Goal: Transaction & Acquisition: Purchase product/service

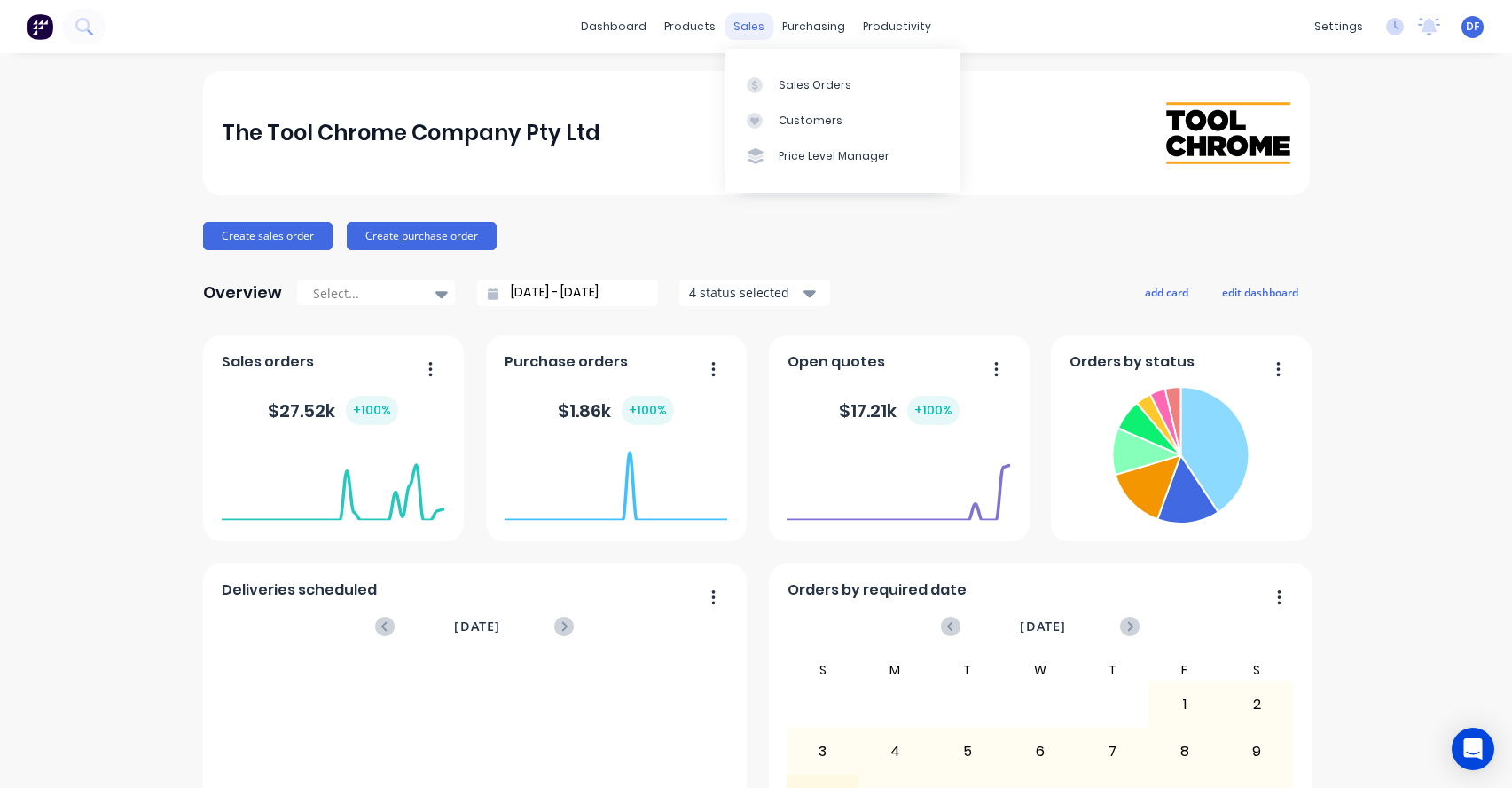
click at [745, 35] on div "sales" at bounding box center [749, 26] width 49 height 26
click at [803, 80] on div "Sales Orders" at bounding box center [815, 85] width 73 height 16
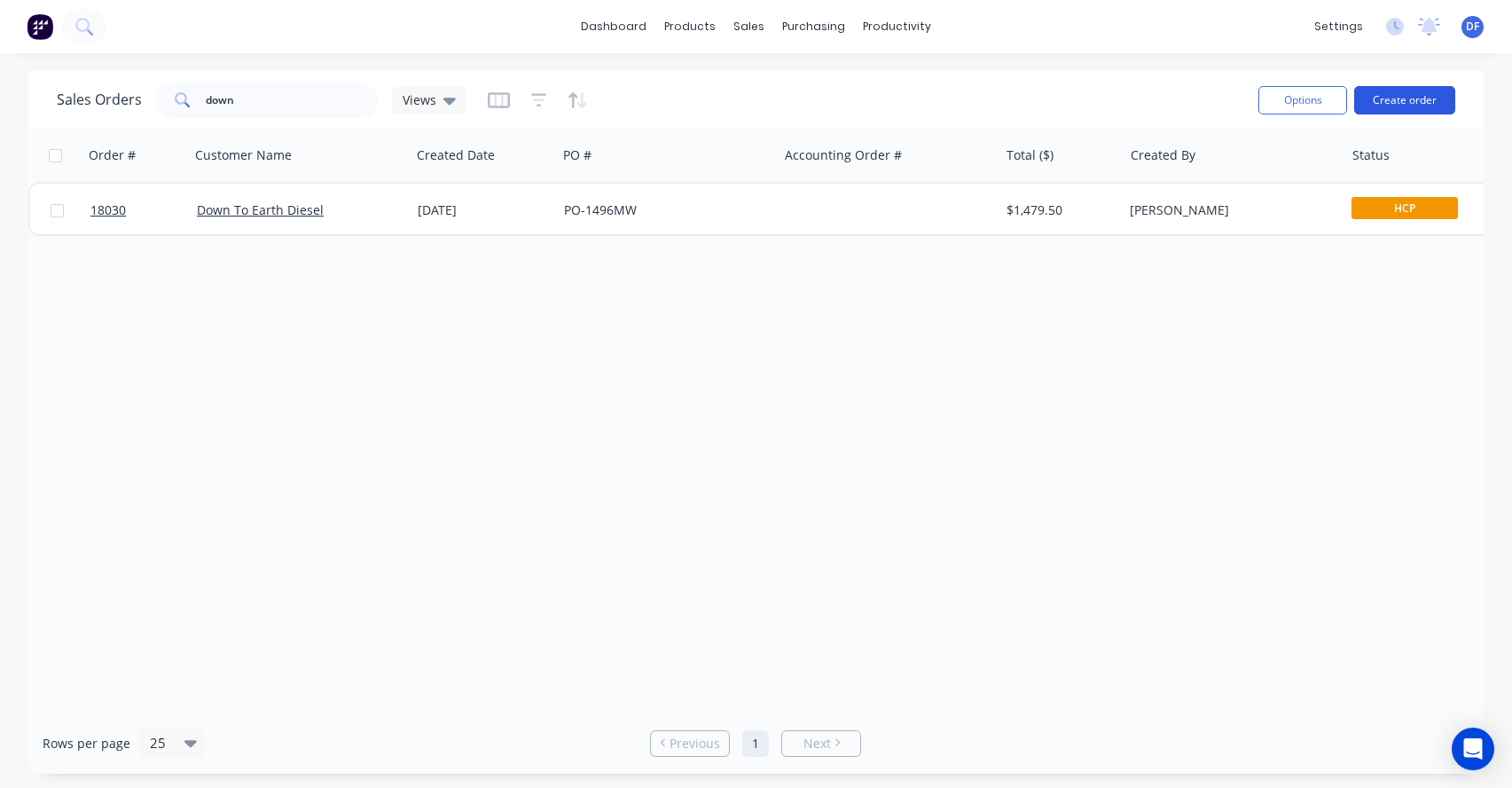
click at [1411, 100] on button "Create order" at bounding box center [1404, 100] width 101 height 28
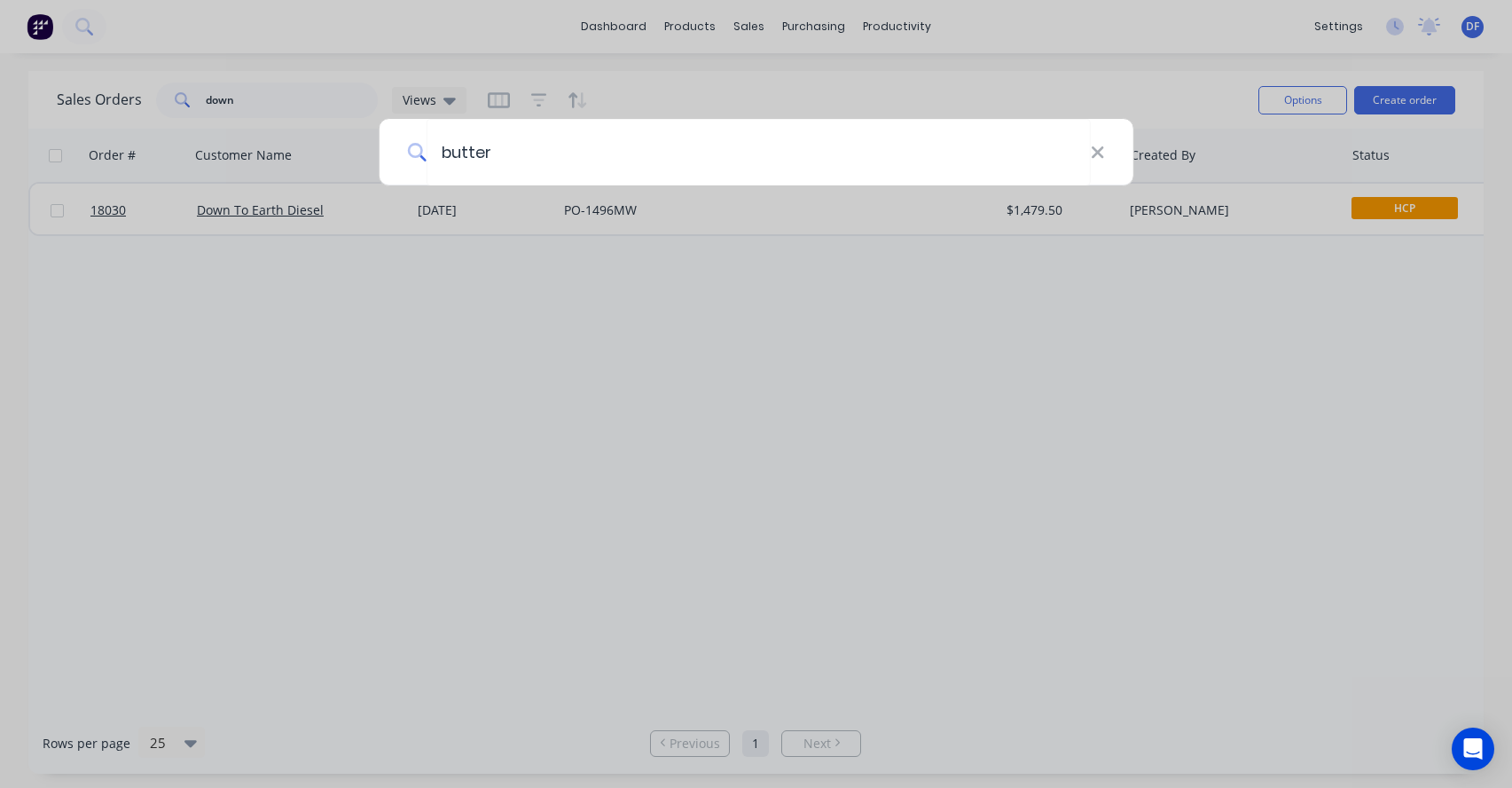
type input "butter"
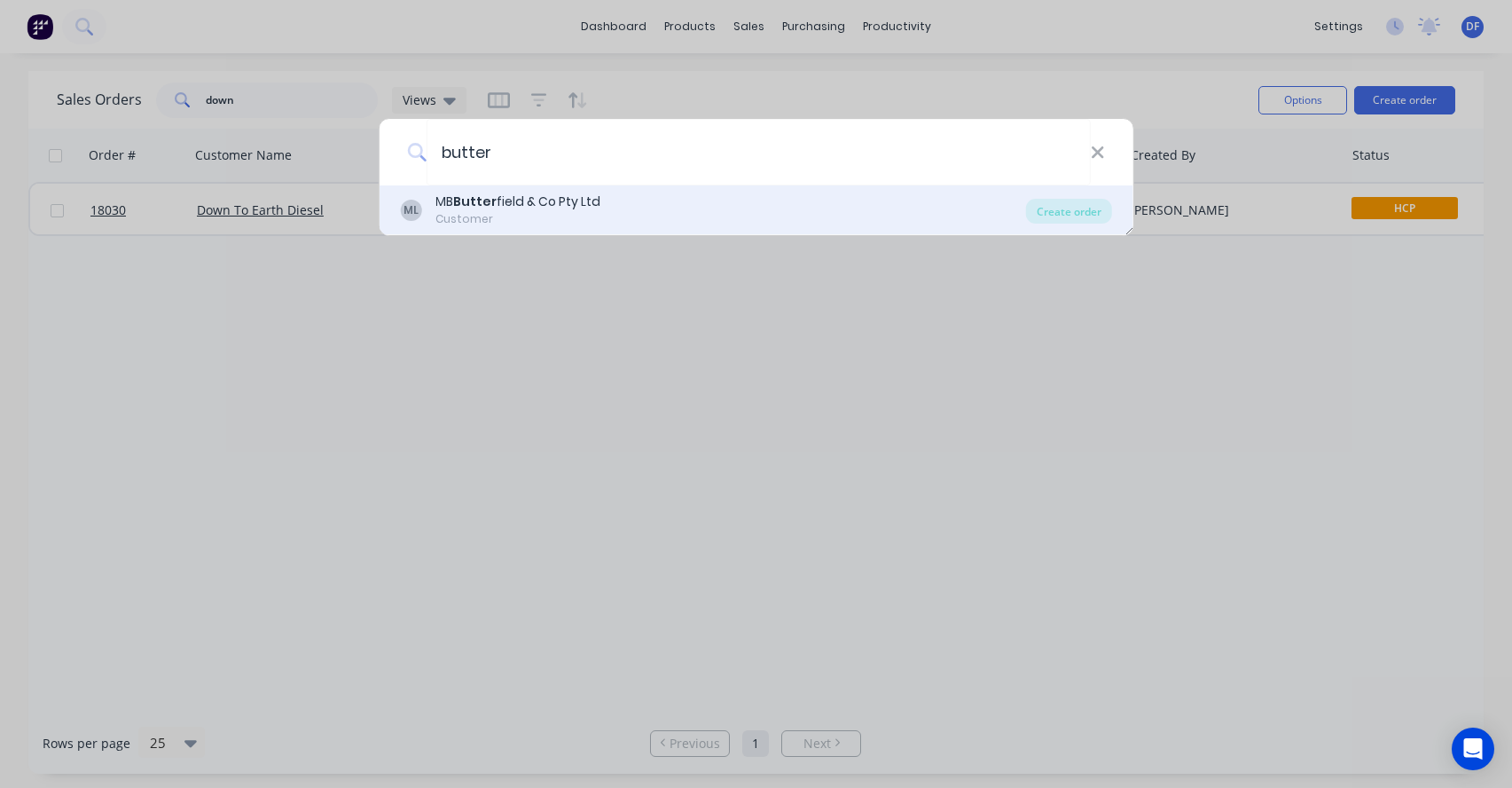
click at [535, 199] on div "MB Butter field & Co Pty Ltd" at bounding box center [518, 202] width 165 height 19
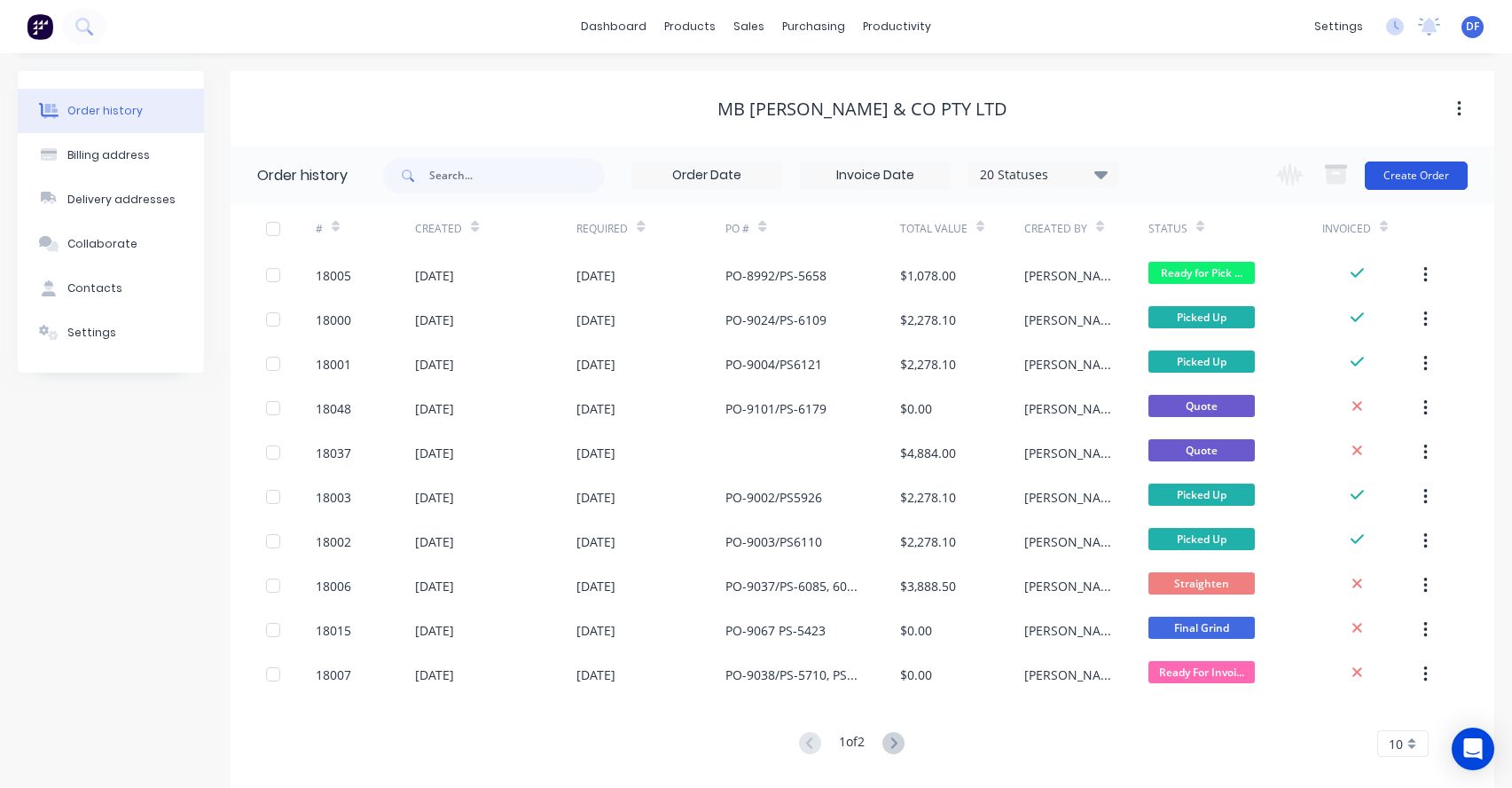
click at [1410, 176] on button "Create Order" at bounding box center [1416, 175] width 103 height 28
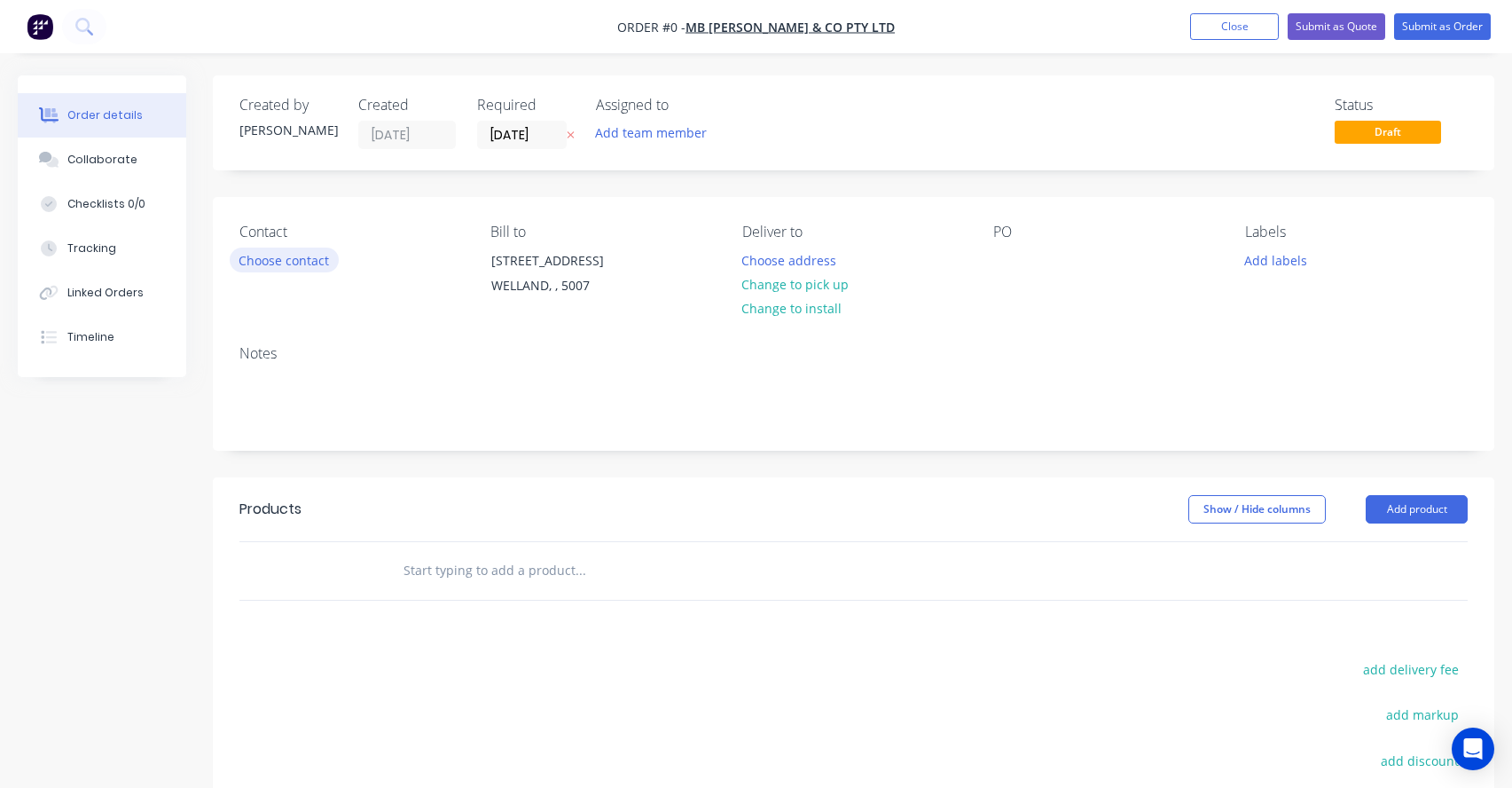
click at [299, 258] on button "Choose contact" at bounding box center [284, 260] width 109 height 24
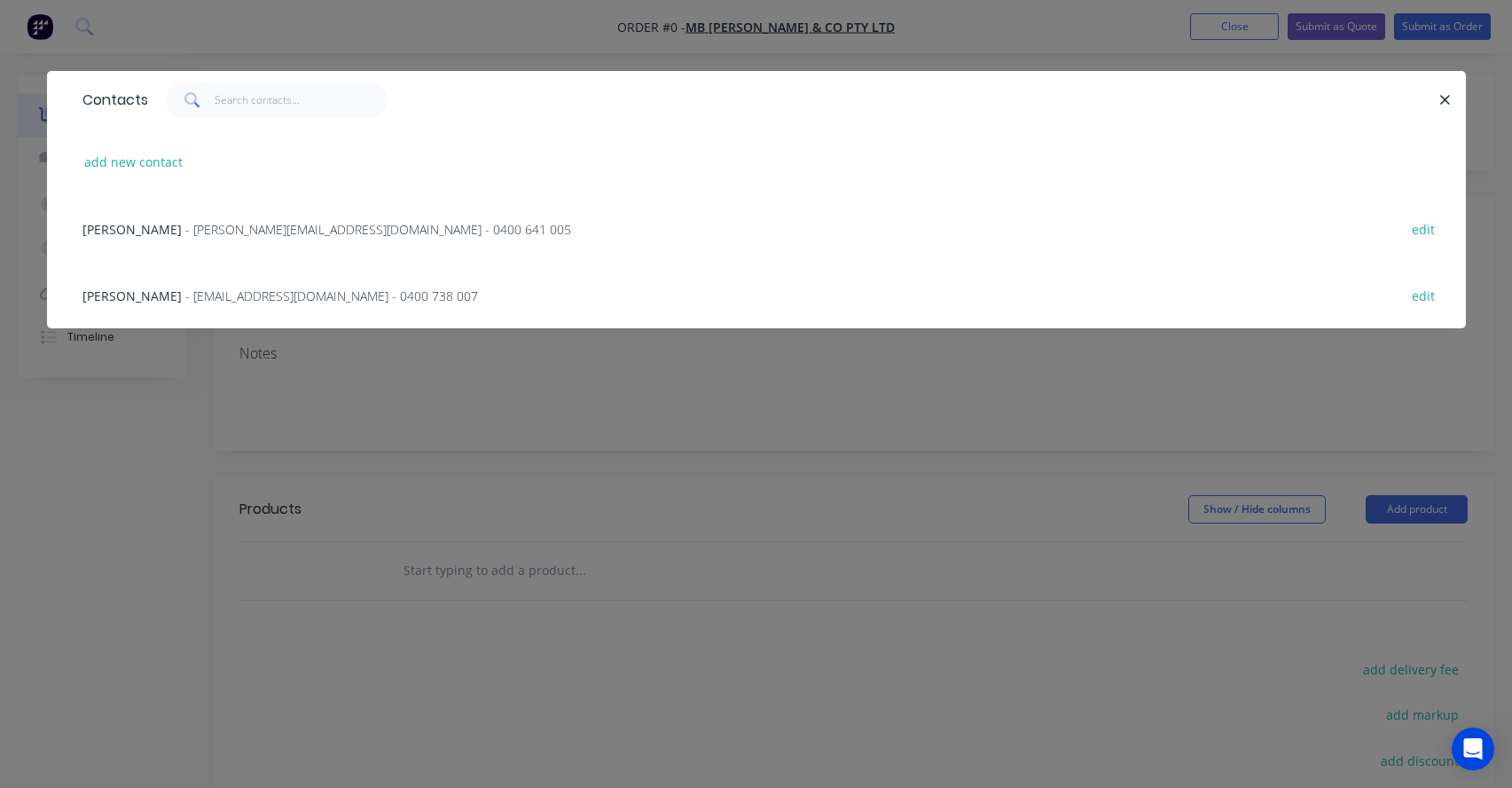
click at [236, 231] on span "- [PERSON_NAME][EMAIL_ADDRESS][DOMAIN_NAME] - 0400 641 005" at bounding box center [378, 229] width 386 height 17
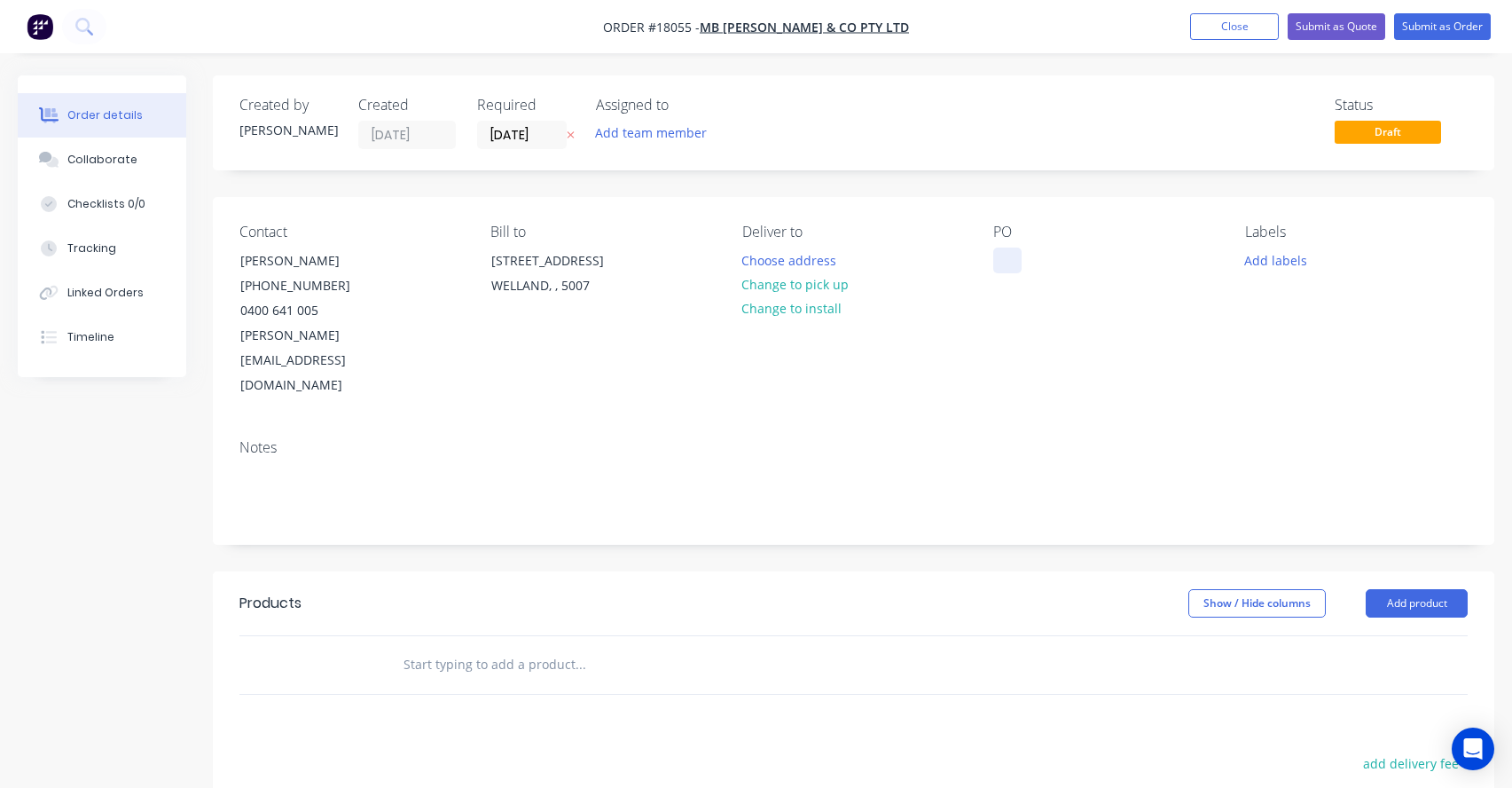
click at [1005, 252] on div at bounding box center [1006, 261] width 28 height 25
click at [1029, 284] on div "PO 9101 JobS0008652" at bounding box center [1045, 270] width 103 height 44
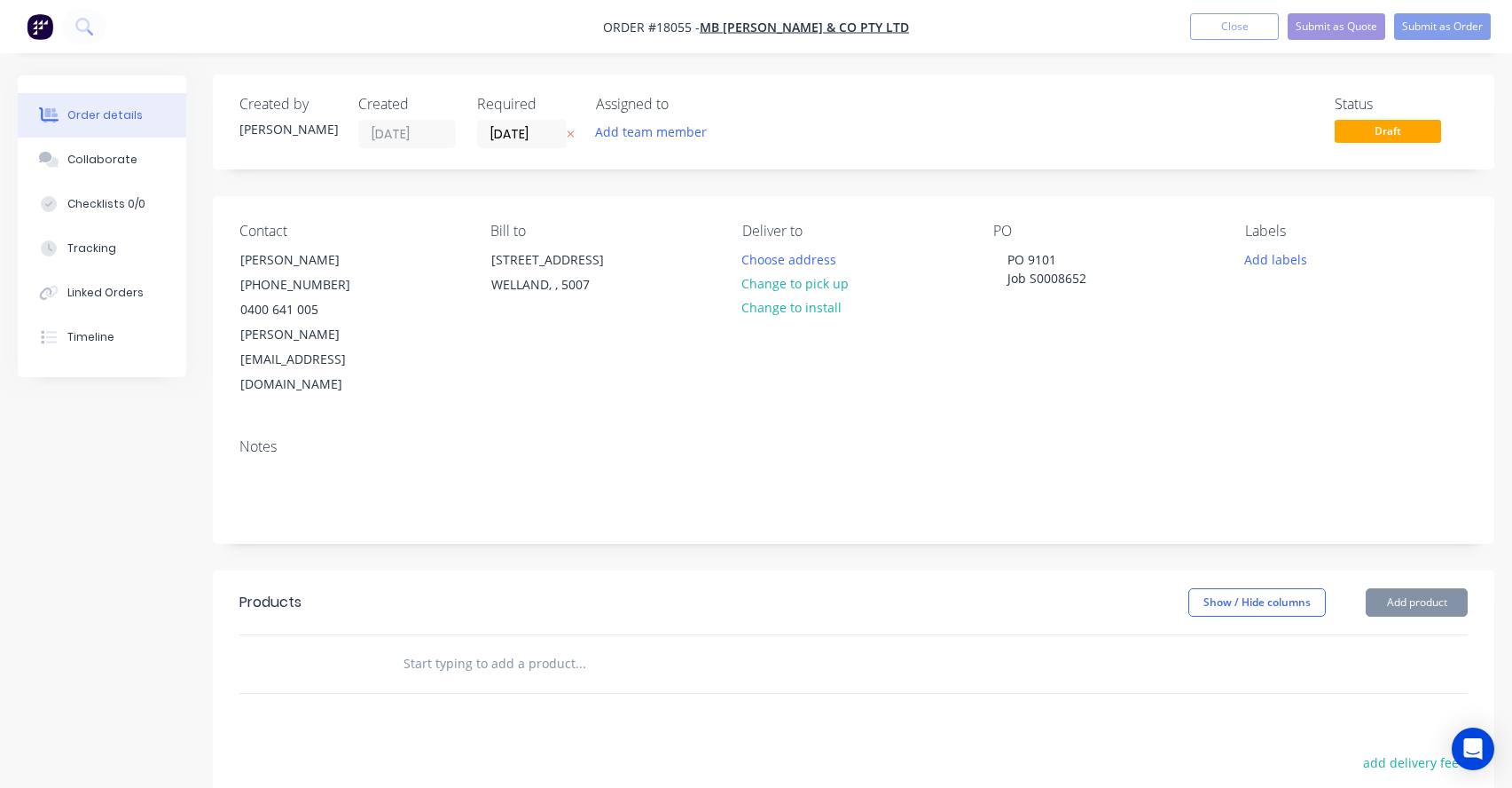
click at [440, 645] on input "text" at bounding box center [580, 663] width 355 height 35
click at [1406, 588] on button "Add product" at bounding box center [1417, 602] width 102 height 28
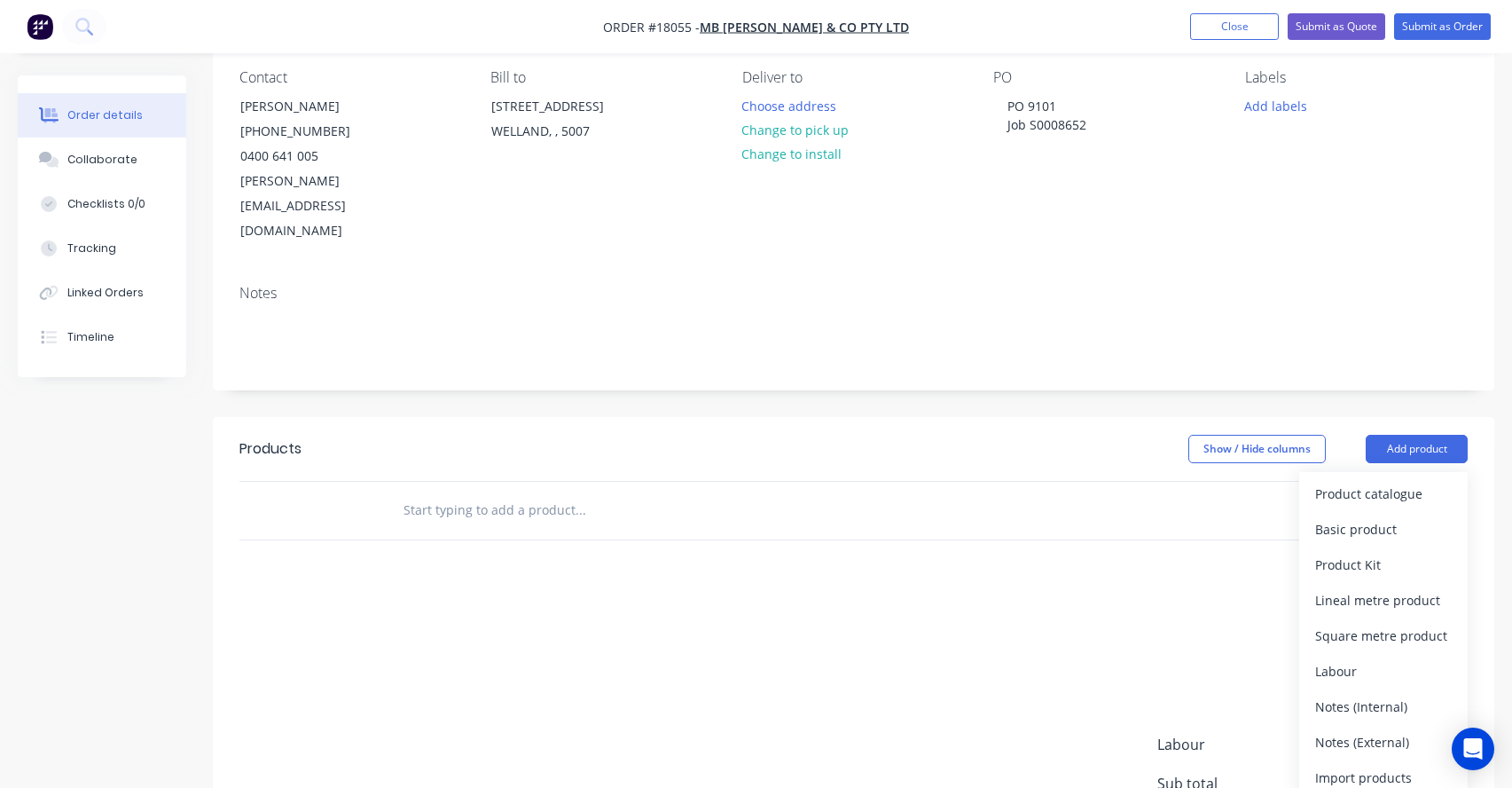
scroll to position [178, 0]
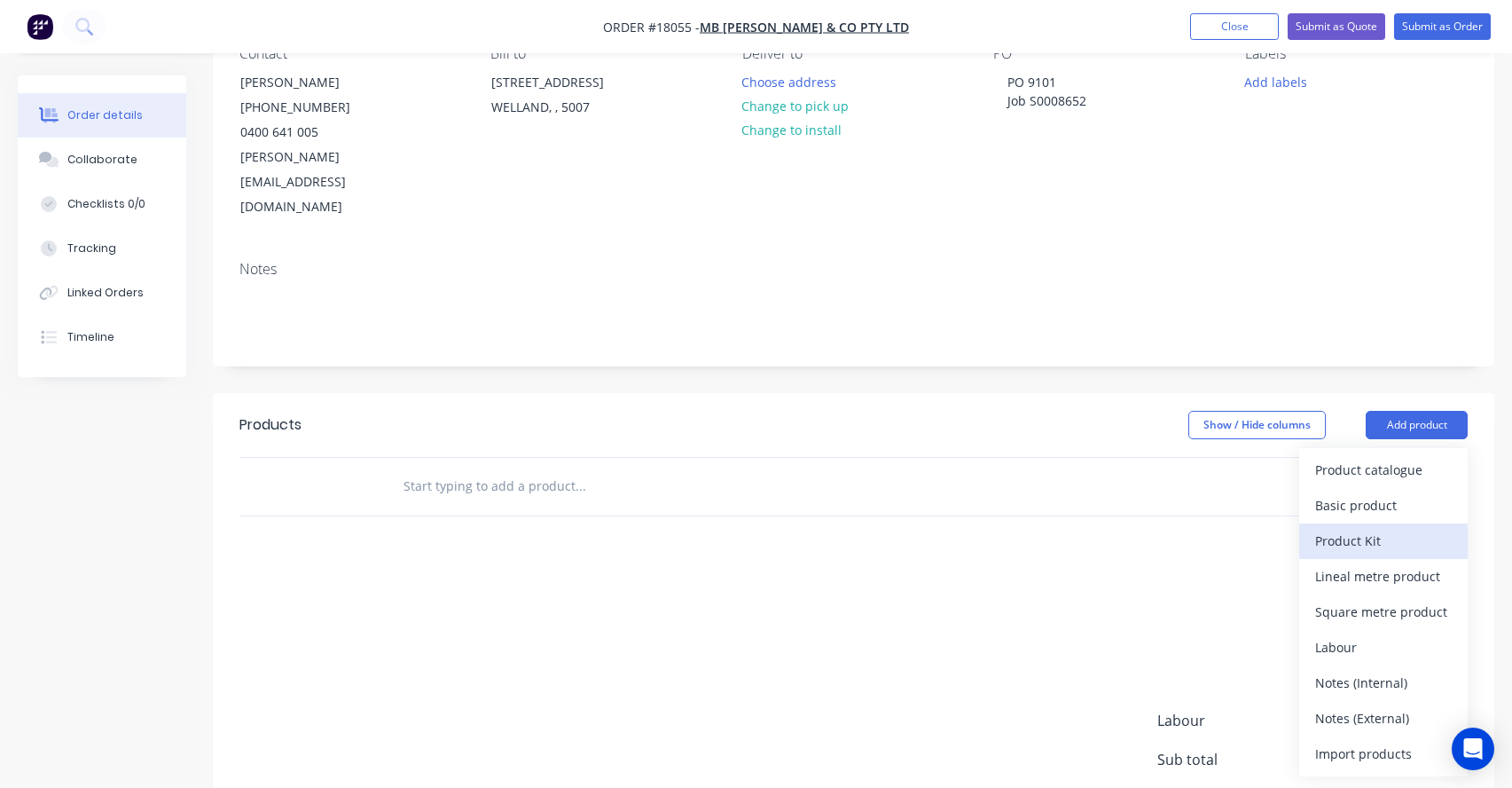
click at [1360, 527] on div "Product Kit" at bounding box center [1383, 540] width 136 height 25
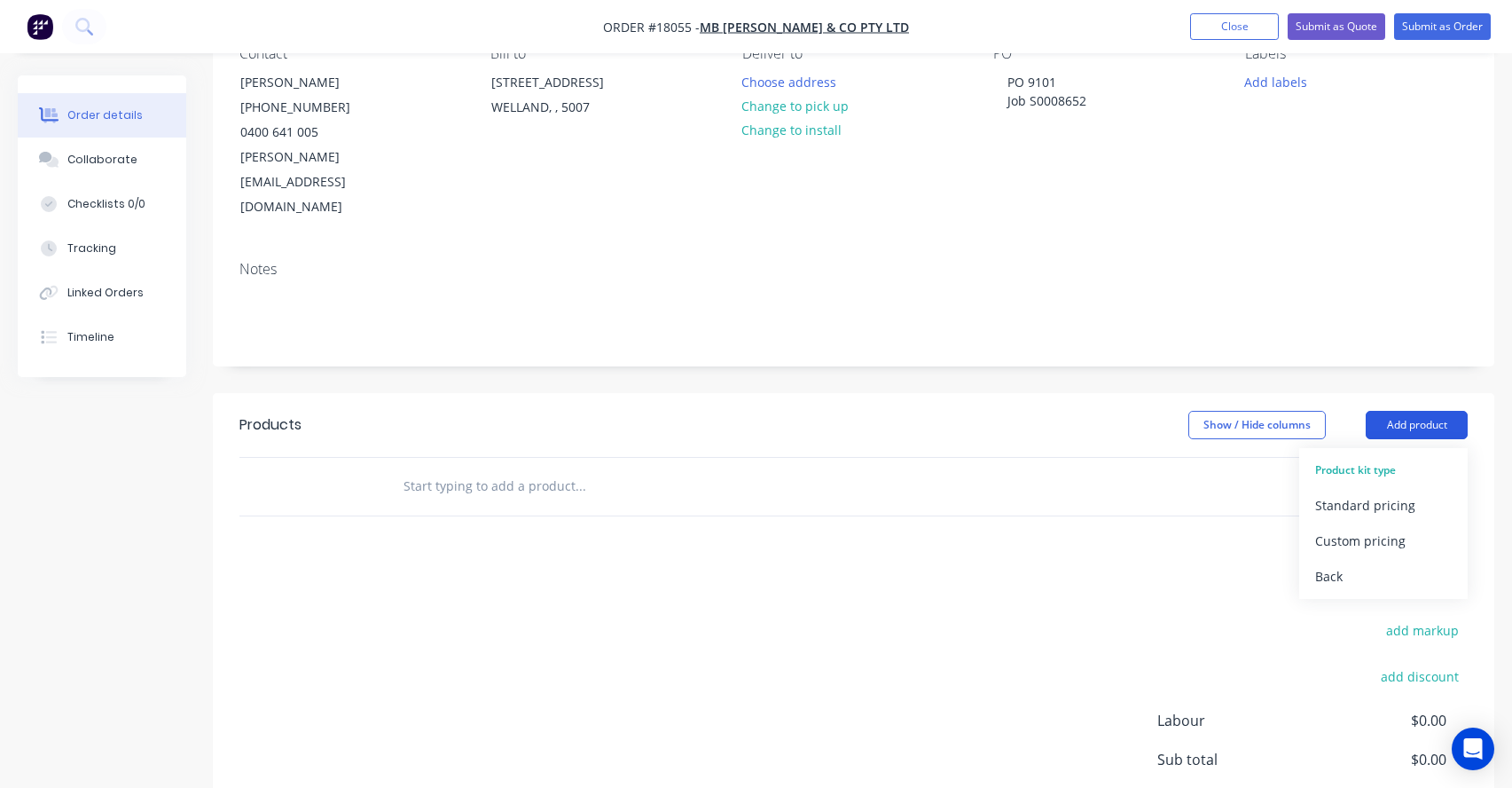
click at [1414, 410] on button "Add product" at bounding box center [1417, 424] width 102 height 28
click at [1373, 410] on button "Add product" at bounding box center [1417, 424] width 102 height 28
click at [1402, 410] on button "Add product" at bounding box center [1417, 424] width 102 height 28
click at [1304, 559] on button "Back" at bounding box center [1384, 576] width 169 height 35
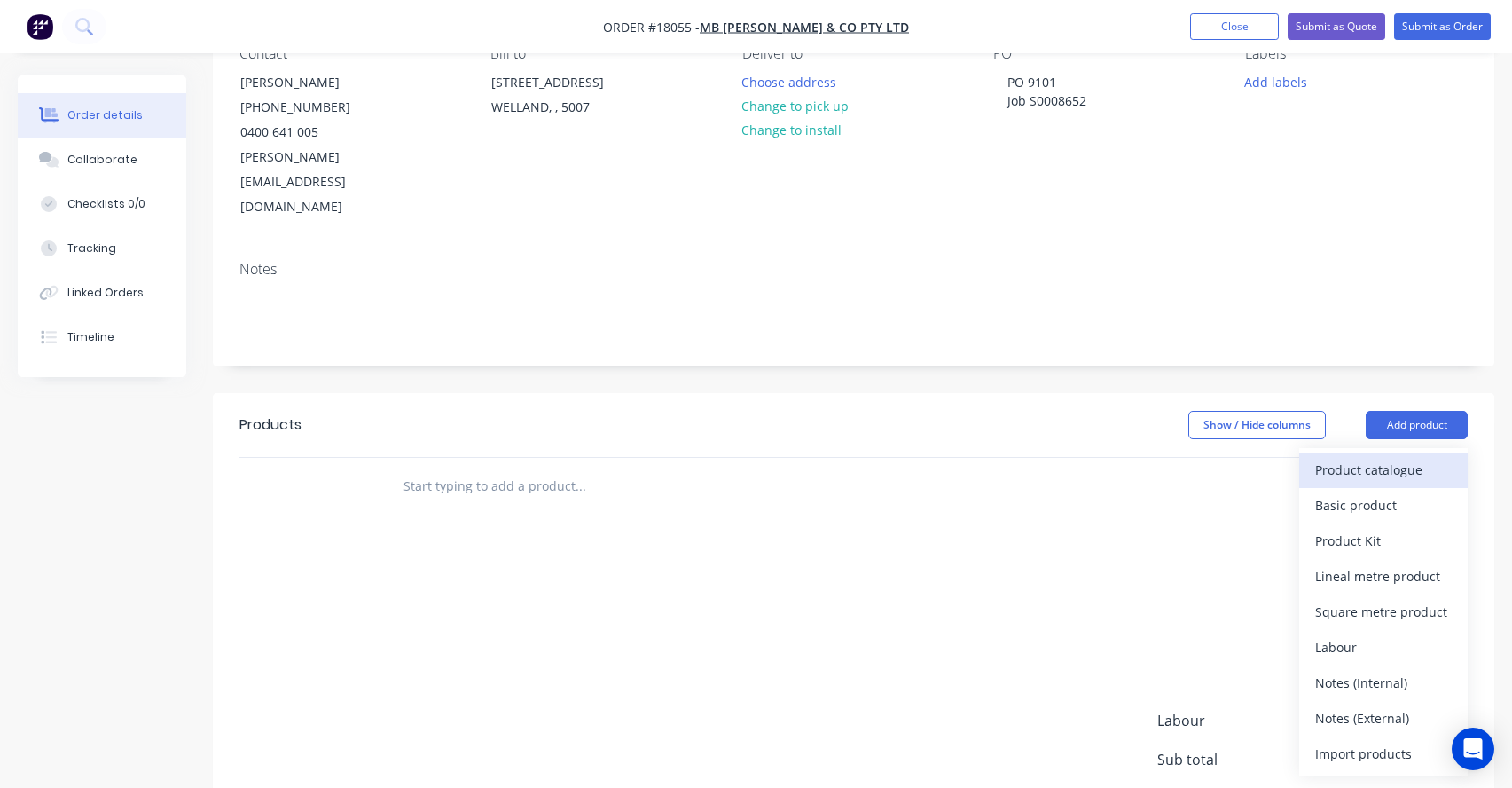
click at [1369, 457] on div "Product catalogue" at bounding box center [1383, 469] width 136 height 25
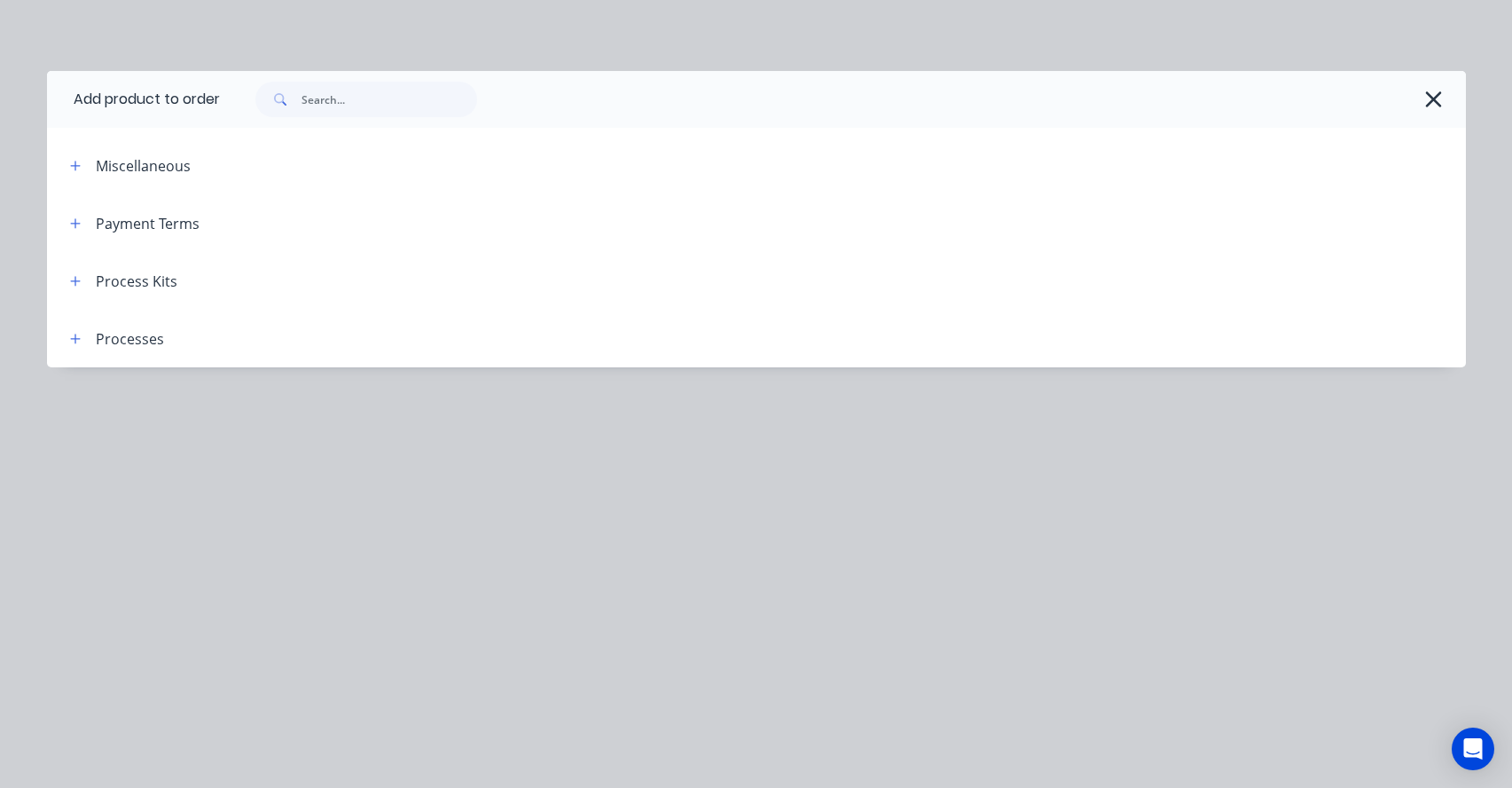
click at [110, 286] on div "Process Kits" at bounding box center [137, 281] width 82 height 21
click at [74, 273] on button "button" at bounding box center [75, 281] width 22 height 22
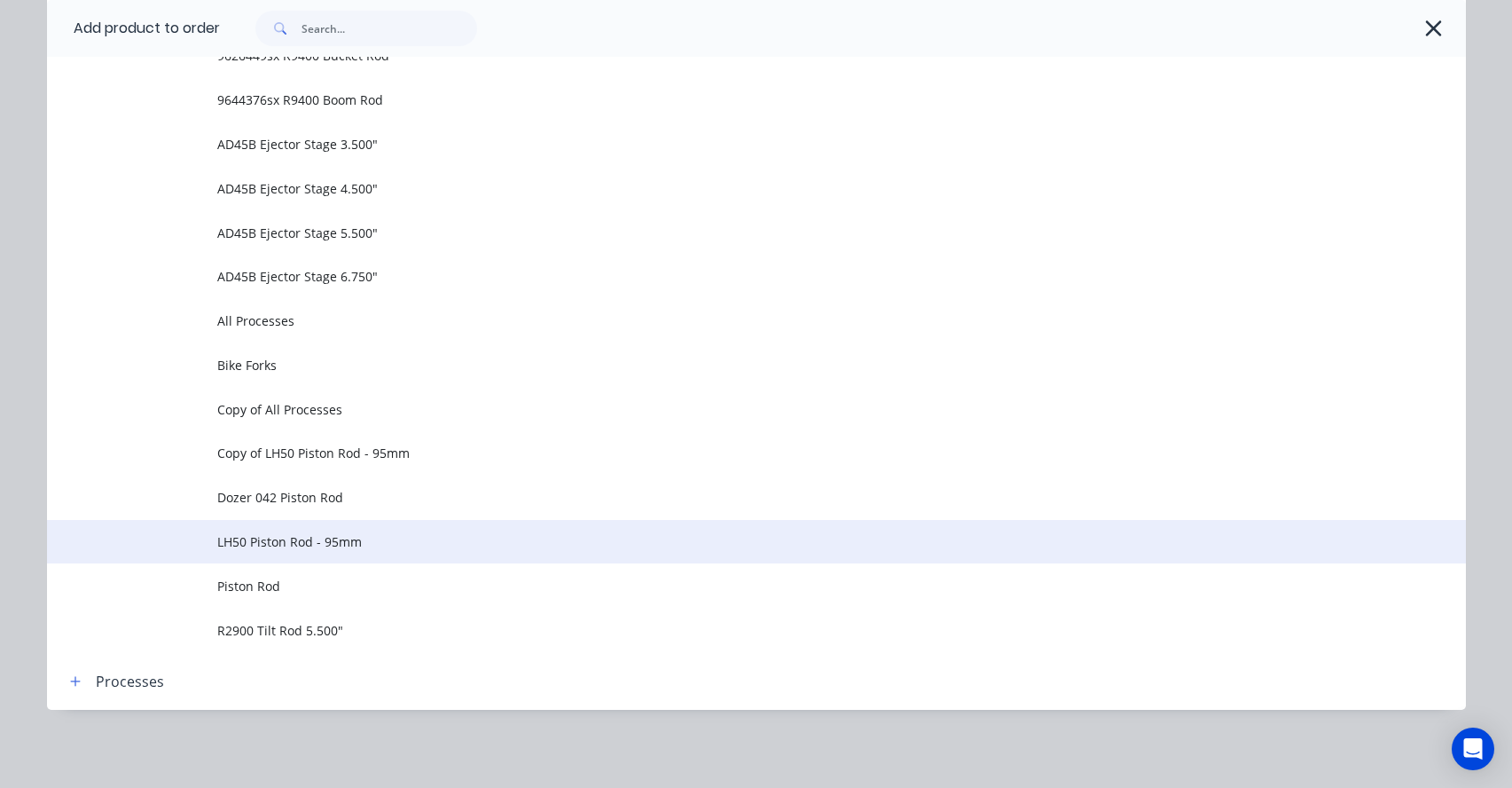
scroll to position [1070, 0]
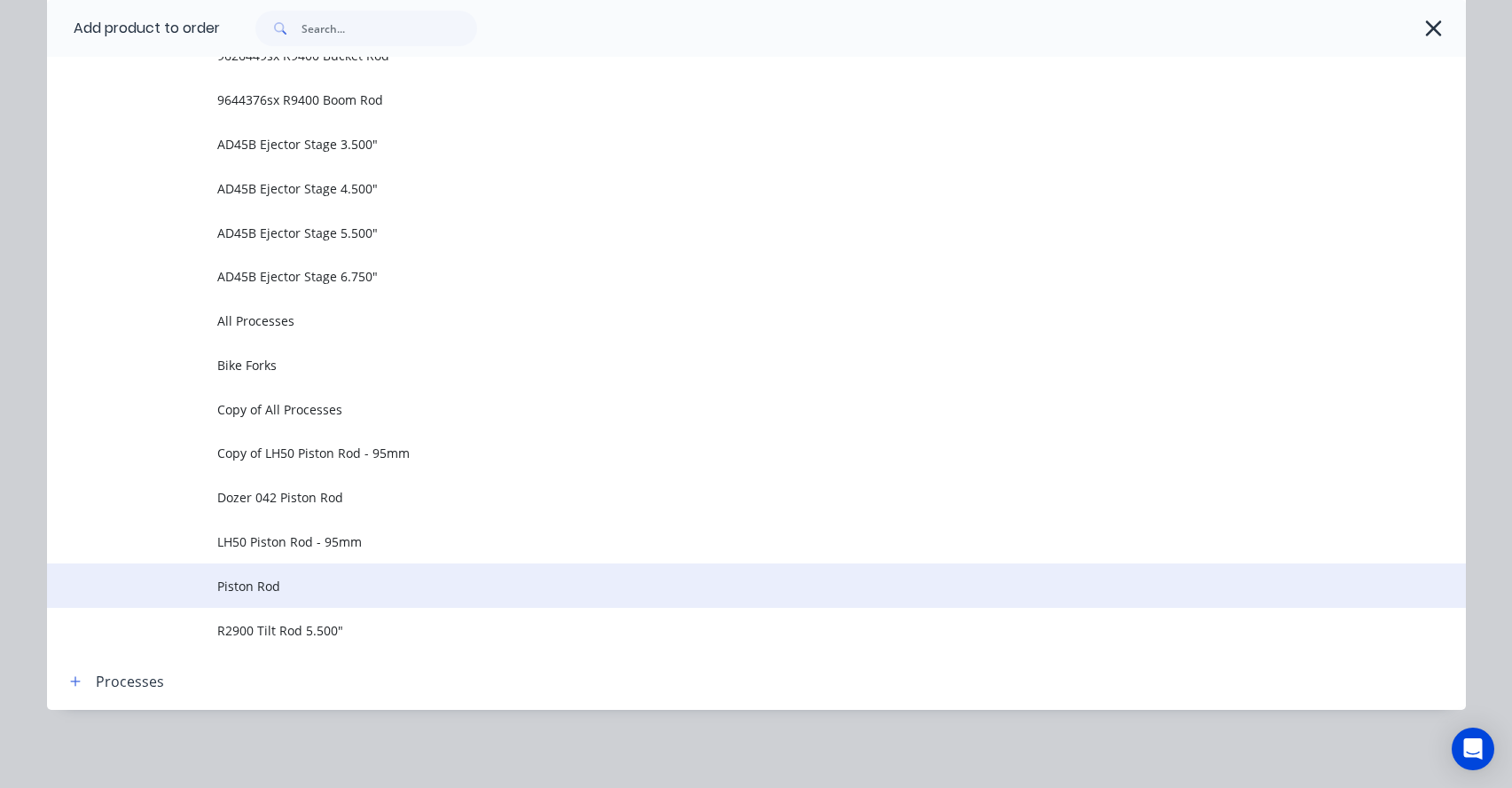
click at [244, 585] on span "Piston Rod" at bounding box center [716, 586] width 998 height 19
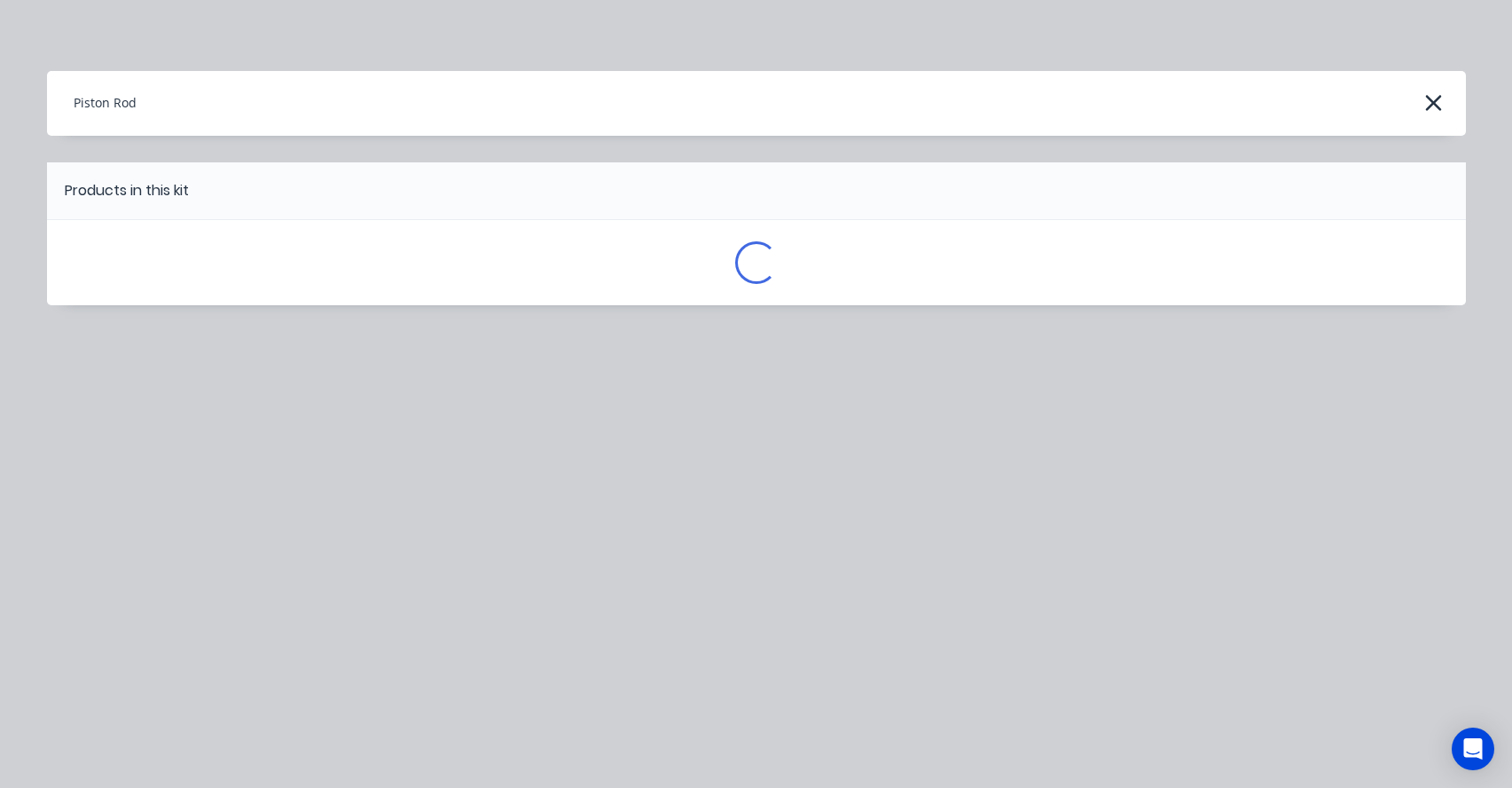
scroll to position [0, 0]
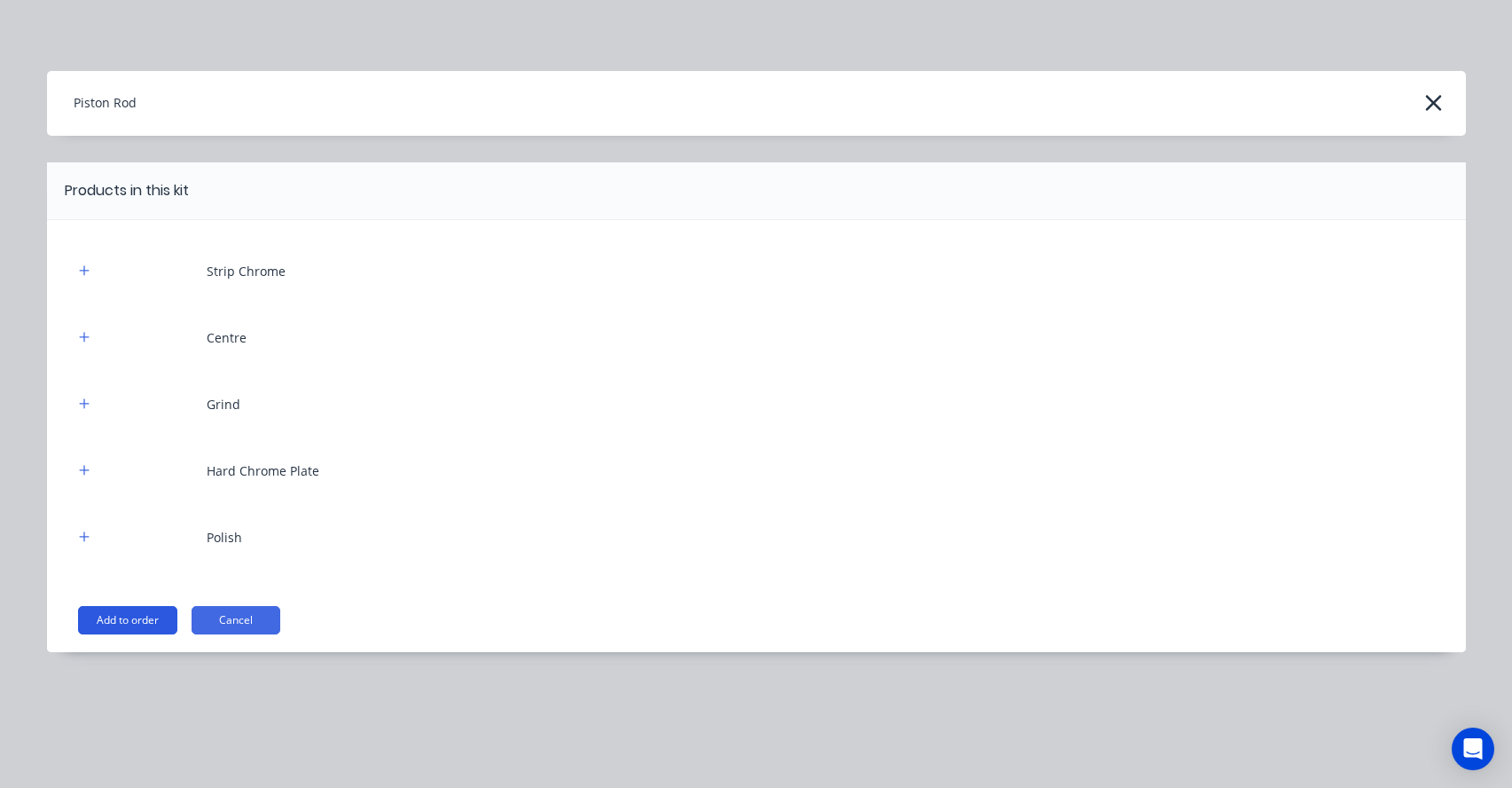
click at [150, 625] on button "Add to order" at bounding box center [127, 619] width 99 height 28
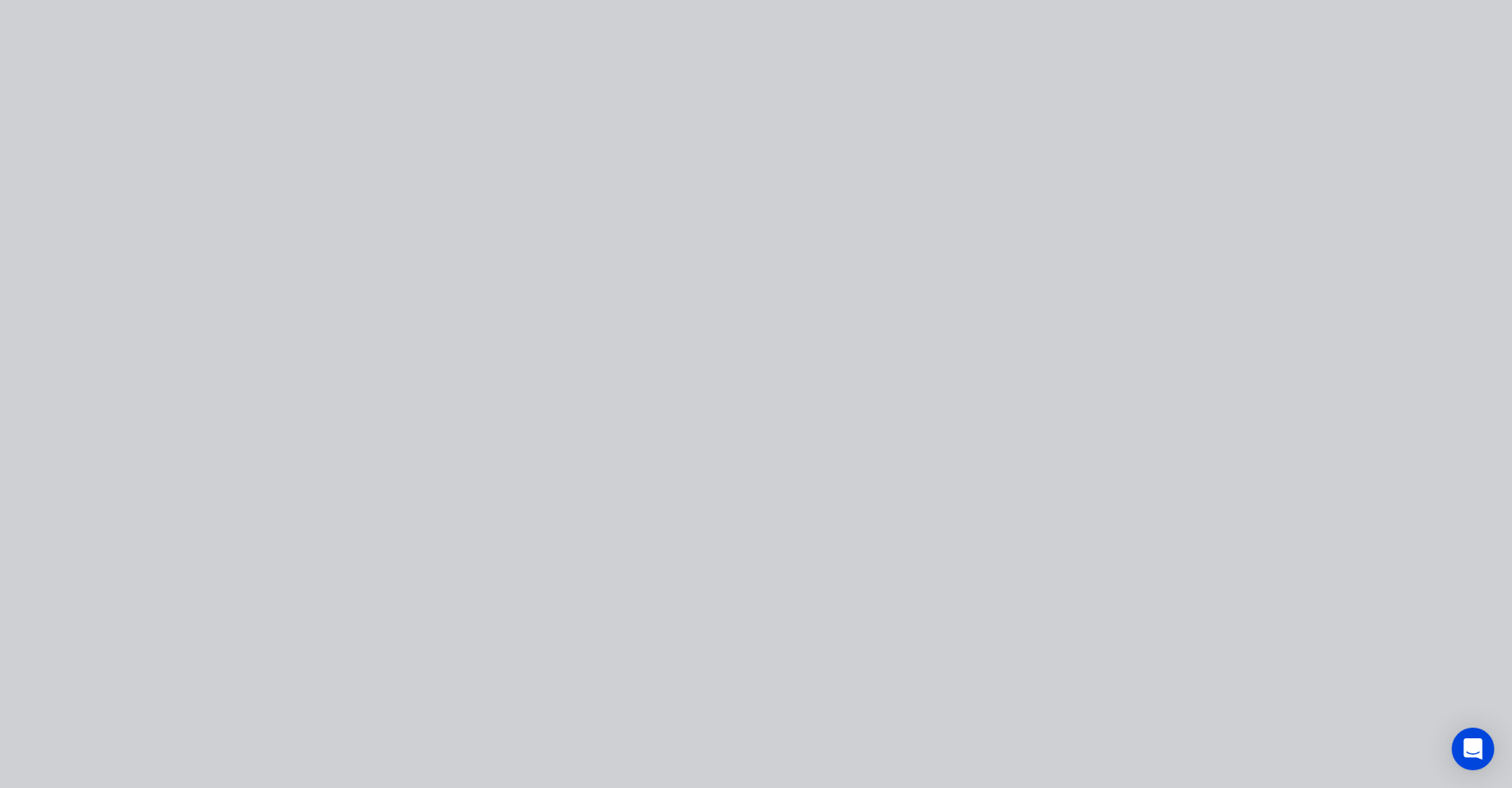
type input "$0.0001"
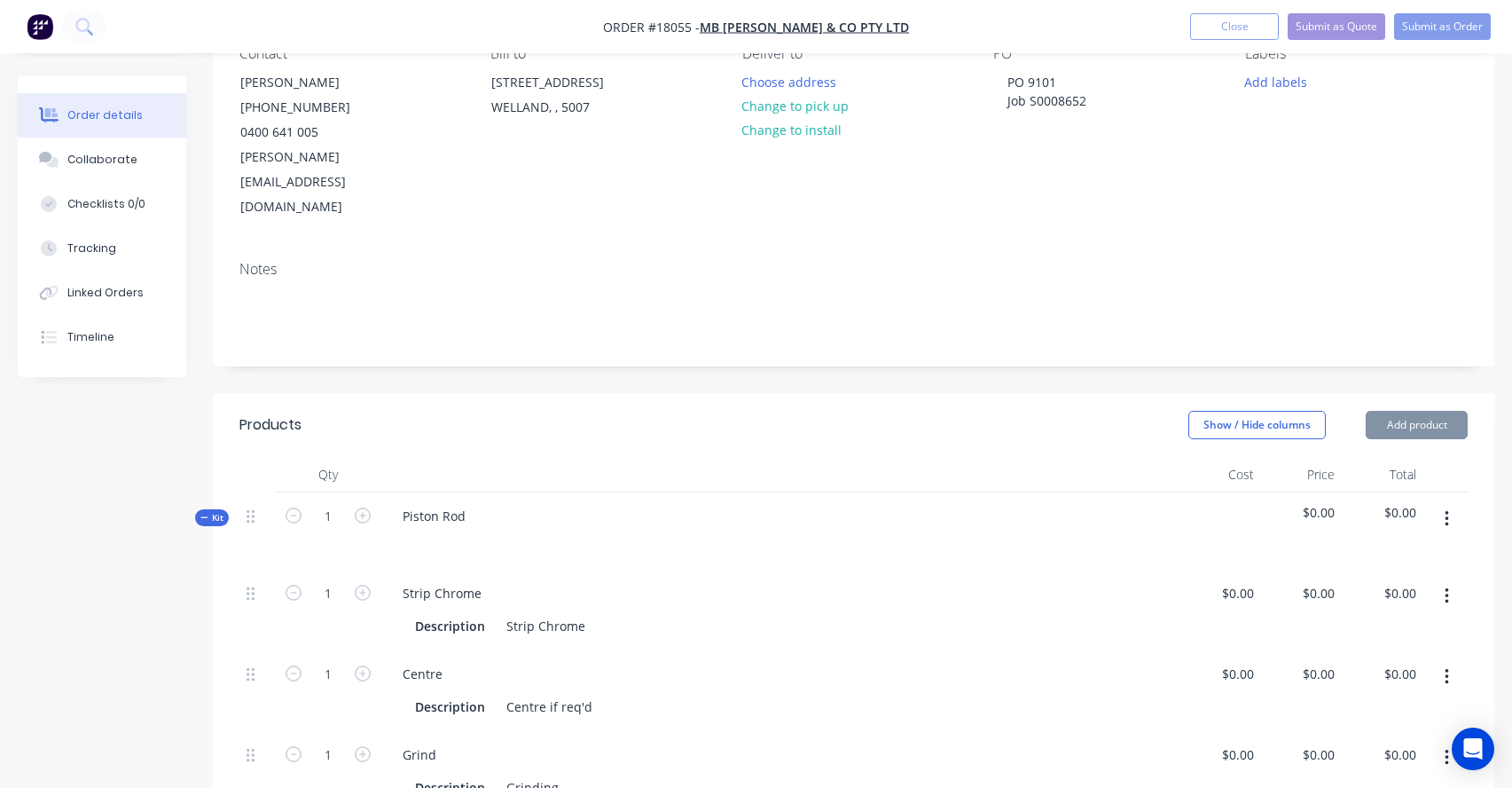
type input "$0.0001"
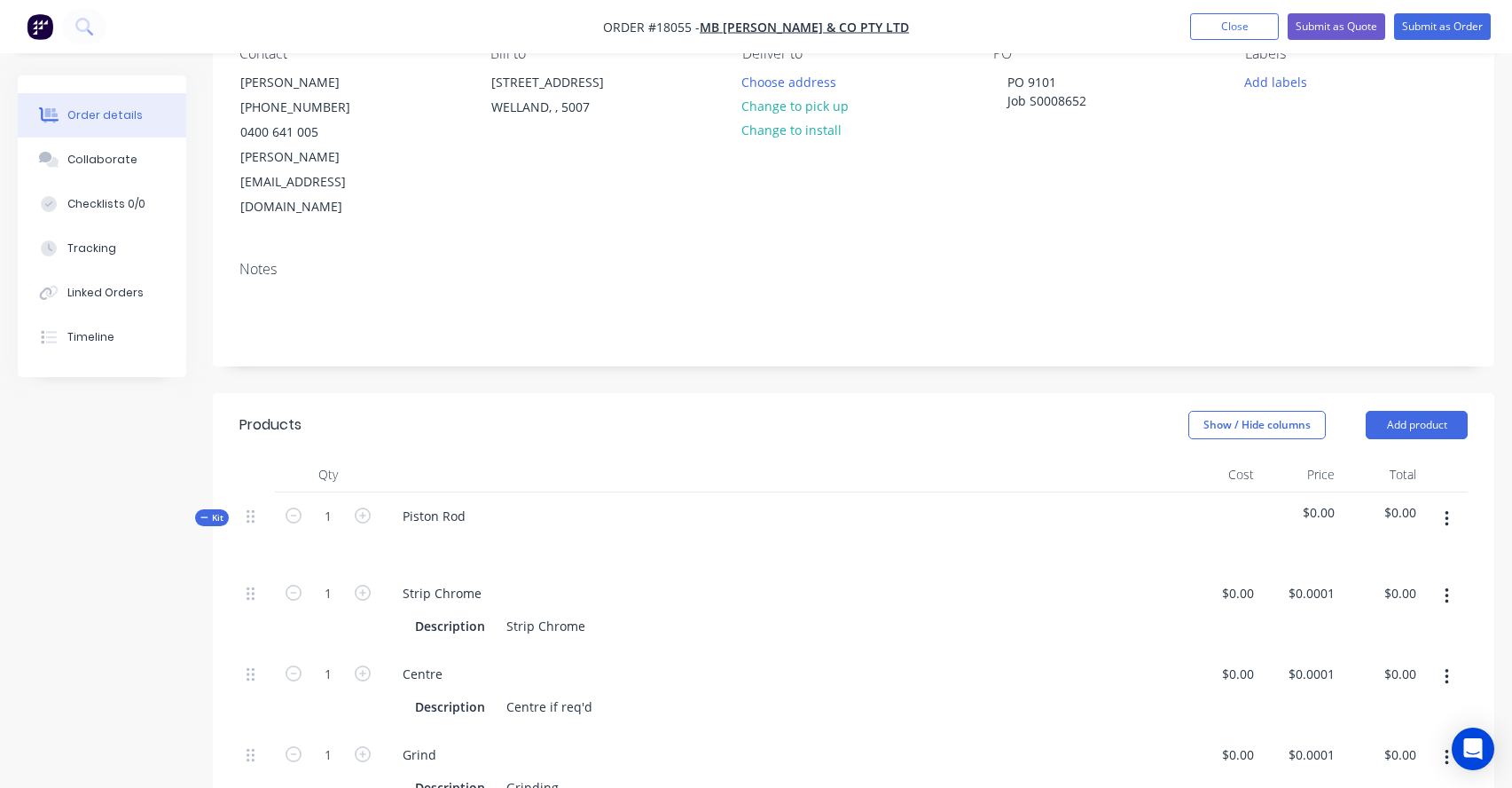
click at [498, 492] on div "Piston Rod" at bounding box center [780, 530] width 798 height 77
click at [468, 503] on div "Piston Rod" at bounding box center [434, 516] width 92 height 25
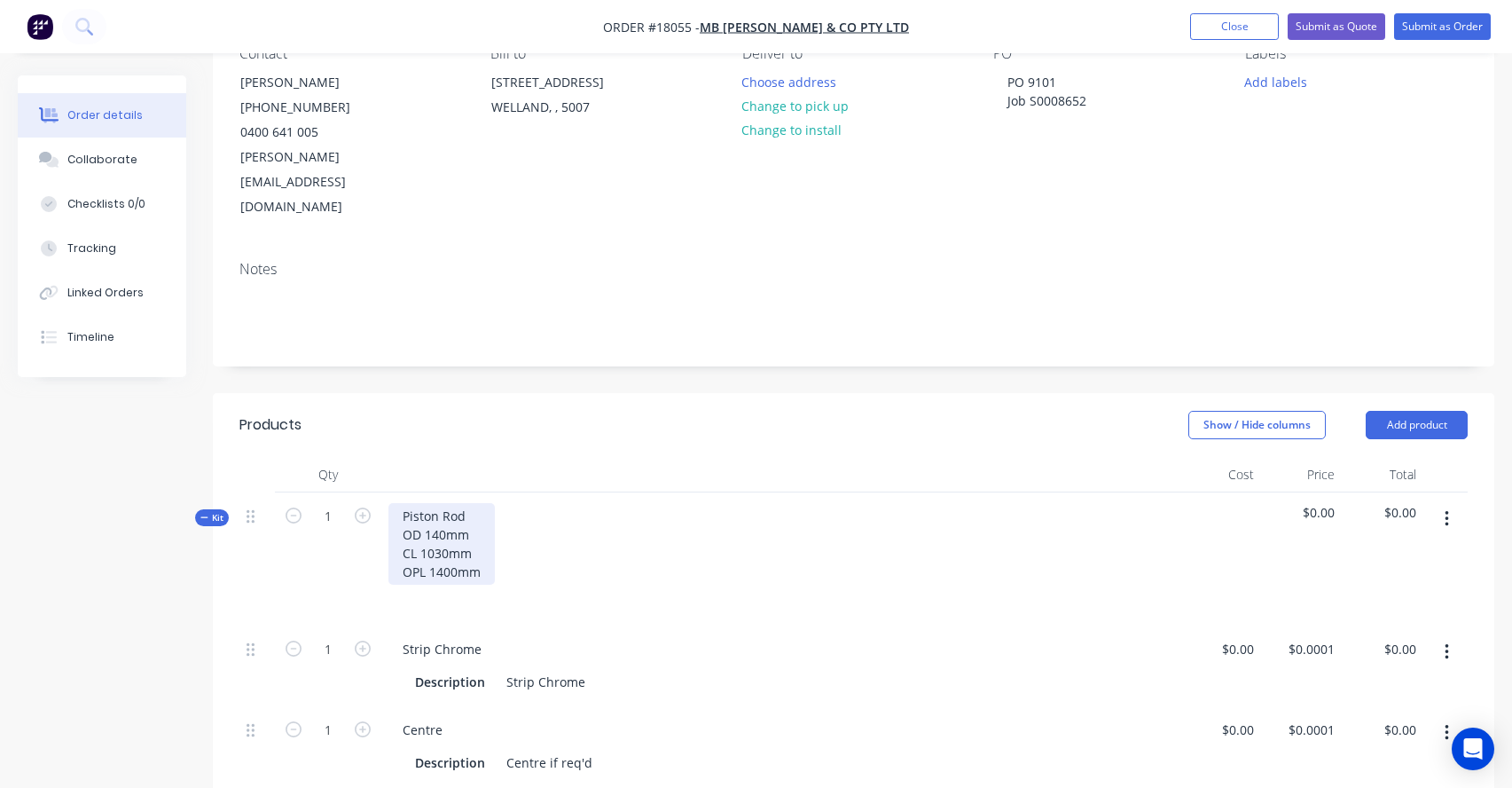
click at [418, 521] on div "Piston Rod OD 140mm CL 1030mm OPL 1400mm" at bounding box center [441, 544] width 106 height 82
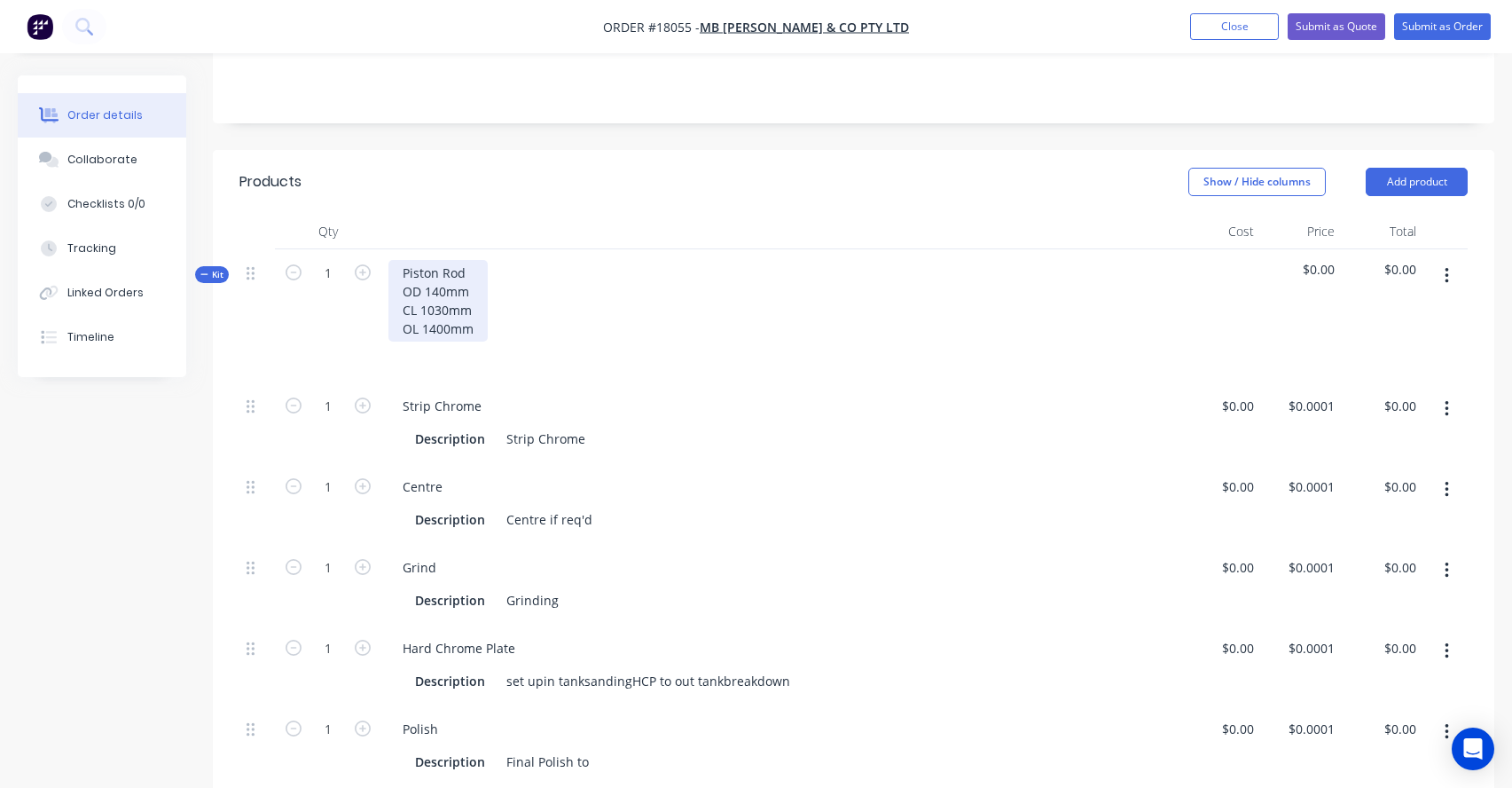
scroll to position [442, 0]
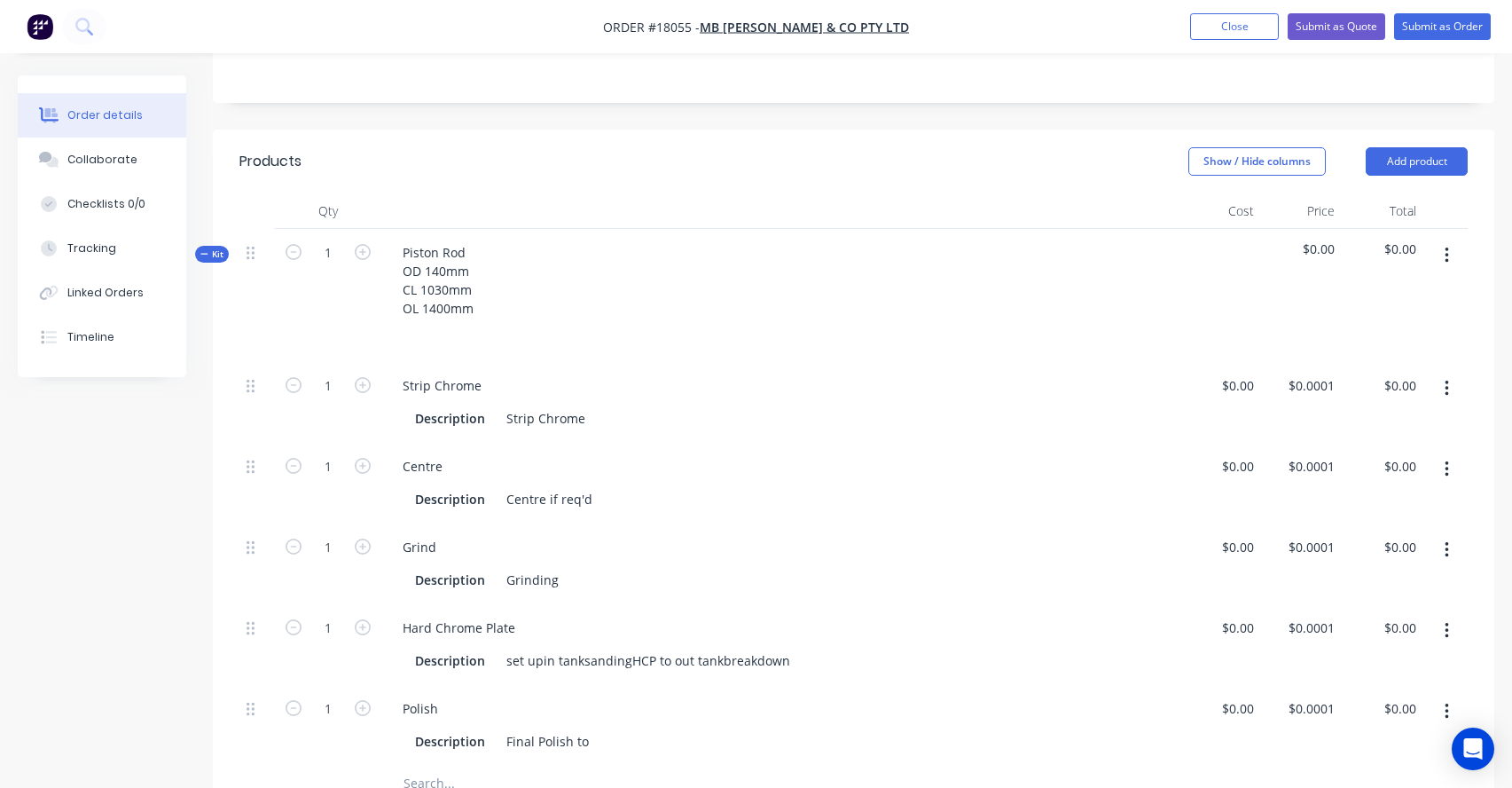
click at [1445, 459] on icon "button" at bounding box center [1447, 468] width 5 height 19
click at [1365, 503] on div "Duplicate" at bounding box center [1383, 516] width 136 height 25
drag, startPoint x: 241, startPoint y: 740, endPoint x: 224, endPoint y: 659, distance: 82.8
click at [224, 659] on div "Qty Cost Price Total Kit 1 Piston Rod OD 140mm CL 1030mm OL 1400mm $0.00 $0.00 …" at bounding box center [854, 566] width 1281 height 747
click at [250, 782] on icon at bounding box center [250, 790] width 8 height 16
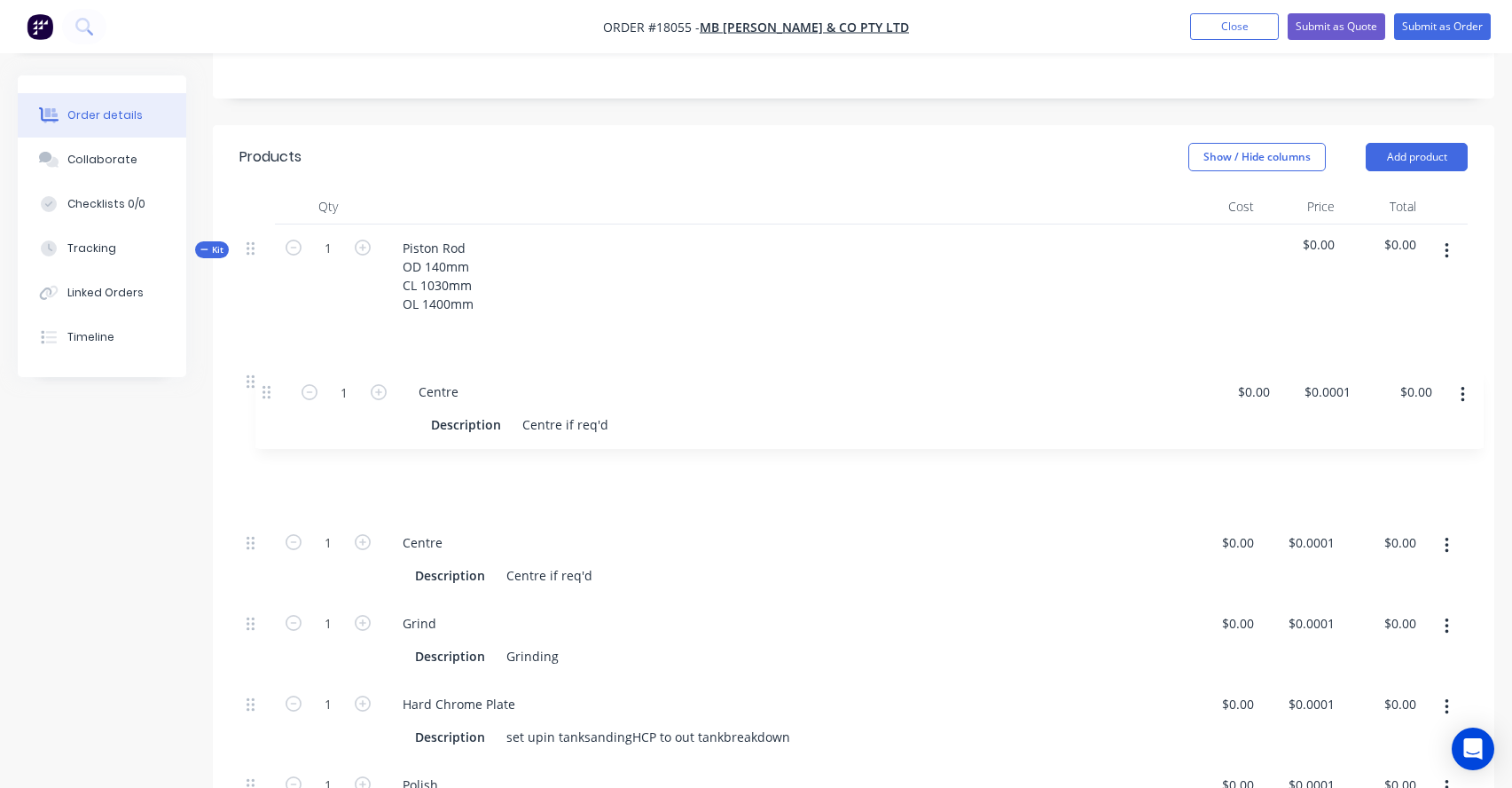
drag, startPoint x: 252, startPoint y: 744, endPoint x: 269, endPoint y: 397, distance: 347.4
click at [269, 397] on div "1 Strip Chrome Description Strip Chrome $0.00 $0.00 $0.0001 $0.0001 $0.00 $0.00…" at bounding box center [853, 600] width 1228 height 485
click at [424, 448] on div "Centre" at bounding box center [422, 461] width 68 height 25
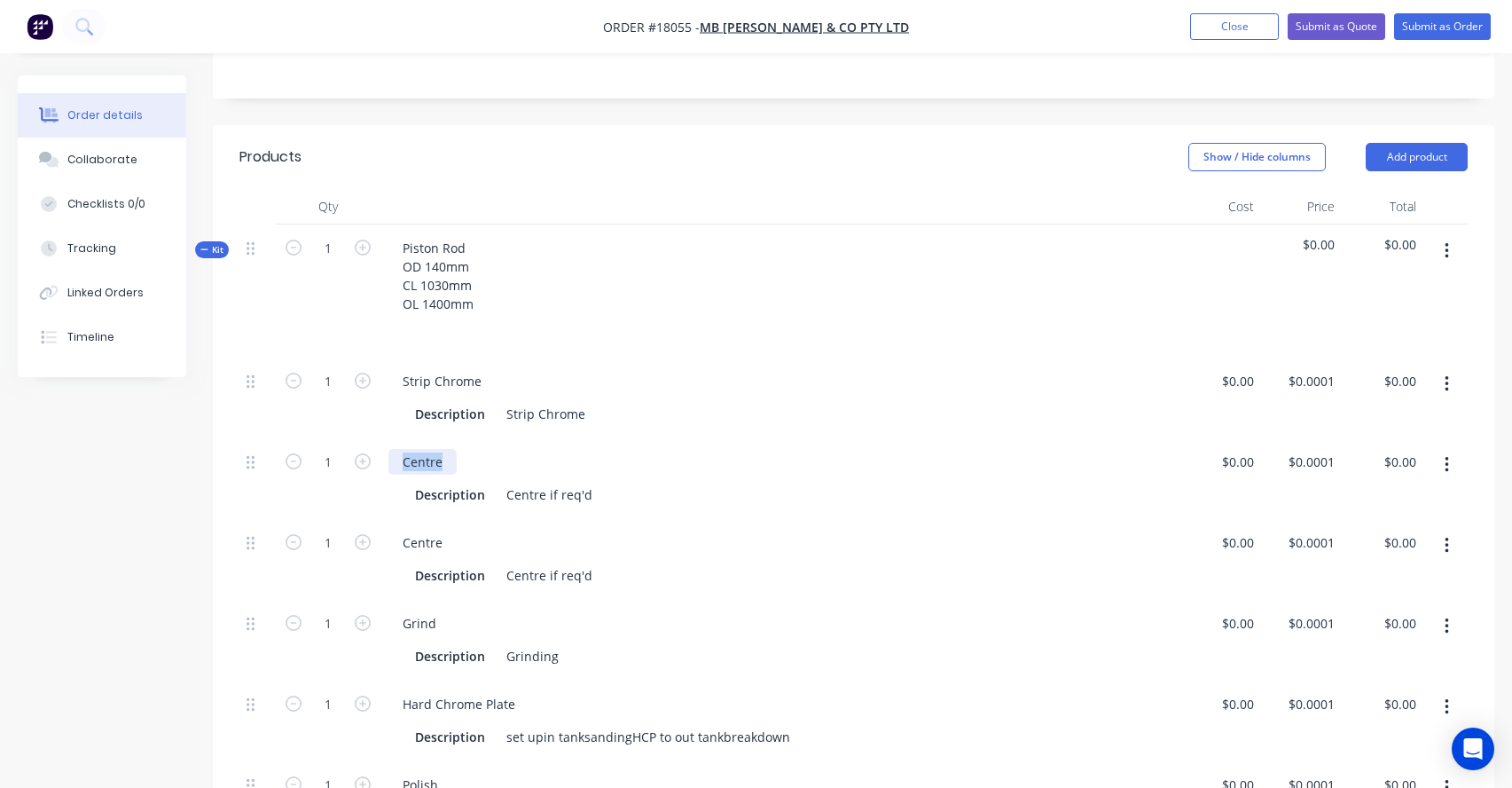
click at [424, 448] on div "Centre" at bounding box center [422, 461] width 68 height 25
click at [451, 448] on div "Weld C/plate" at bounding box center [440, 461] width 104 height 25
click at [423, 448] on div "Weld C/plate" at bounding box center [440, 461] width 104 height 25
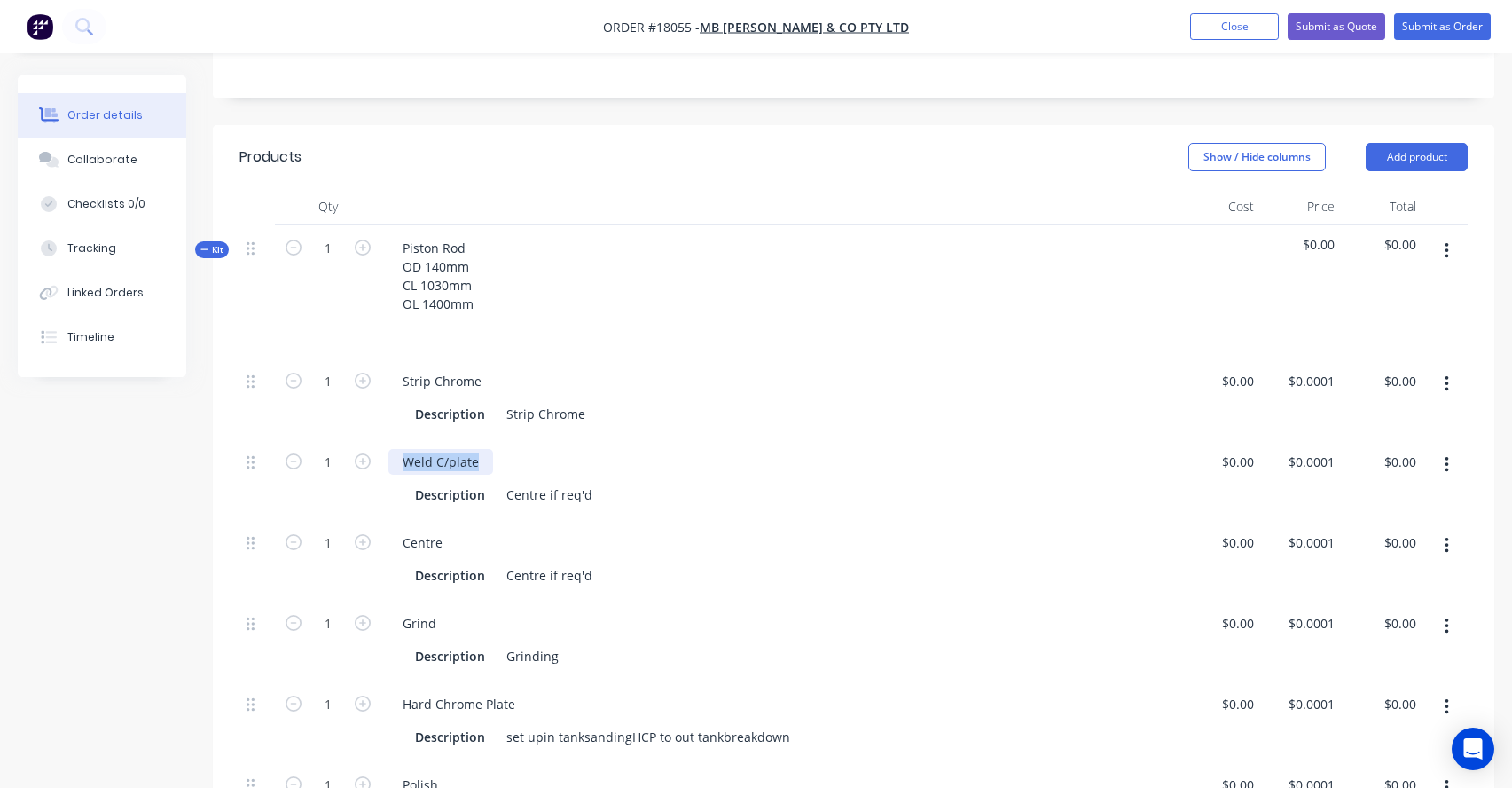
click at [423, 448] on div "Weld C/plate" at bounding box center [440, 461] width 104 height 25
copy div "Weld C/plate"
click at [525, 482] on div "Centre if req'd" at bounding box center [549, 495] width 100 height 25
paste div
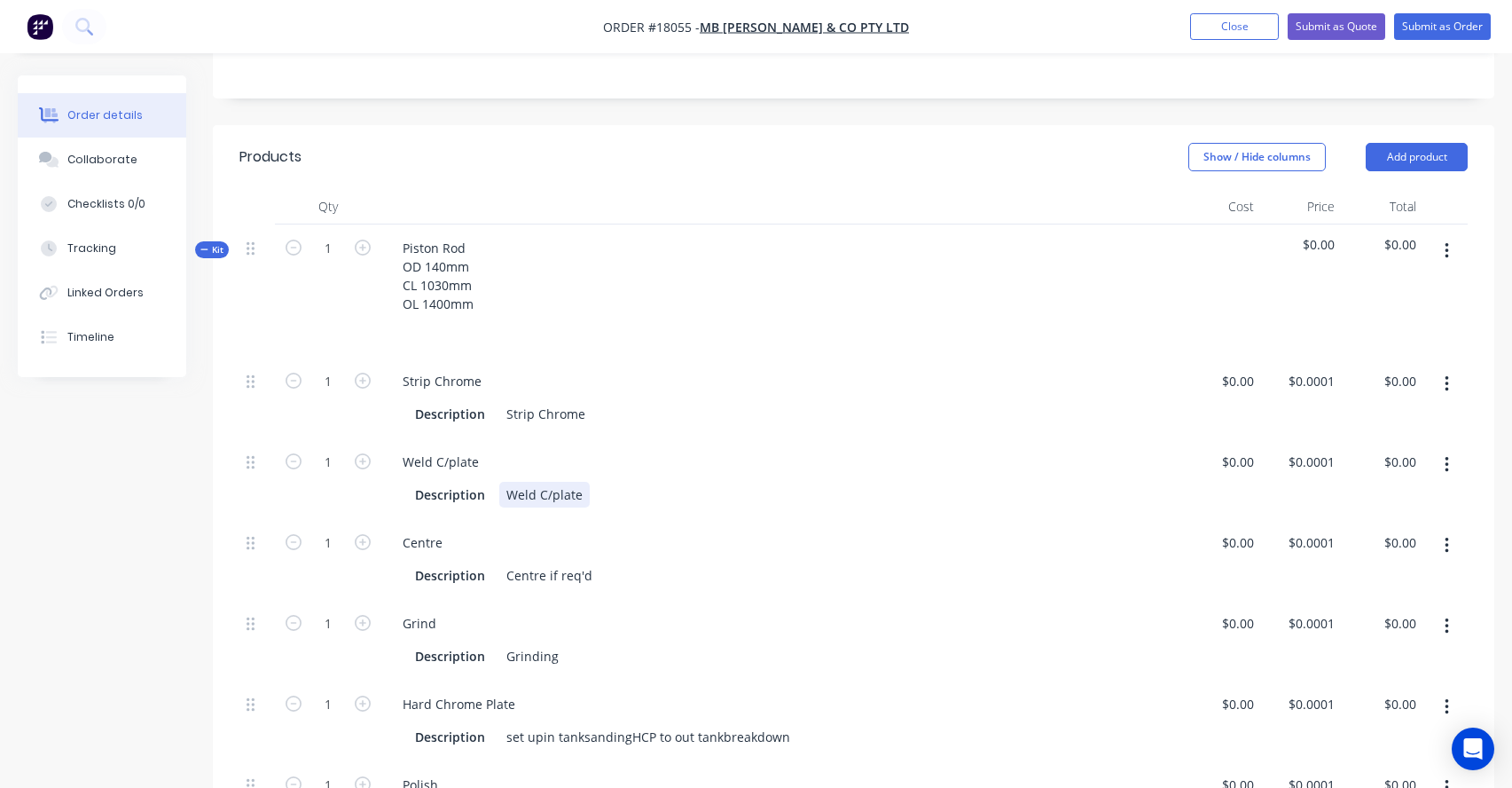
click at [731, 482] on div "Description Weld C/plate" at bounding box center [777, 495] width 738 height 25
click at [1236, 529] on div "$0.00" at bounding box center [1237, 542] width 48 height 25
type input "$105.00"
type input "105"
type input "$105.00"
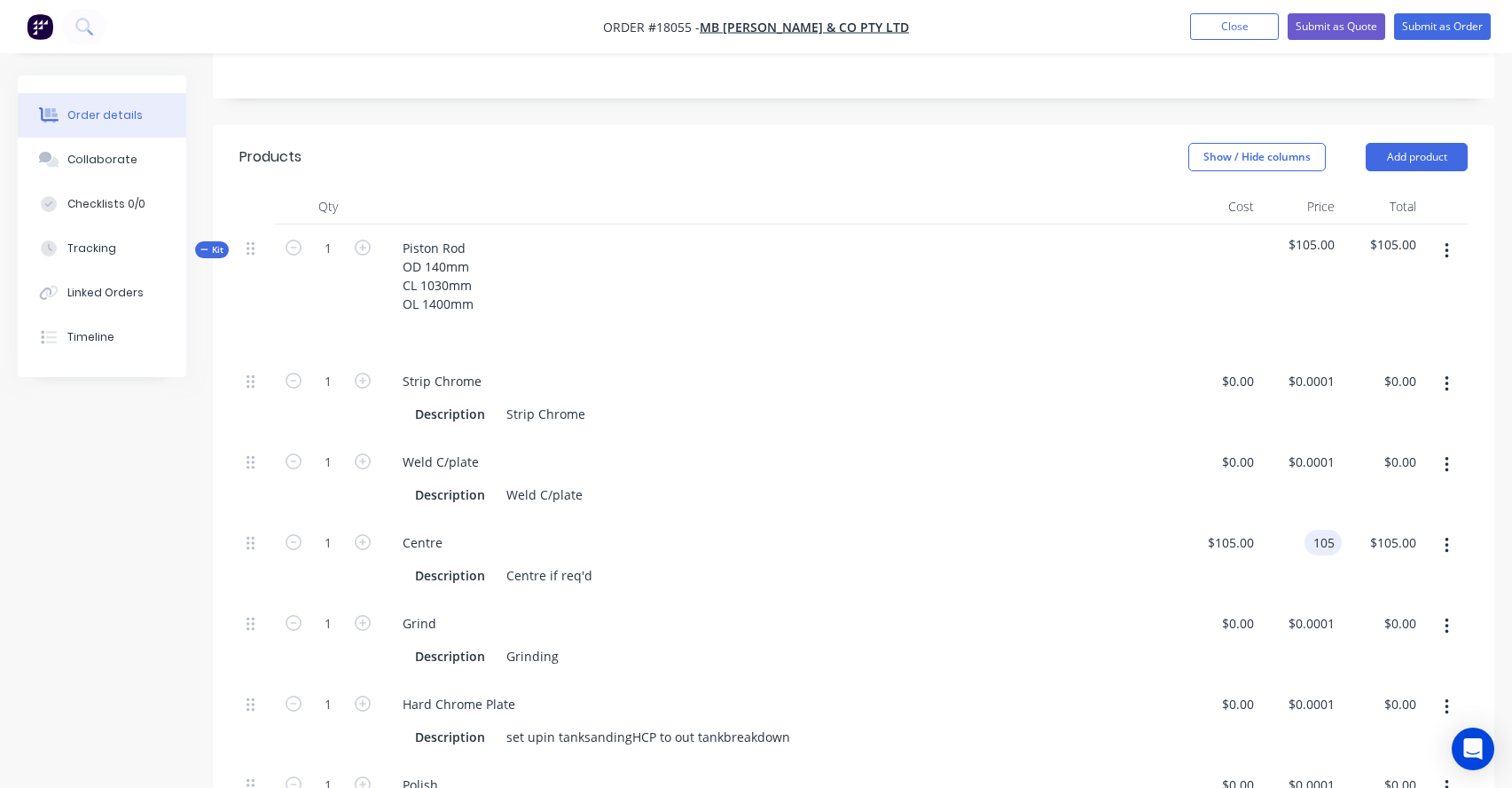
click at [1322, 529] on input "105" at bounding box center [1326, 542] width 30 height 25
type input "$126.00"
click at [1113, 563] on div "Description Centre if req'd" at bounding box center [777, 576] width 738 height 25
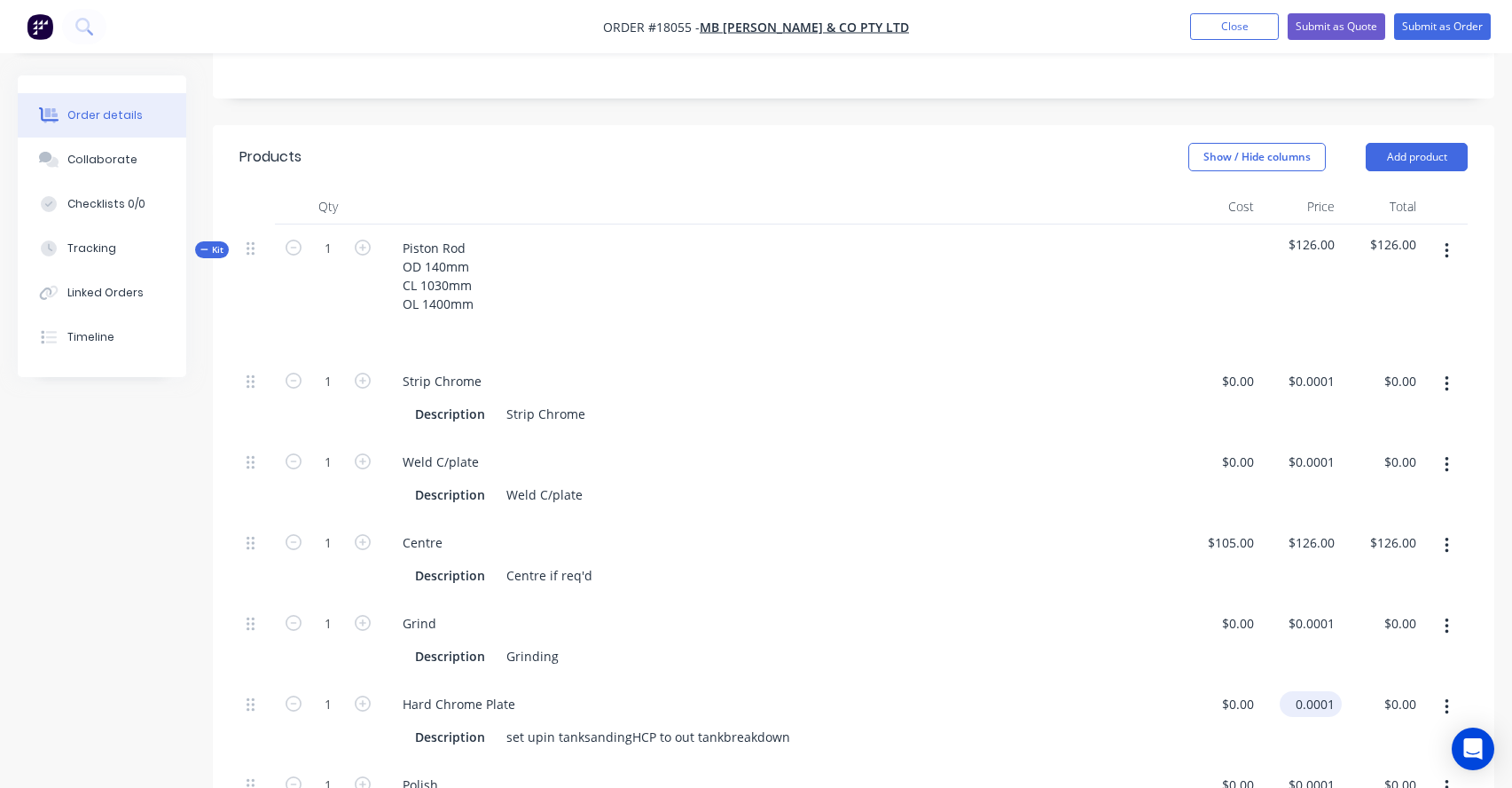
click at [1317, 691] on input "0.0001" at bounding box center [1314, 704] width 55 height 25
type input "$1,775.00"
click at [1114, 691] on div "Hard Chrome Plate" at bounding box center [781, 704] width 784 height 25
click at [1236, 448] on div "$0.00" at bounding box center [1237, 461] width 48 height 25
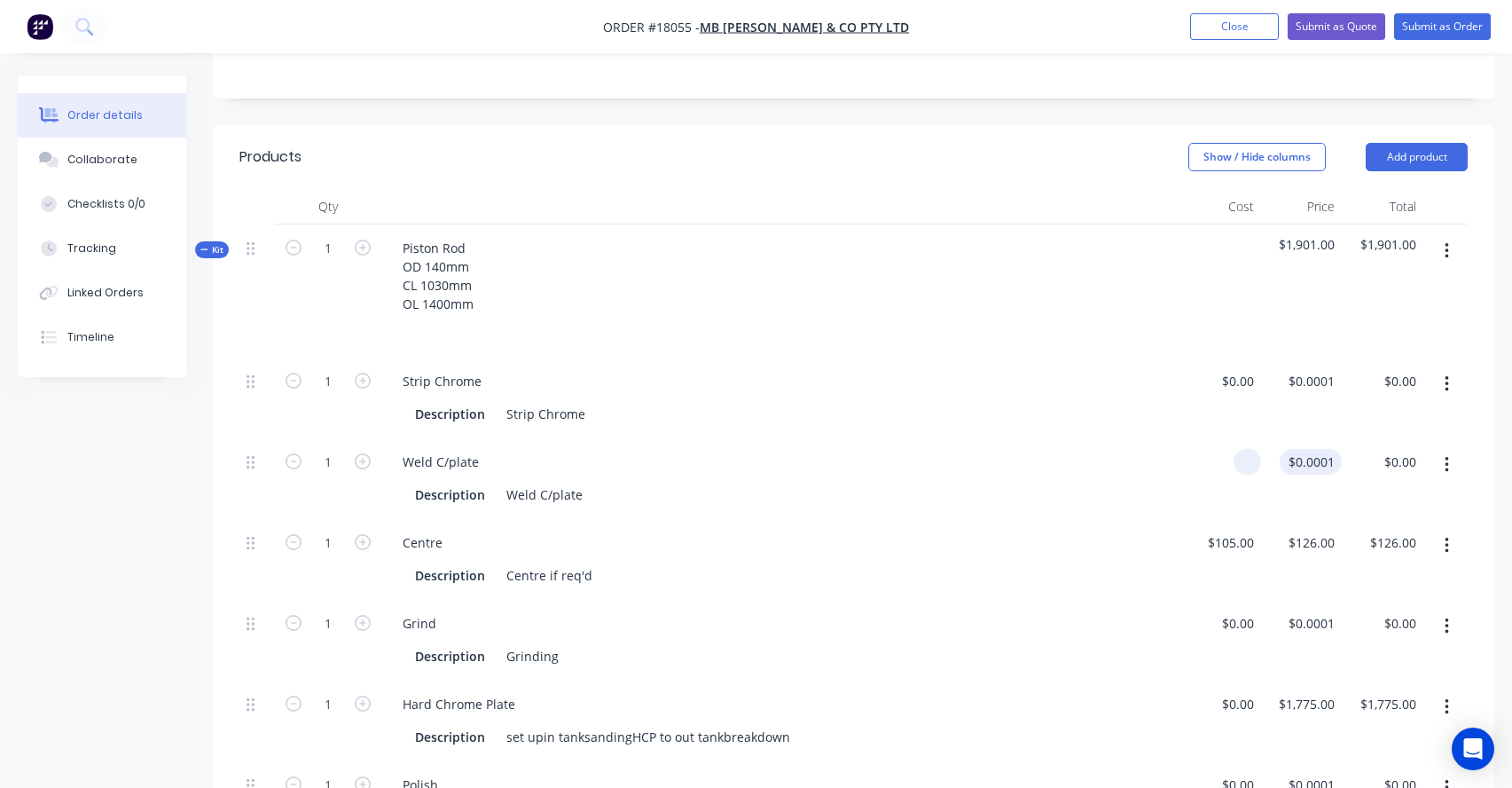
type input "$0.00"
click at [1311, 438] on div "0 $0.0001" at bounding box center [1302, 478] width 82 height 81
type input "$100.00"
click at [974, 559] on div "Description Centre if req'd" at bounding box center [781, 574] width 784 height 29
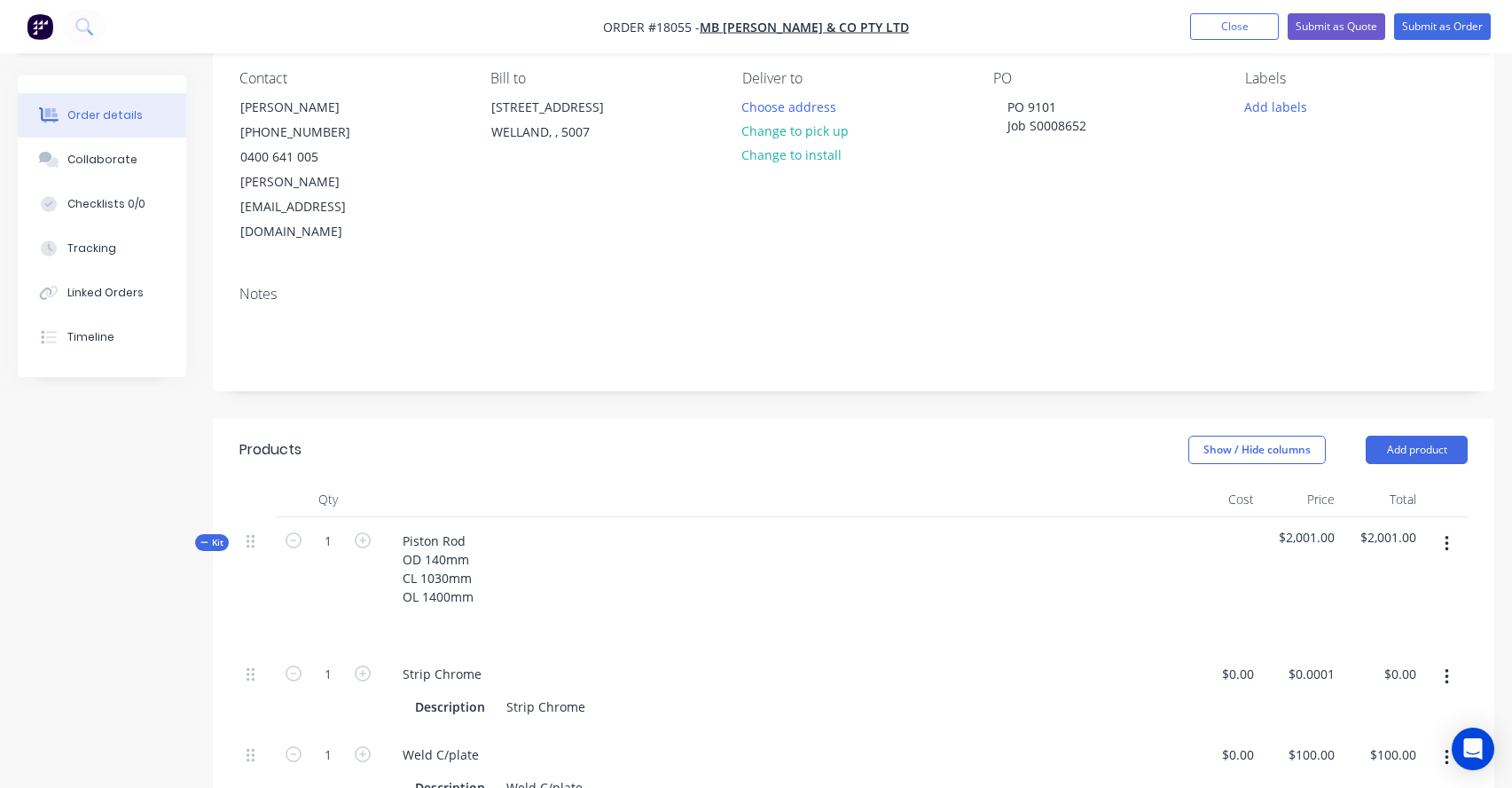
scroll to position [151, 0]
click at [541, 547] on div "Piston Rod OD 140mm CL 1030mm OL 1400mm" at bounding box center [780, 586] width 798 height 133
click at [502, 549] on div "Piston Rod OD 140mm CL 1030mm OL 1400mm" at bounding box center [780, 586] width 798 height 133
click at [479, 558] on div "Piston Rod OD 140mm CL 1030mm OL 1400mm" at bounding box center [437, 571] width 99 height 82
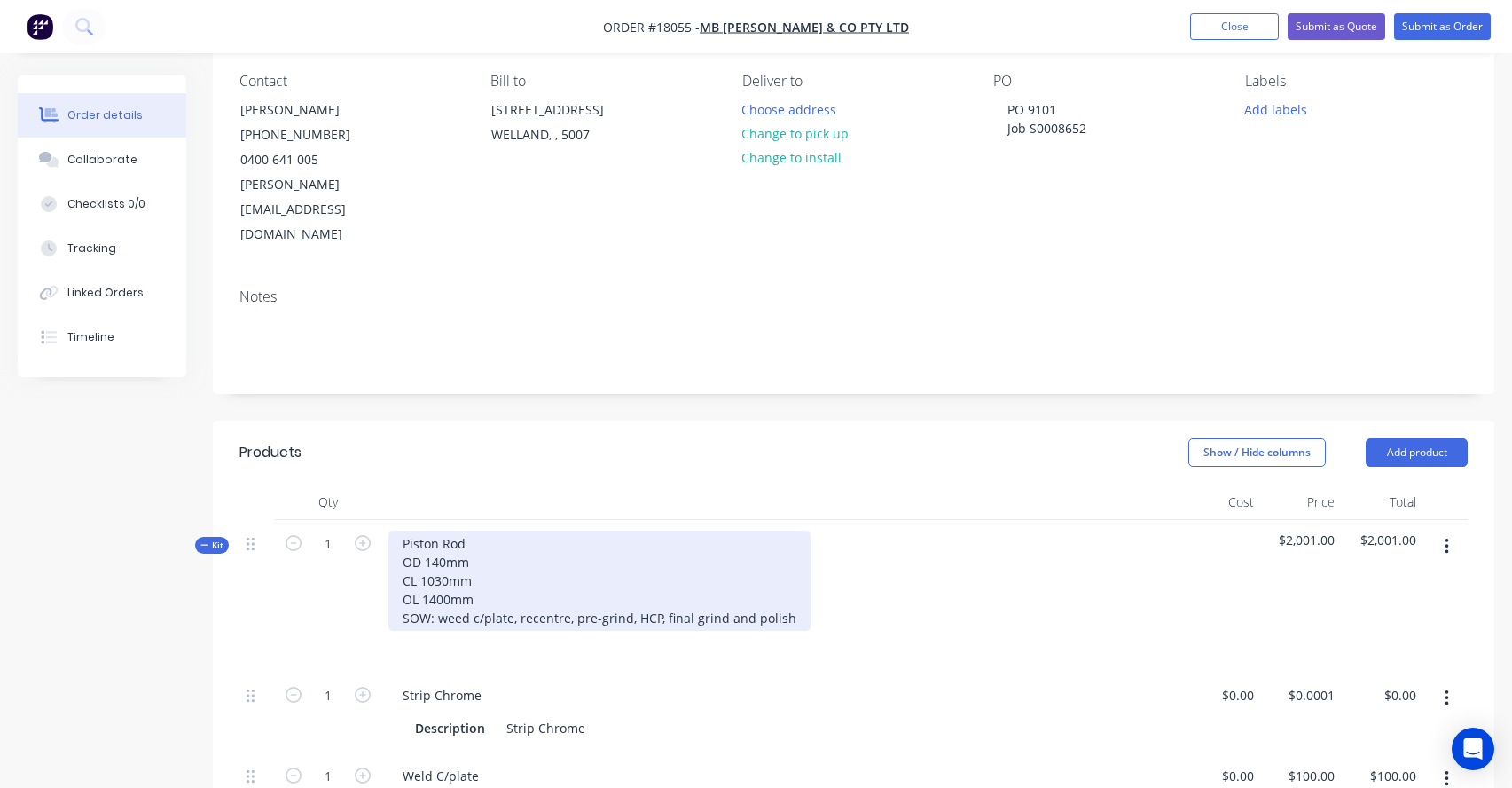
click at [461, 568] on div "Piston Rod OD 140mm CL 1030mm OL 1400mm SOW: weed c/plate, recentre, pre-grind,…" at bounding box center [599, 580] width 422 height 100
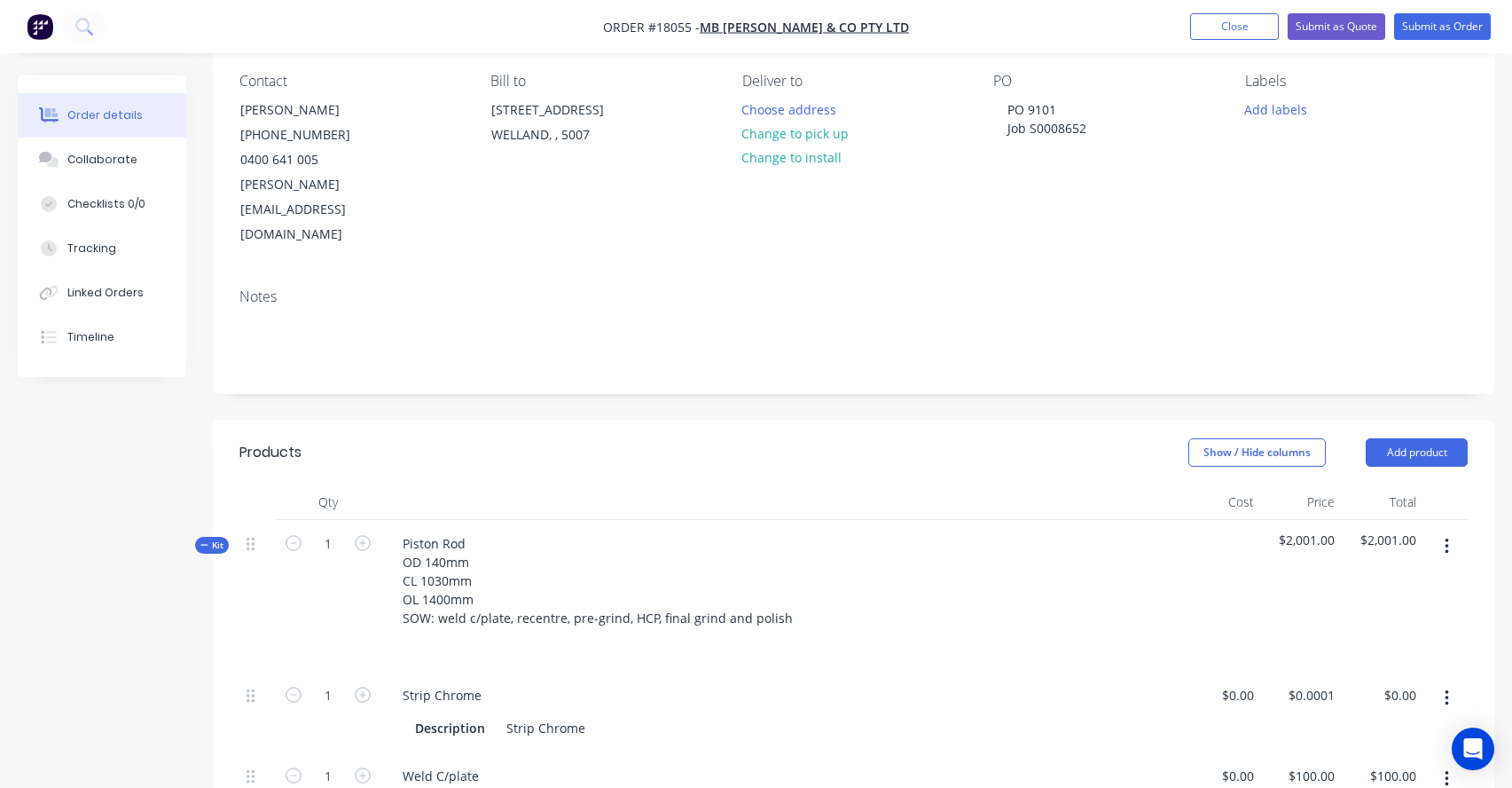
click at [926, 565] on div "Piston Rod OD 140mm CL 1030mm OL 1400mm SOW: weld c/plate, recentre, pre-grind,…" at bounding box center [780, 596] width 798 height 152
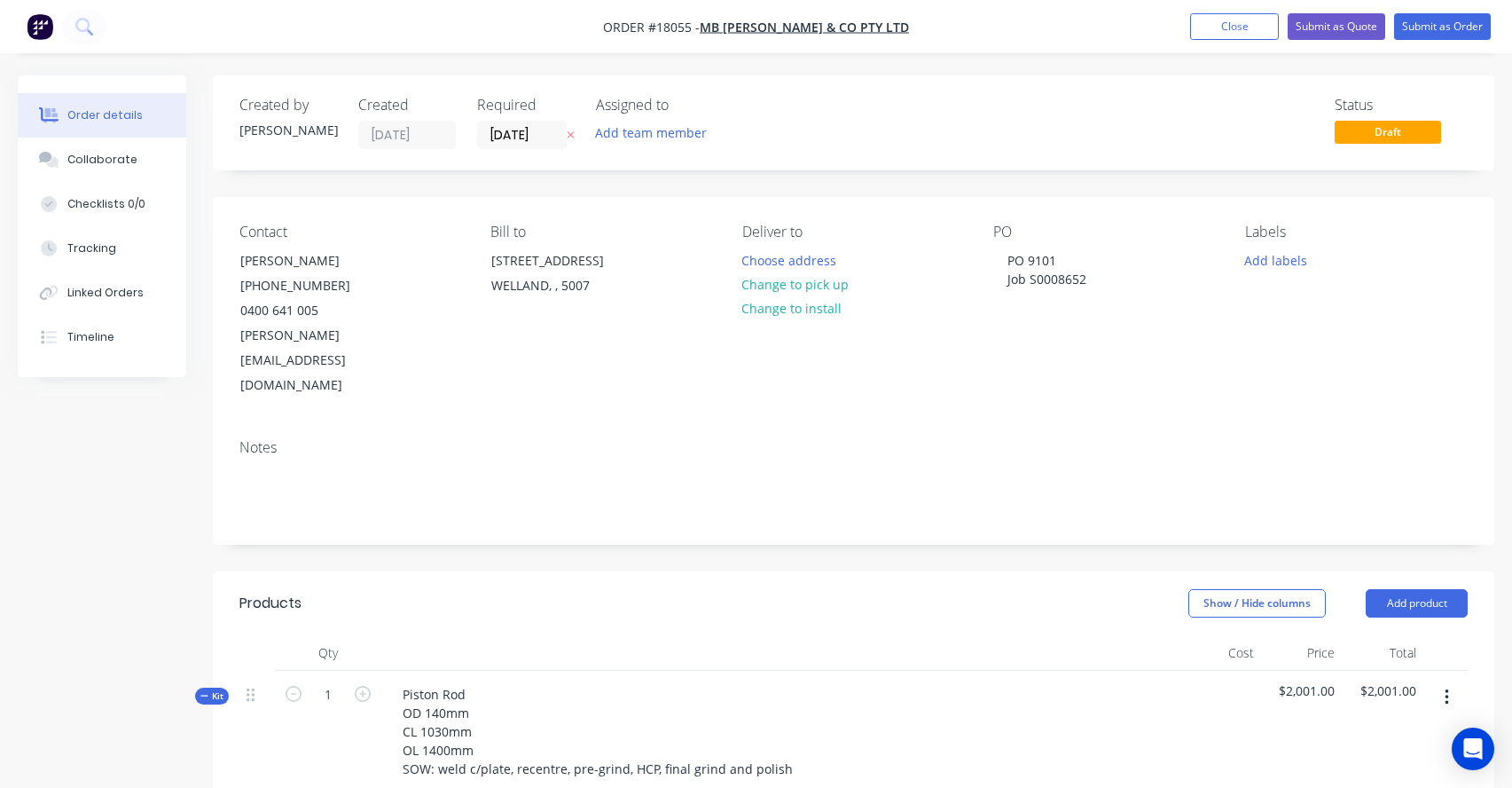
scroll to position [0, 0]
click at [1355, 27] on button "Submit as Quote" at bounding box center [1336, 26] width 97 height 26
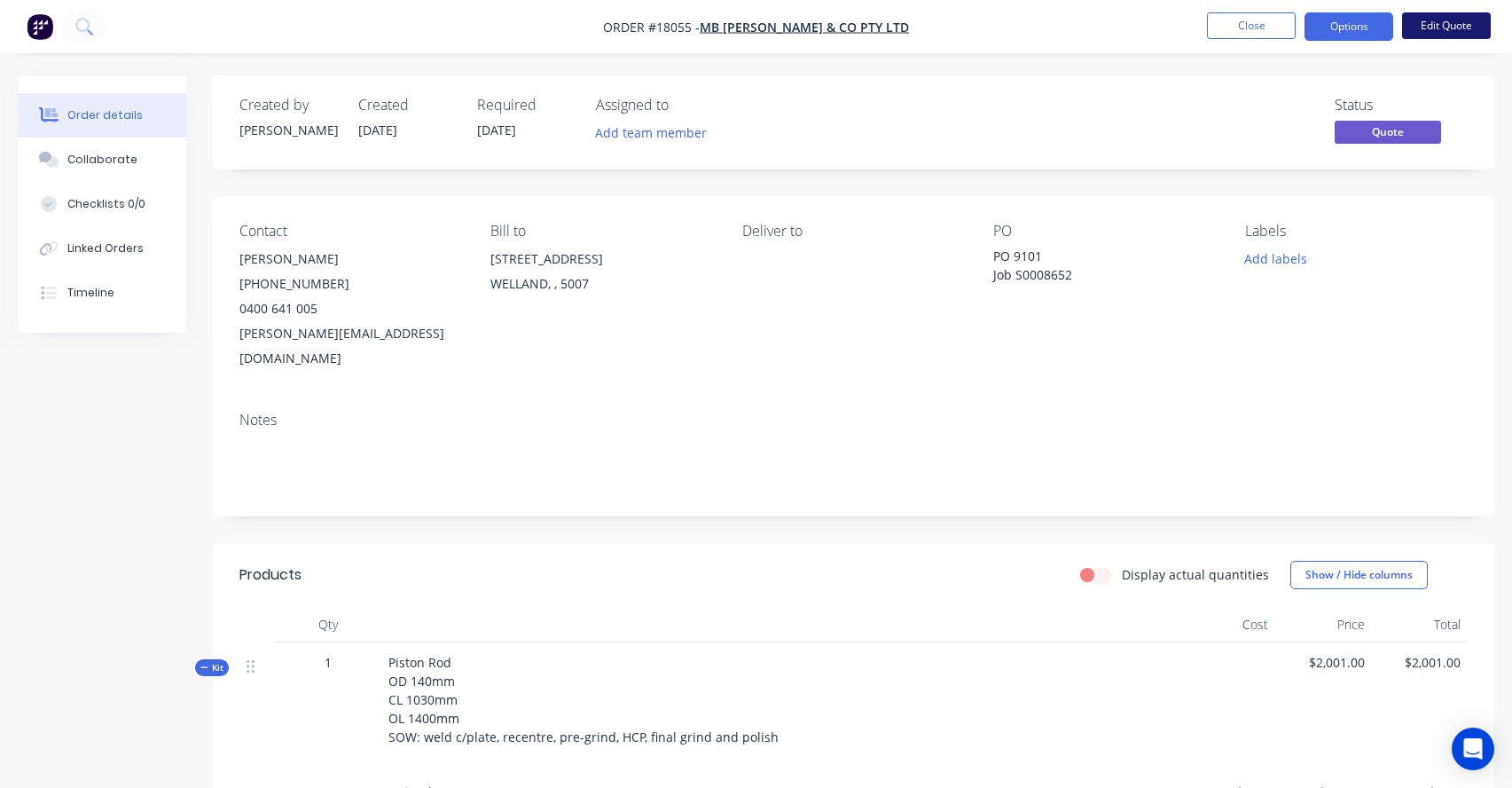
click at [1461, 25] on button "Edit Quote" at bounding box center [1447, 25] width 89 height 26
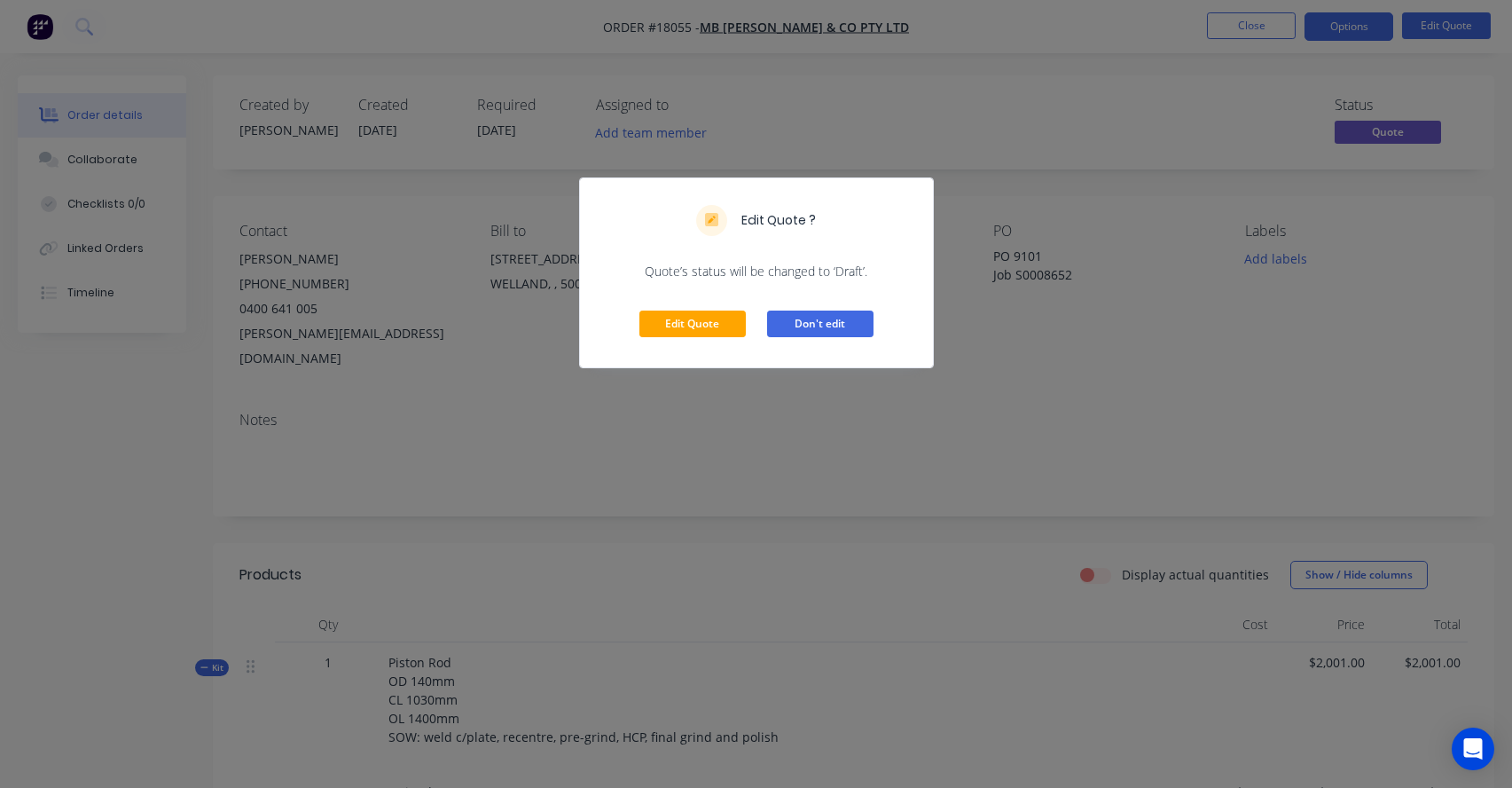
click at [792, 330] on button "Don't edit" at bounding box center [820, 323] width 106 height 26
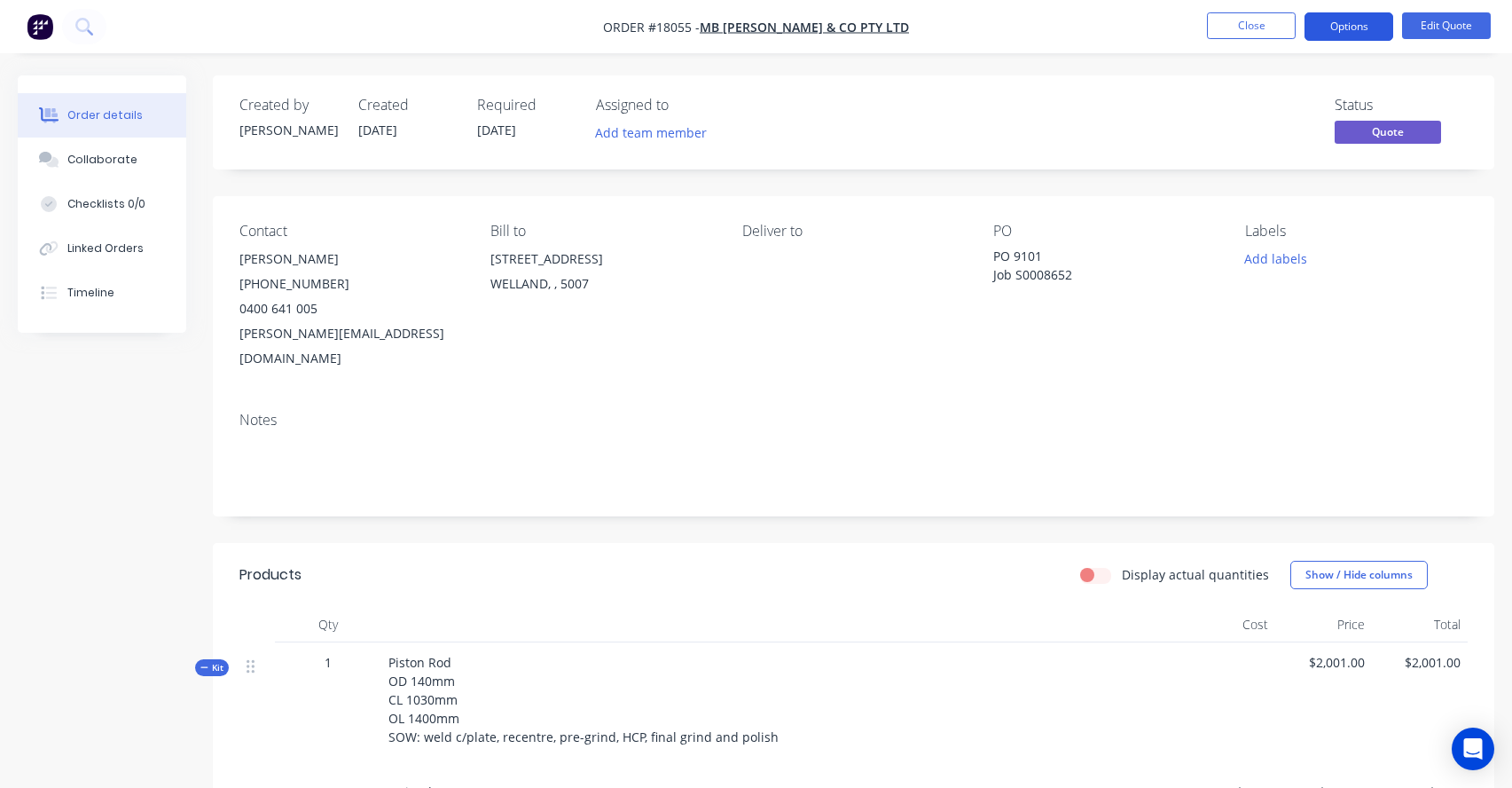
click at [1340, 30] on button "Options" at bounding box center [1349, 26] width 89 height 28
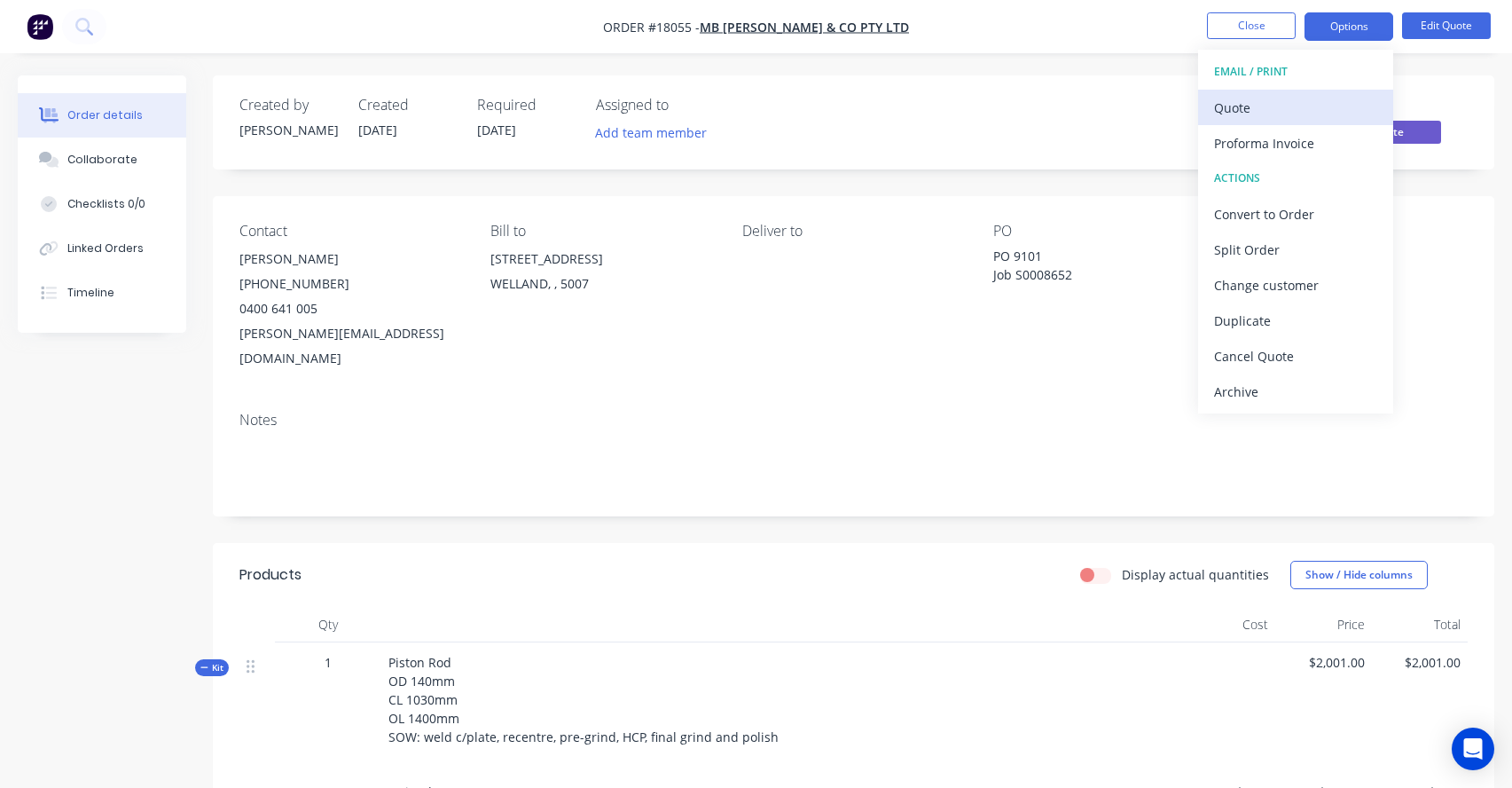
click at [1262, 104] on div "Quote" at bounding box center [1296, 108] width 163 height 25
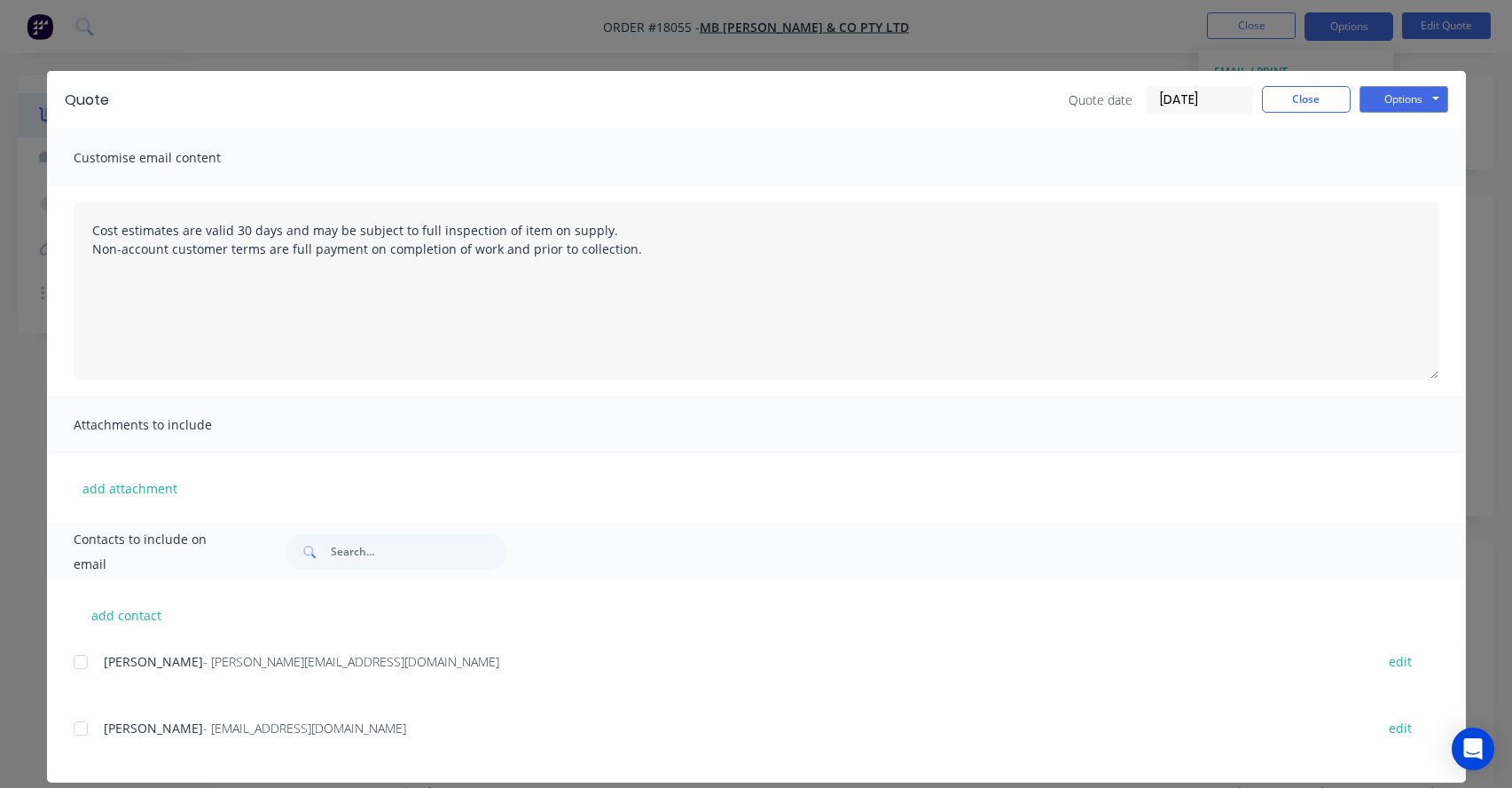
click at [91, 664] on div at bounding box center [80, 661] width 35 height 35
click at [1432, 97] on button "Options" at bounding box center [1404, 99] width 89 height 26
click at [1391, 164] on button "Print" at bounding box center [1416, 160] width 113 height 29
click at [1410, 97] on button "Options" at bounding box center [1404, 99] width 89 height 26
click at [1411, 185] on button "Email" at bounding box center [1416, 190] width 113 height 29
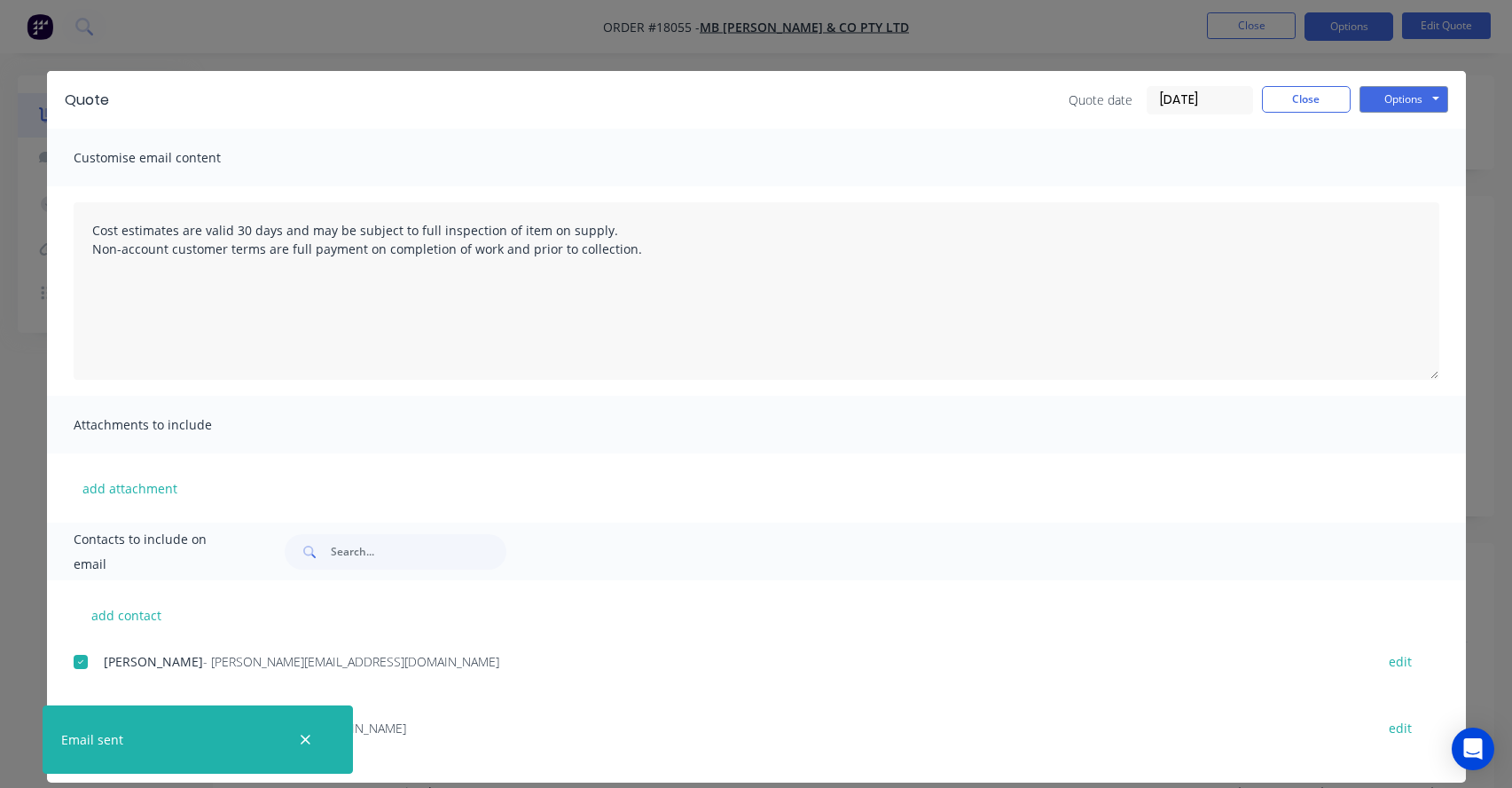
click at [319, 741] on div at bounding box center [306, 739] width 58 height 43
click at [310, 741] on icon "button" at bounding box center [305, 740] width 12 height 16
type textarea "Cost estimates are valid 30 days and may be subject to full inspection of item …"
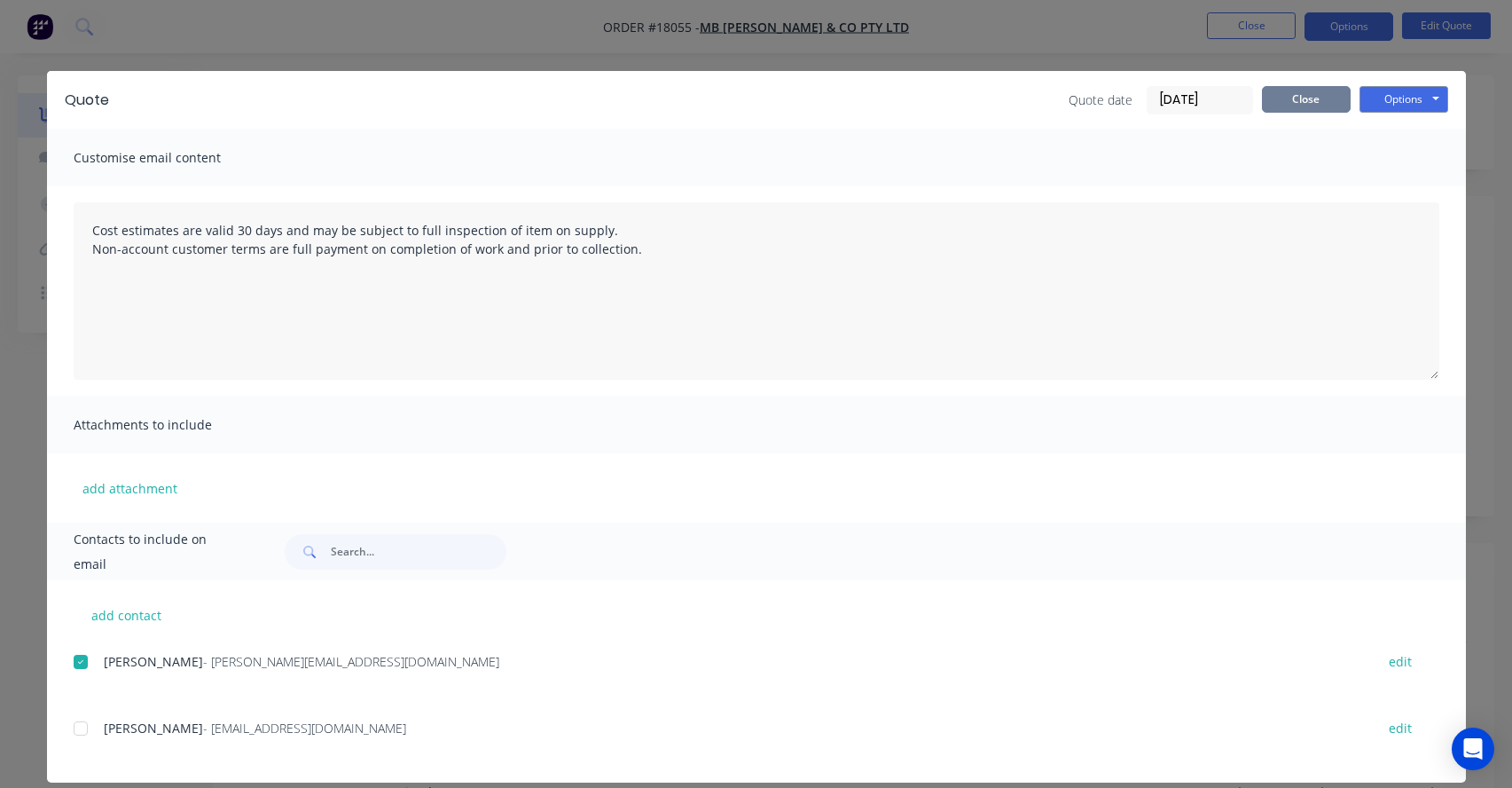
click at [1298, 102] on button "Close" at bounding box center [1307, 99] width 89 height 26
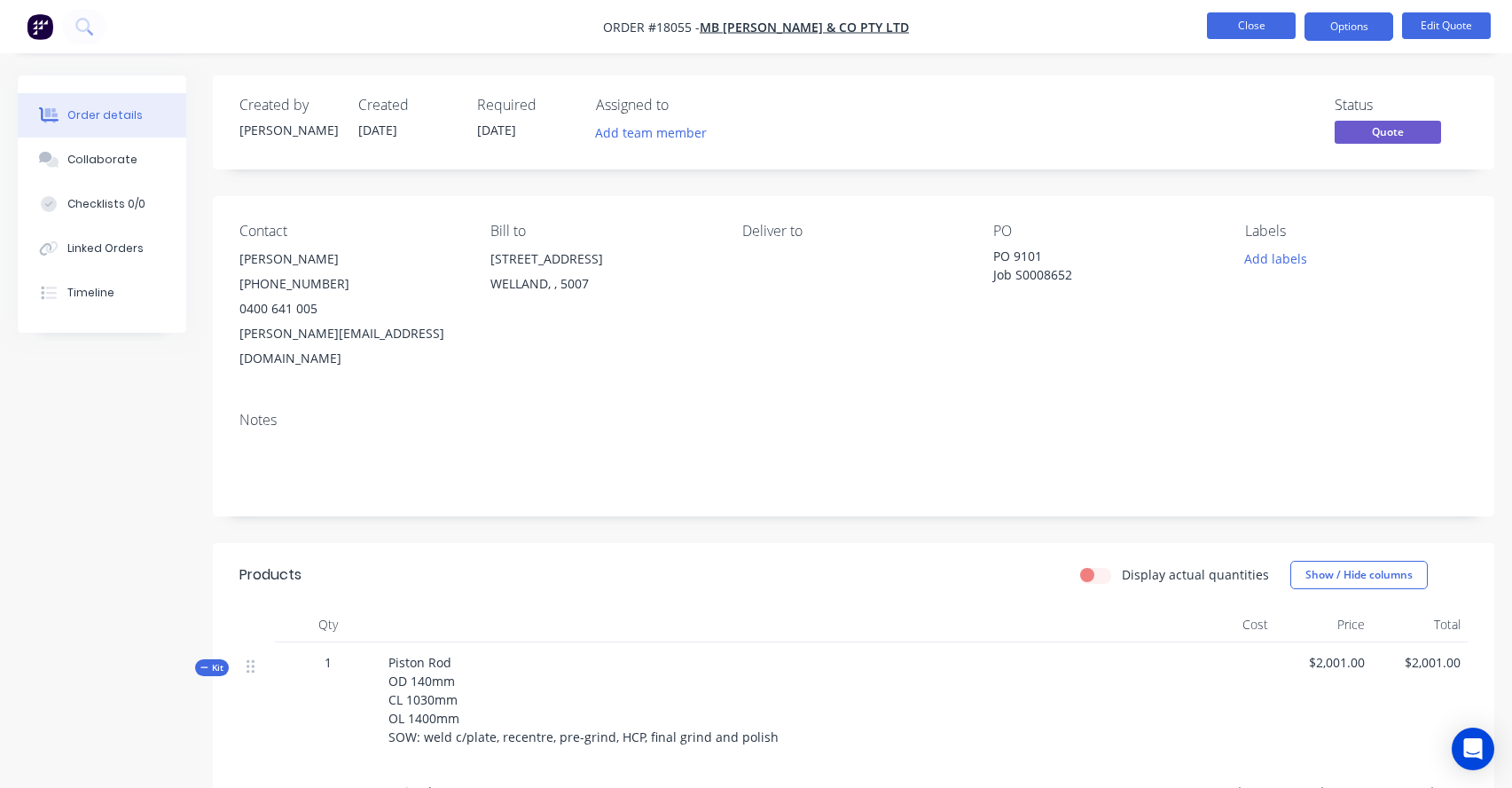
click at [1248, 19] on button "Close" at bounding box center [1252, 25] width 89 height 26
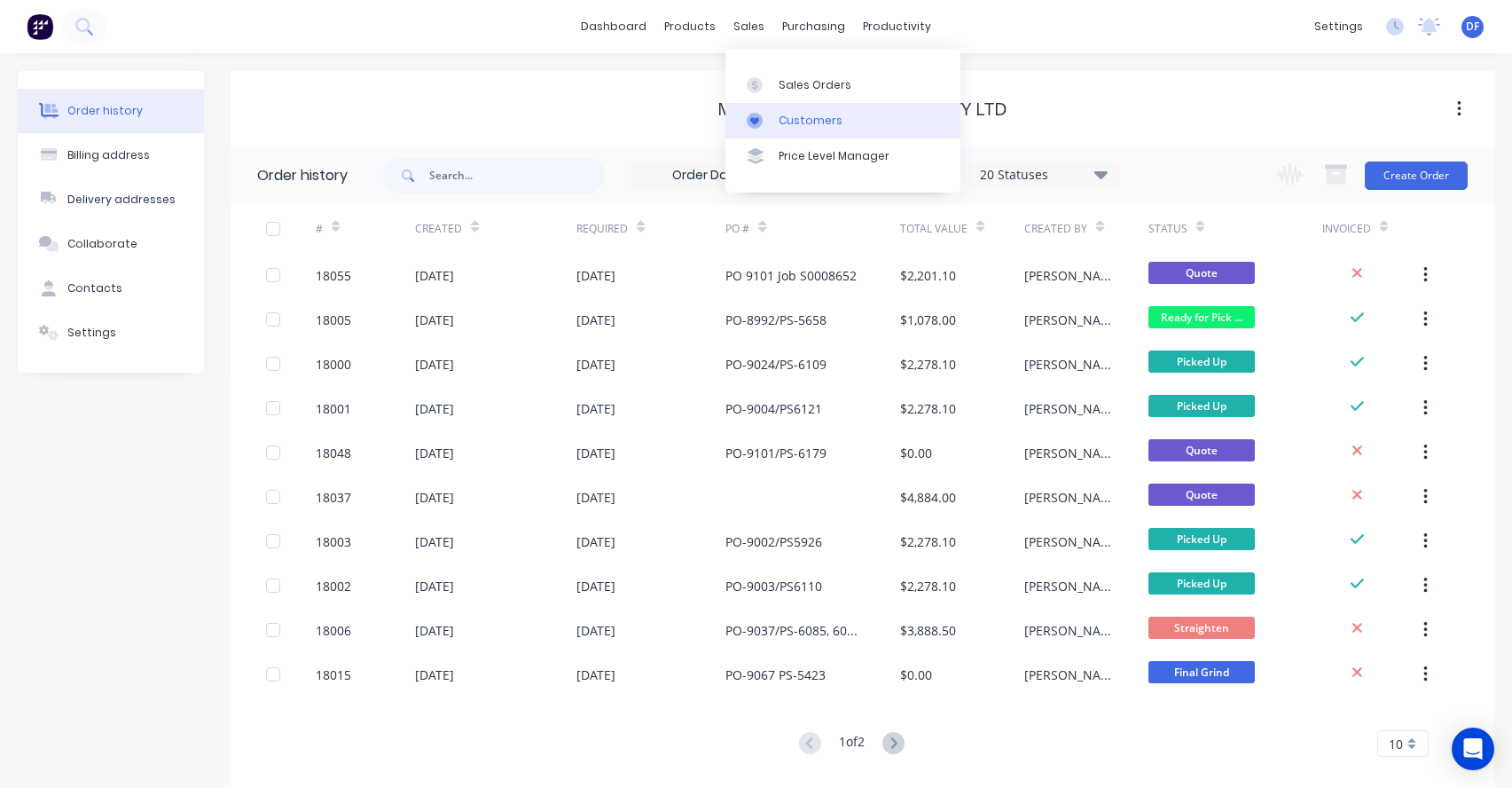
click at [788, 124] on div "Customers" at bounding box center [810, 121] width 64 height 16
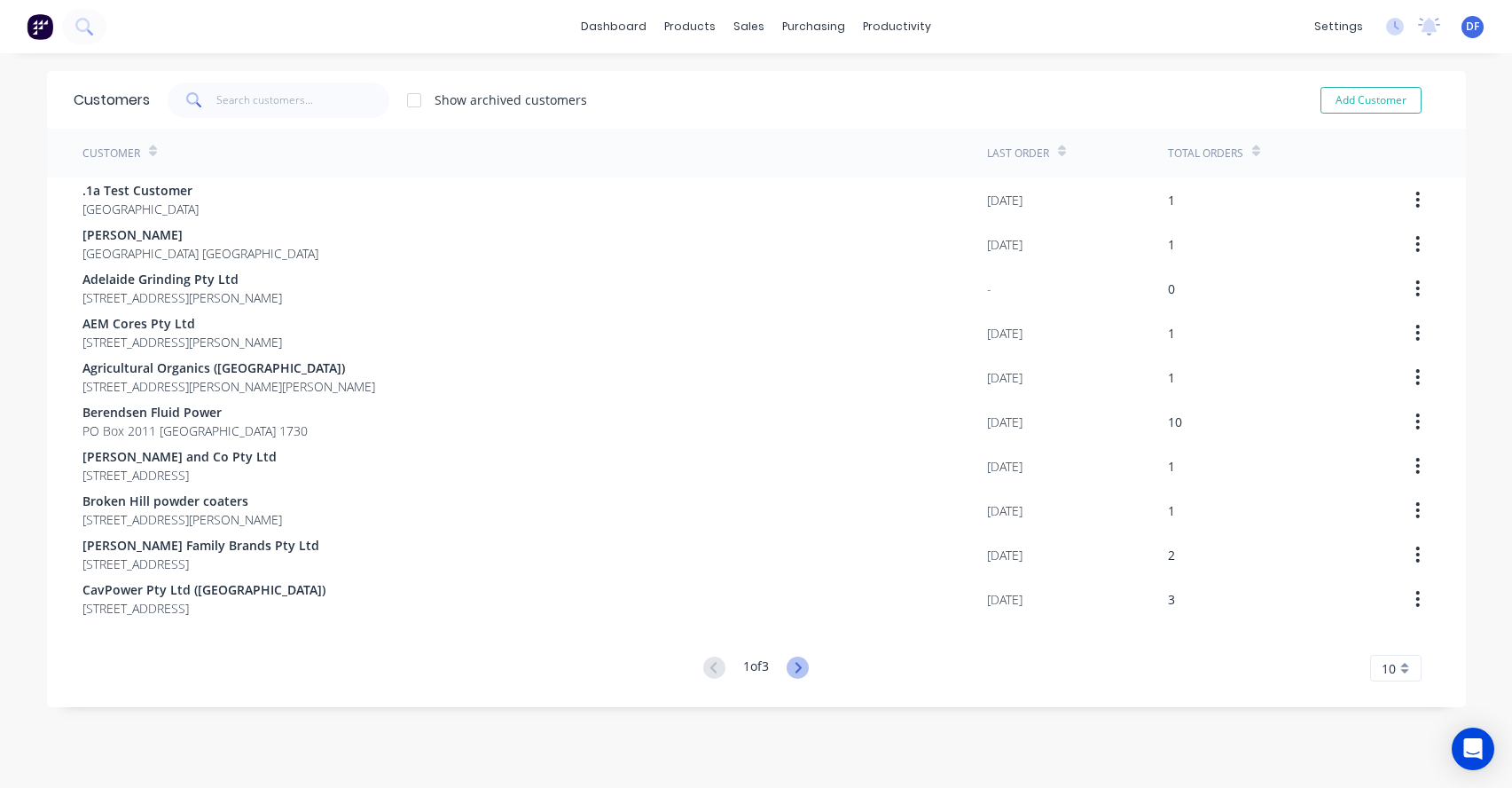
click at [802, 663] on icon at bounding box center [798, 667] width 22 height 22
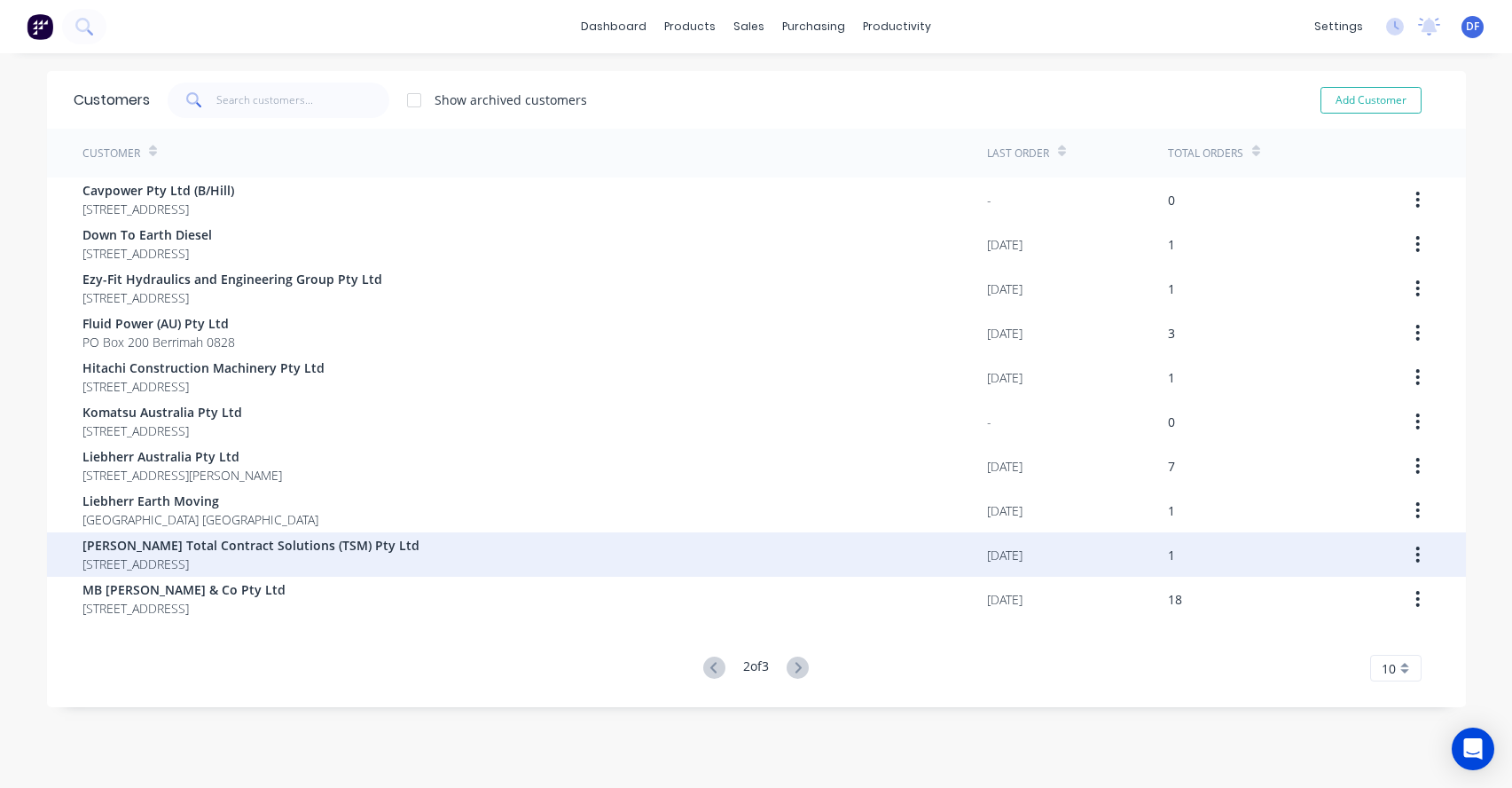
click at [174, 541] on span "[PERSON_NAME] Total Contract Solutions (TSM) Pty Ltd" at bounding box center [250, 545] width 337 height 19
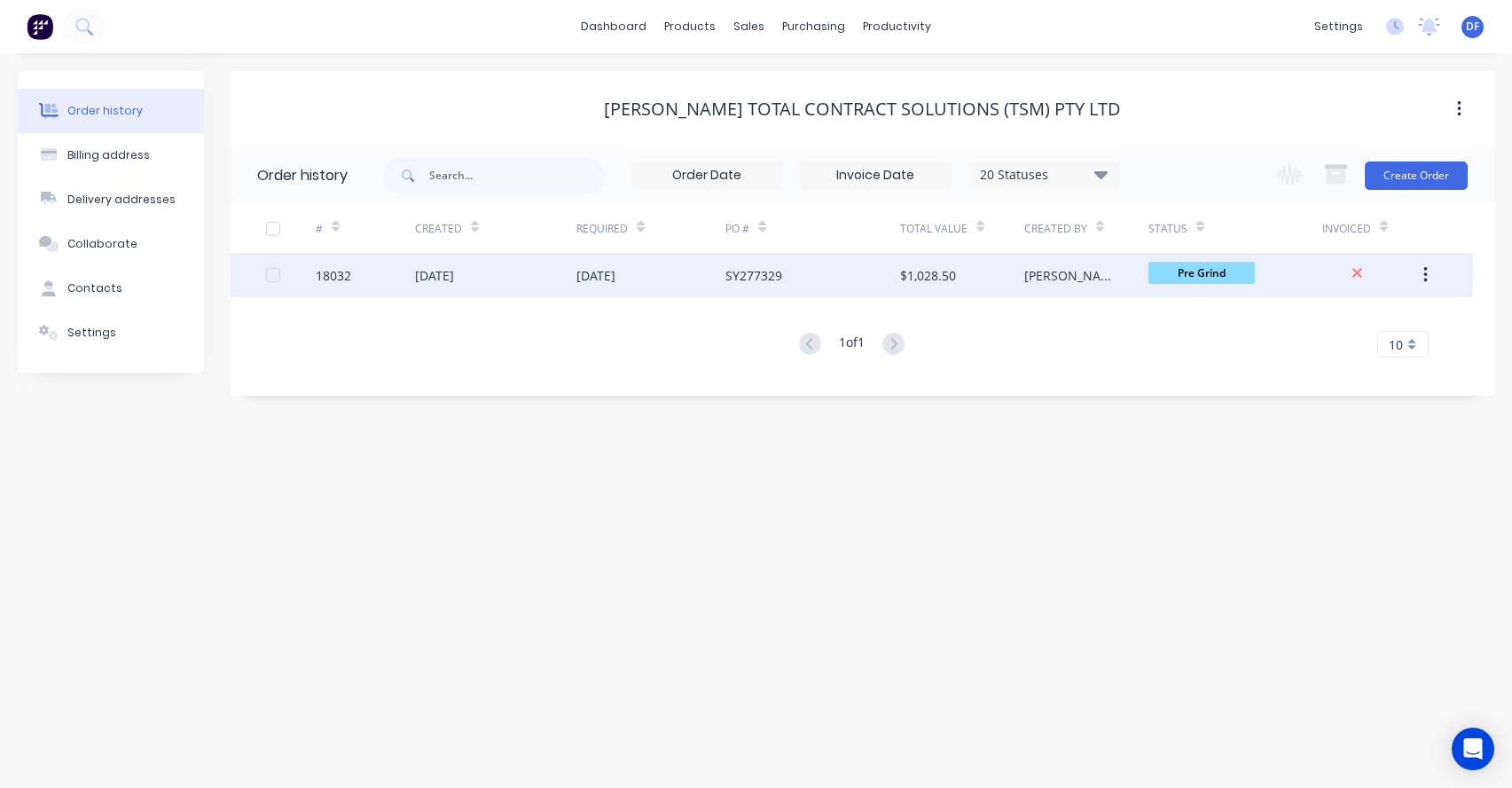
click at [638, 286] on div "[DATE]" at bounding box center [651, 274] width 149 height 44
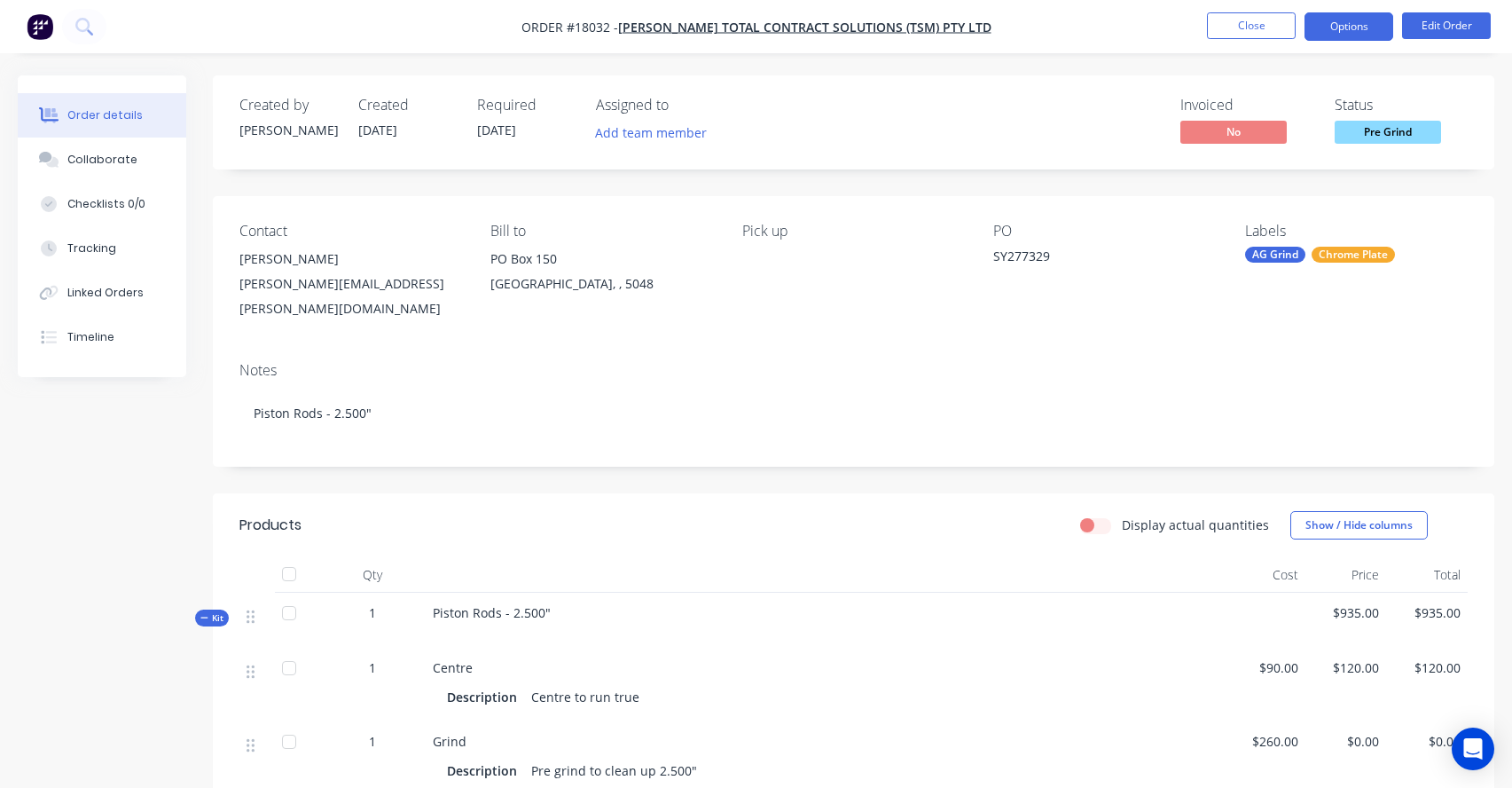
click at [1345, 27] on button "Options" at bounding box center [1349, 26] width 89 height 28
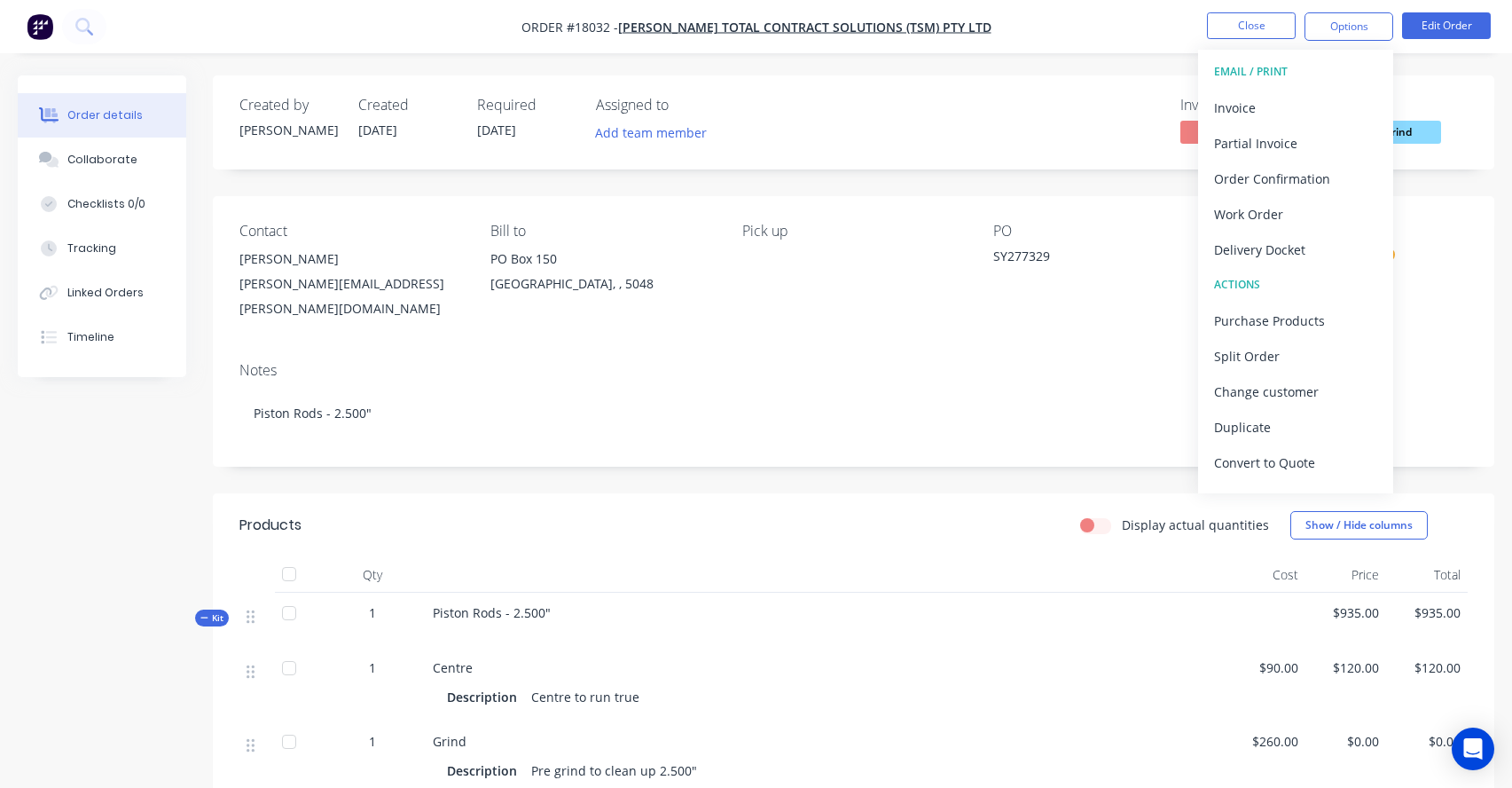
click at [1414, 314] on div "Contact [PERSON_NAME] [PERSON_NAME][EMAIL_ADDRESS][PERSON_NAME][DOMAIN_NAME] Bi…" at bounding box center [854, 271] width 1281 height 152
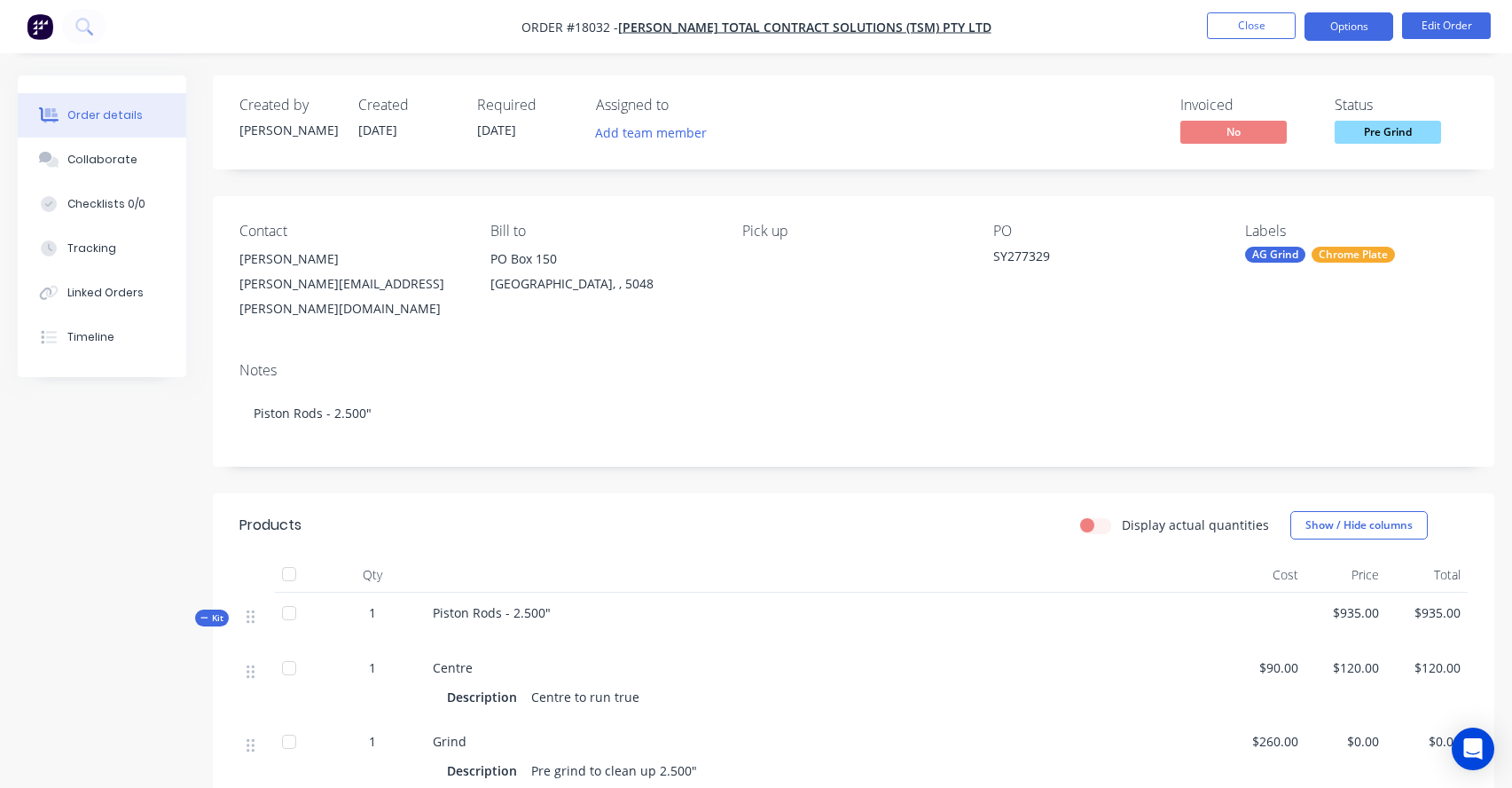
click at [1367, 25] on button "Options" at bounding box center [1349, 26] width 89 height 28
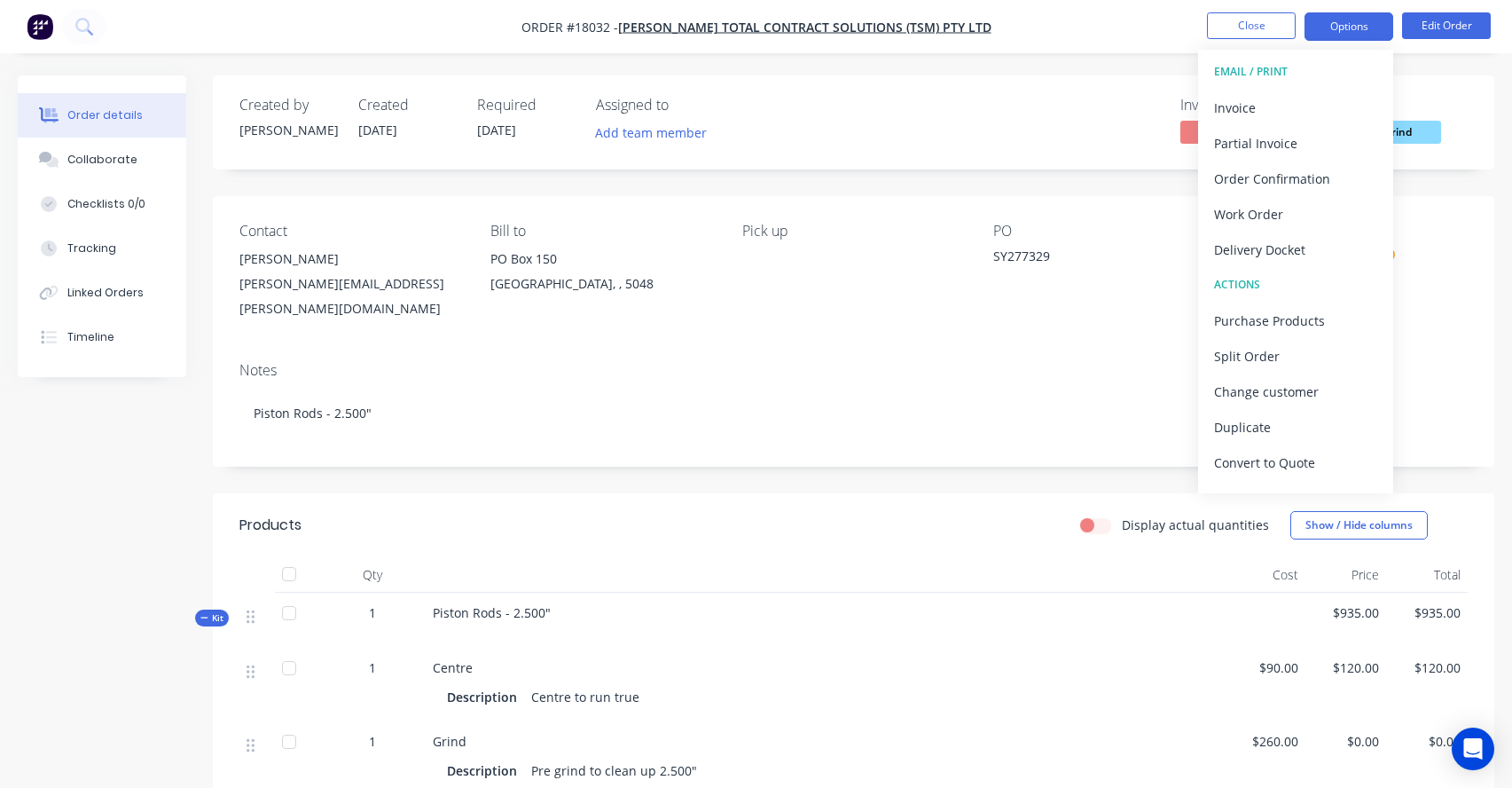
click at [1367, 25] on button "Options" at bounding box center [1349, 26] width 89 height 28
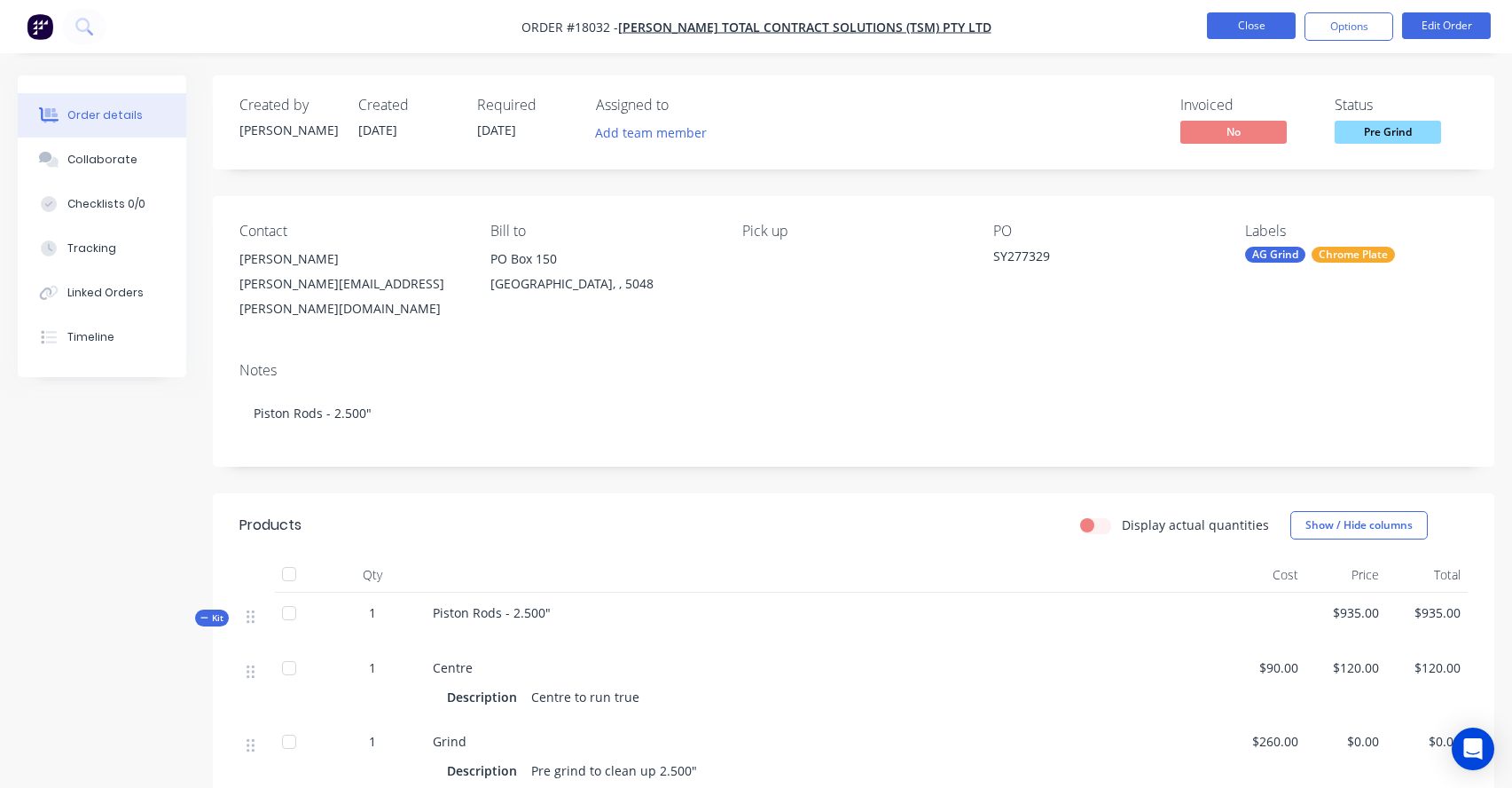
click at [1244, 31] on button "Close" at bounding box center [1252, 25] width 89 height 26
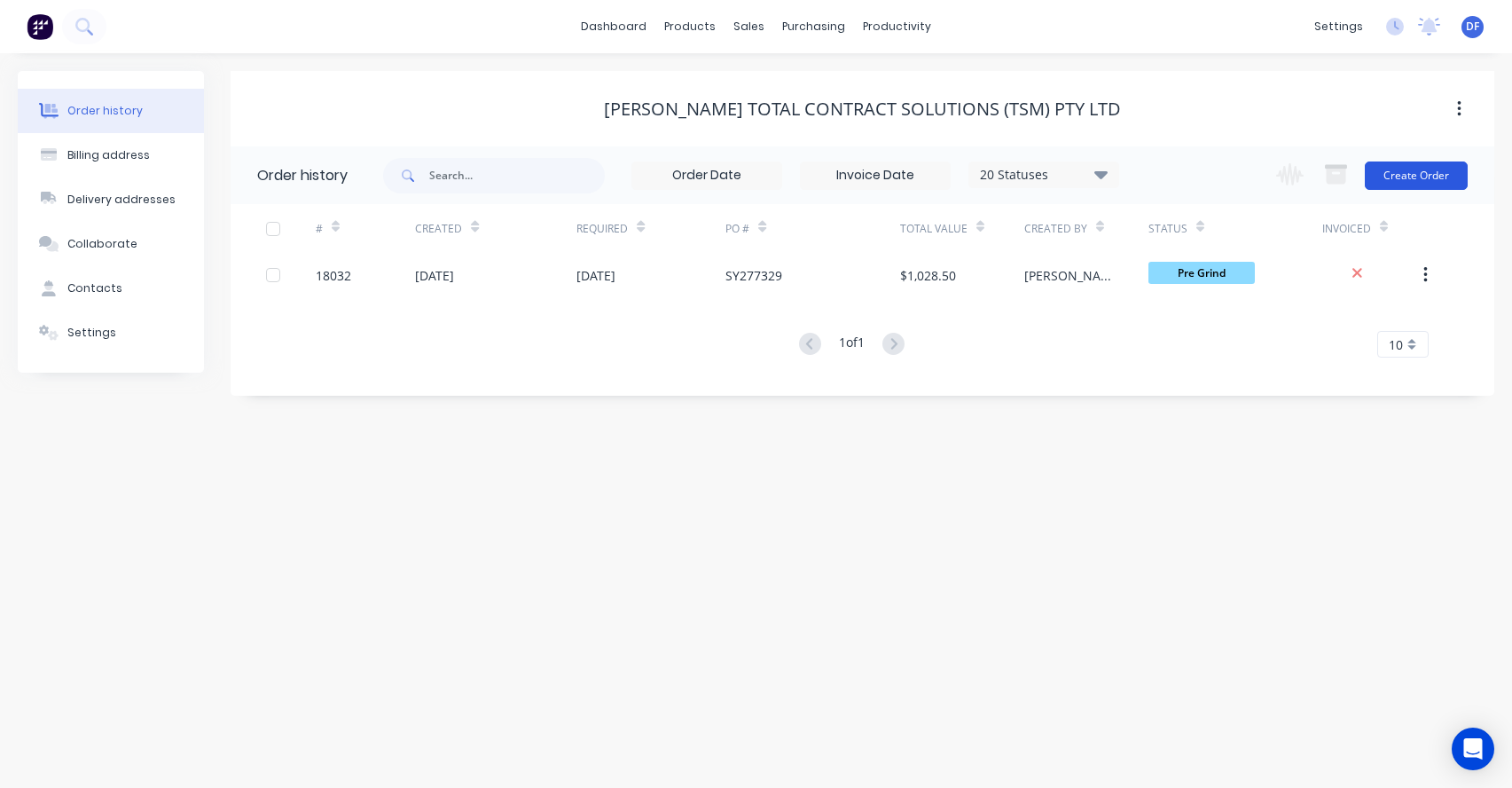
click at [1437, 165] on button "Create Order" at bounding box center [1416, 175] width 103 height 28
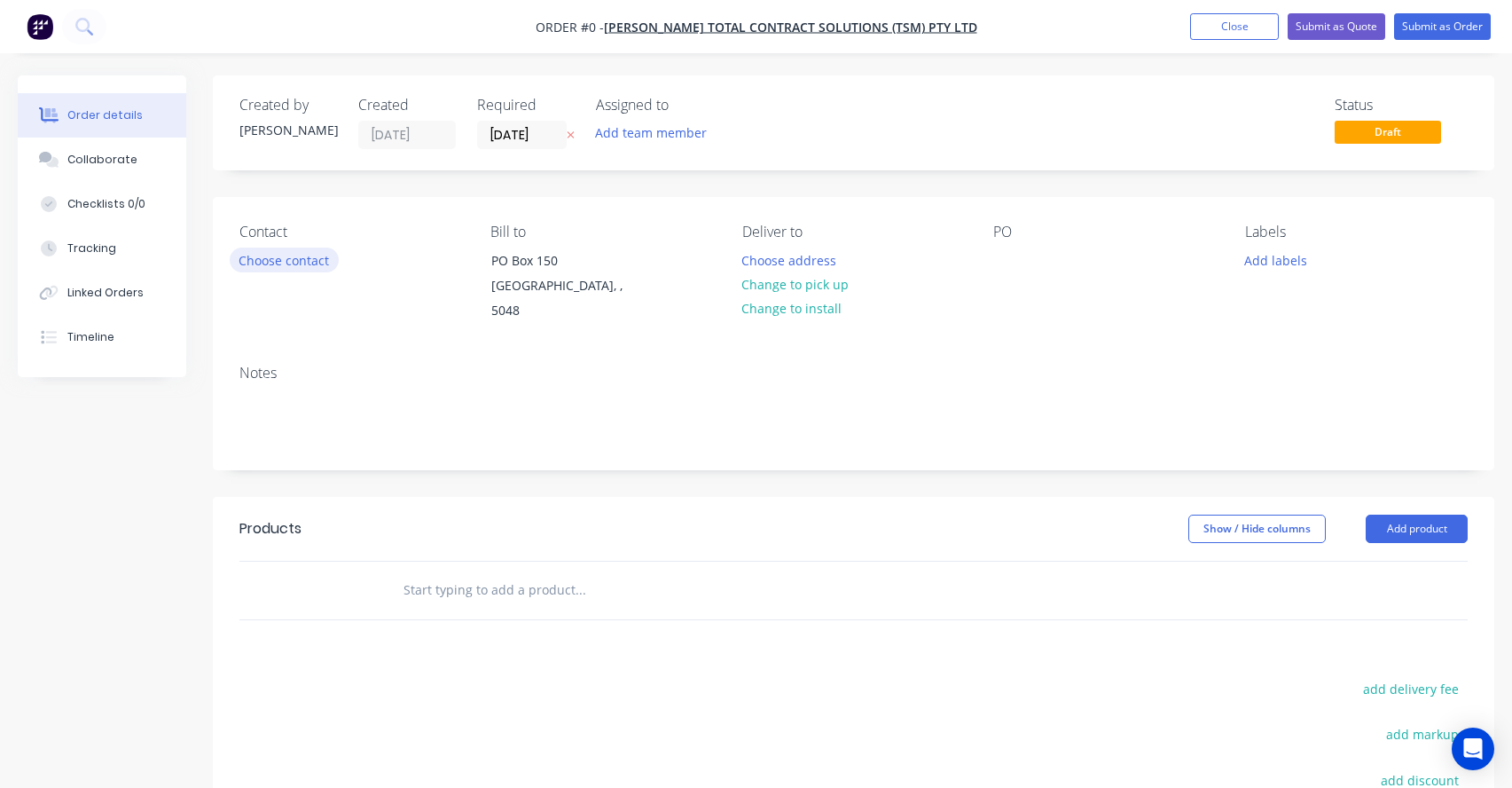
click at [259, 263] on button "Choose contact" at bounding box center [284, 260] width 109 height 24
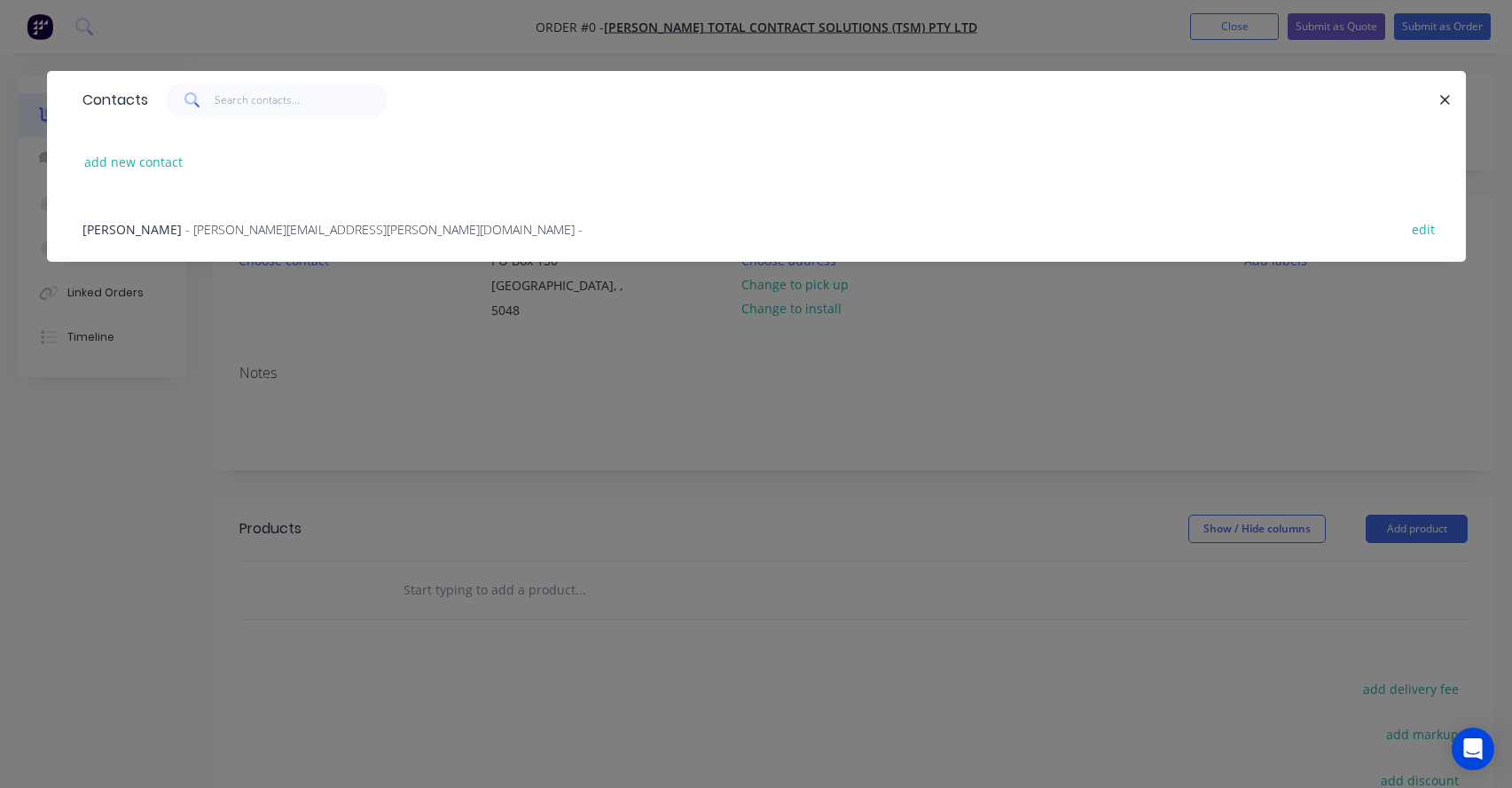
click at [252, 231] on span "- [PERSON_NAME][EMAIL_ADDRESS][PERSON_NAME][DOMAIN_NAME] -" at bounding box center [384, 229] width 398 height 17
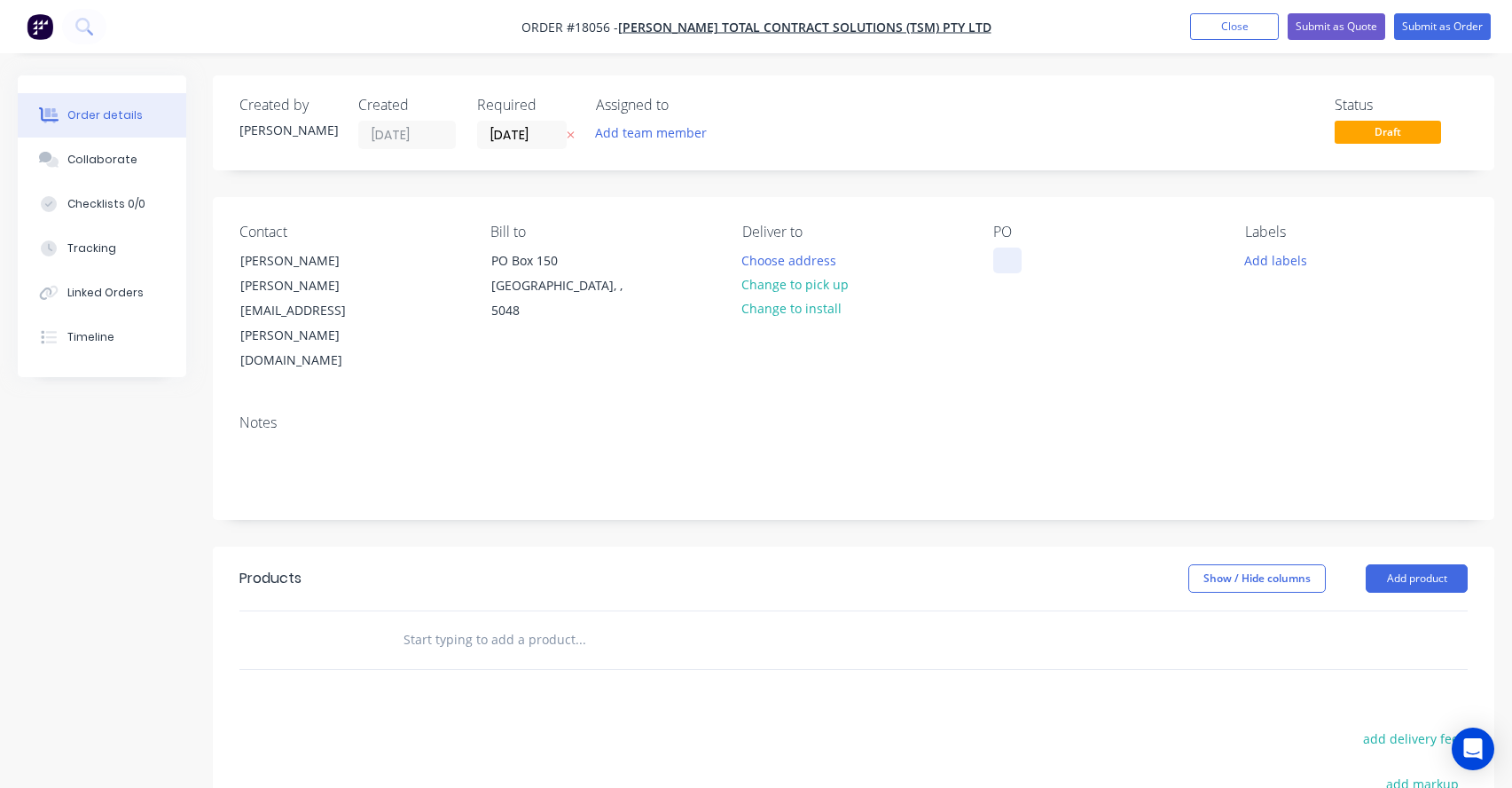
click at [999, 271] on div at bounding box center [1006, 261] width 28 height 25
click at [1381, 564] on button "Add product" at bounding box center [1417, 577] width 102 height 28
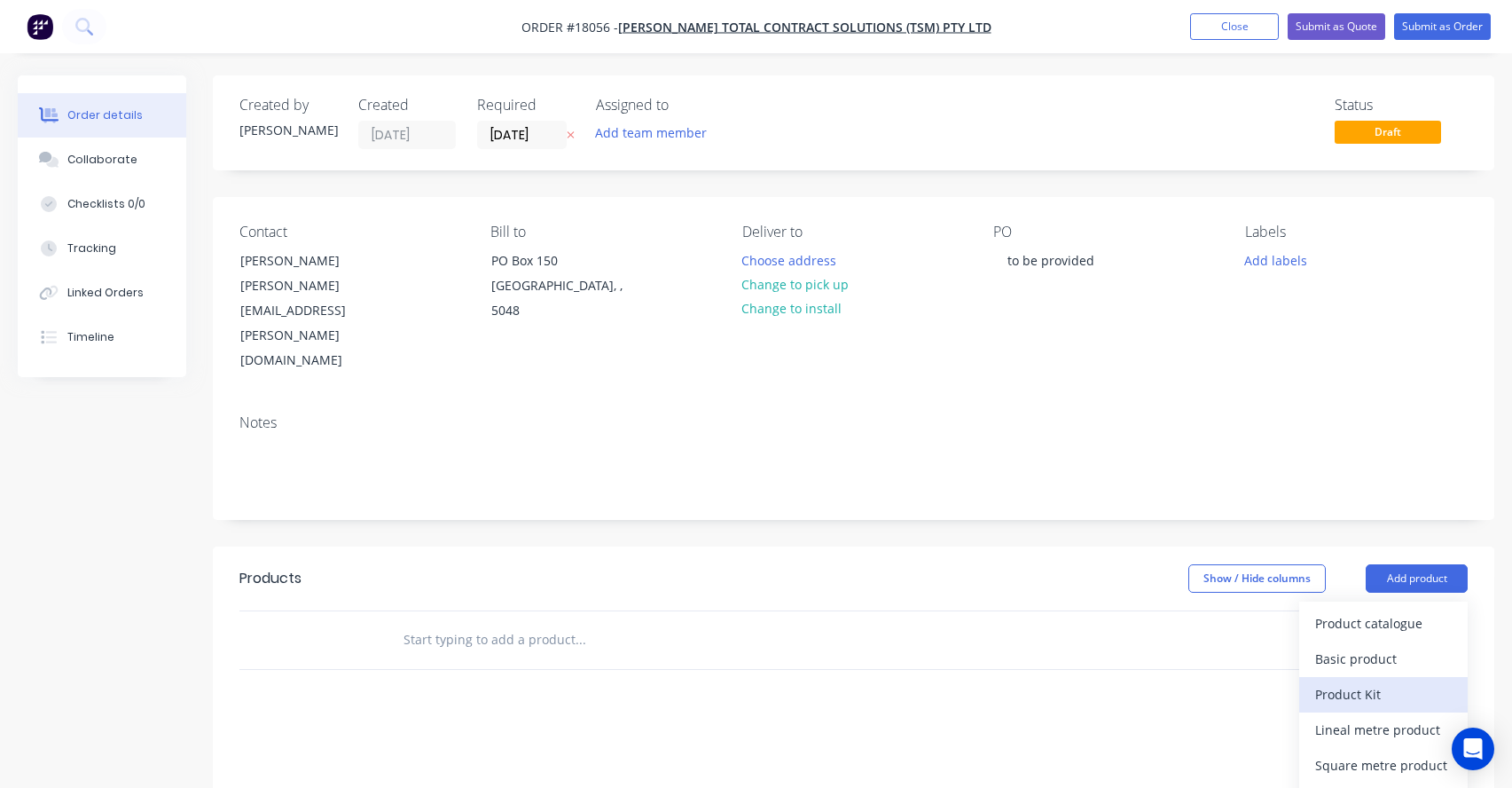
click at [1340, 681] on div "Product Kit" at bounding box center [1383, 694] width 136 height 25
click at [1335, 717] on div "Back" at bounding box center [1383, 730] width 136 height 25
click at [1349, 610] on div "Product catalogue" at bounding box center [1383, 623] width 136 height 25
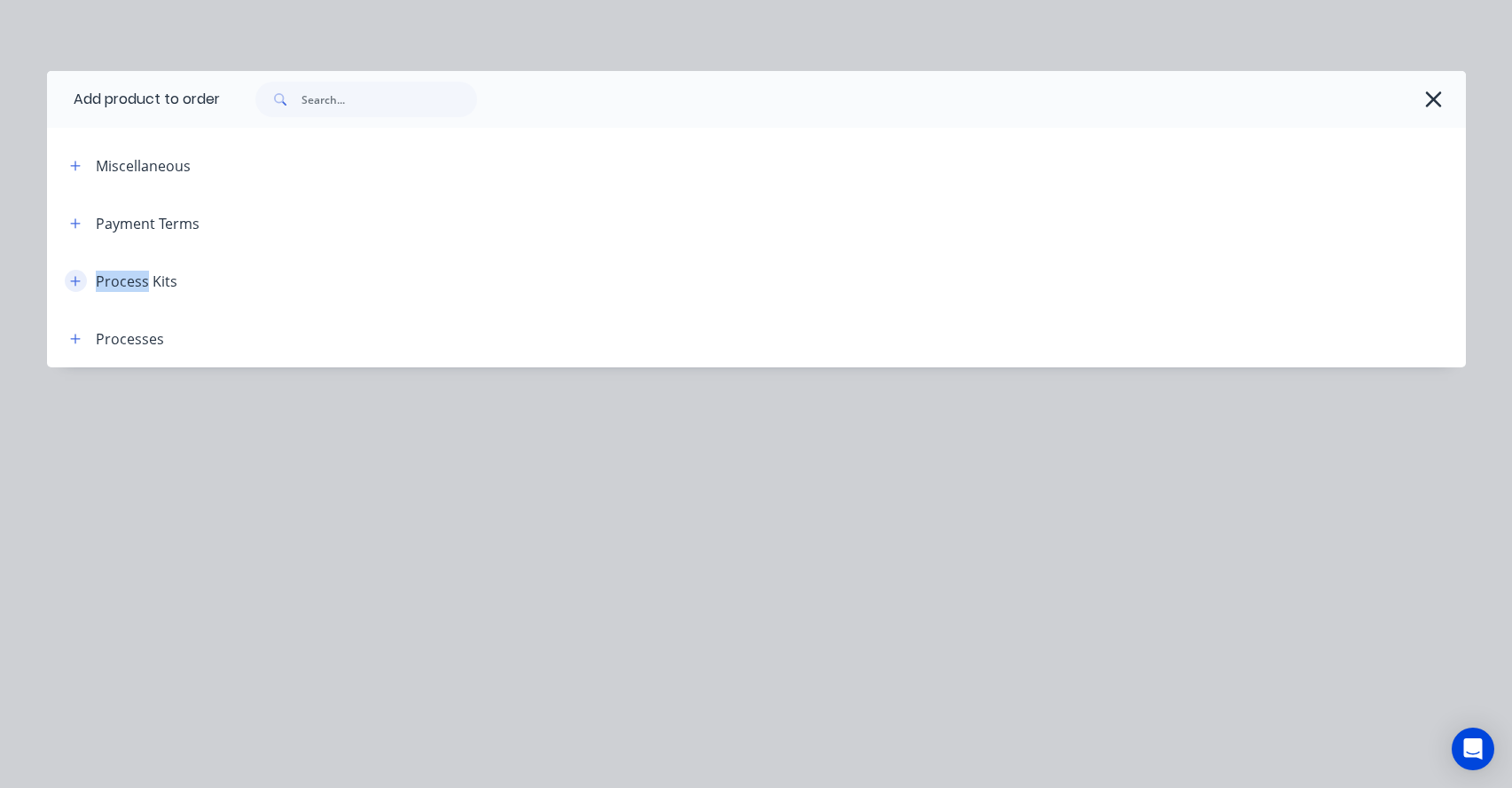
click at [74, 279] on icon "button" at bounding box center [75, 281] width 11 height 13
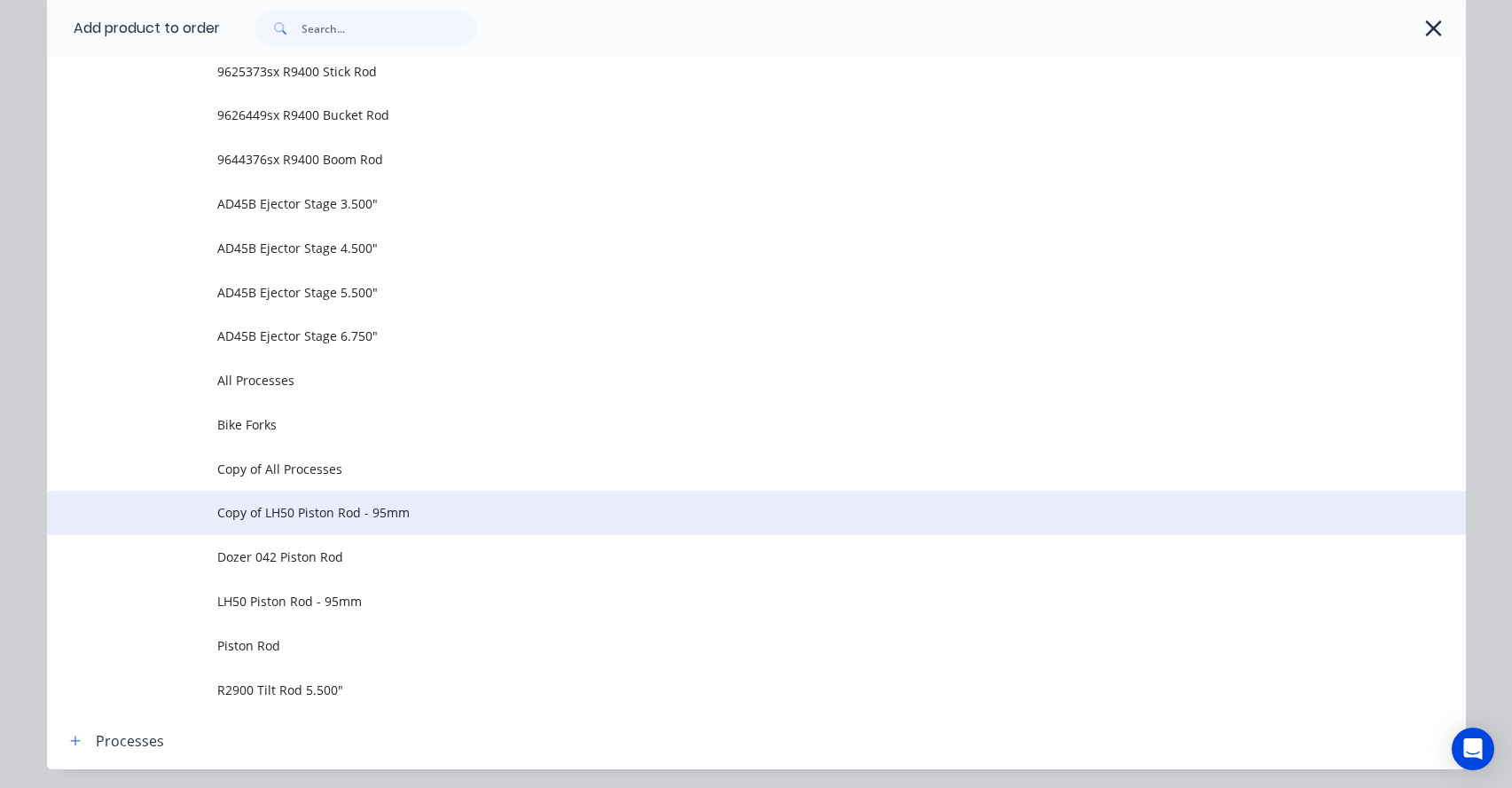
scroll to position [1012, 0]
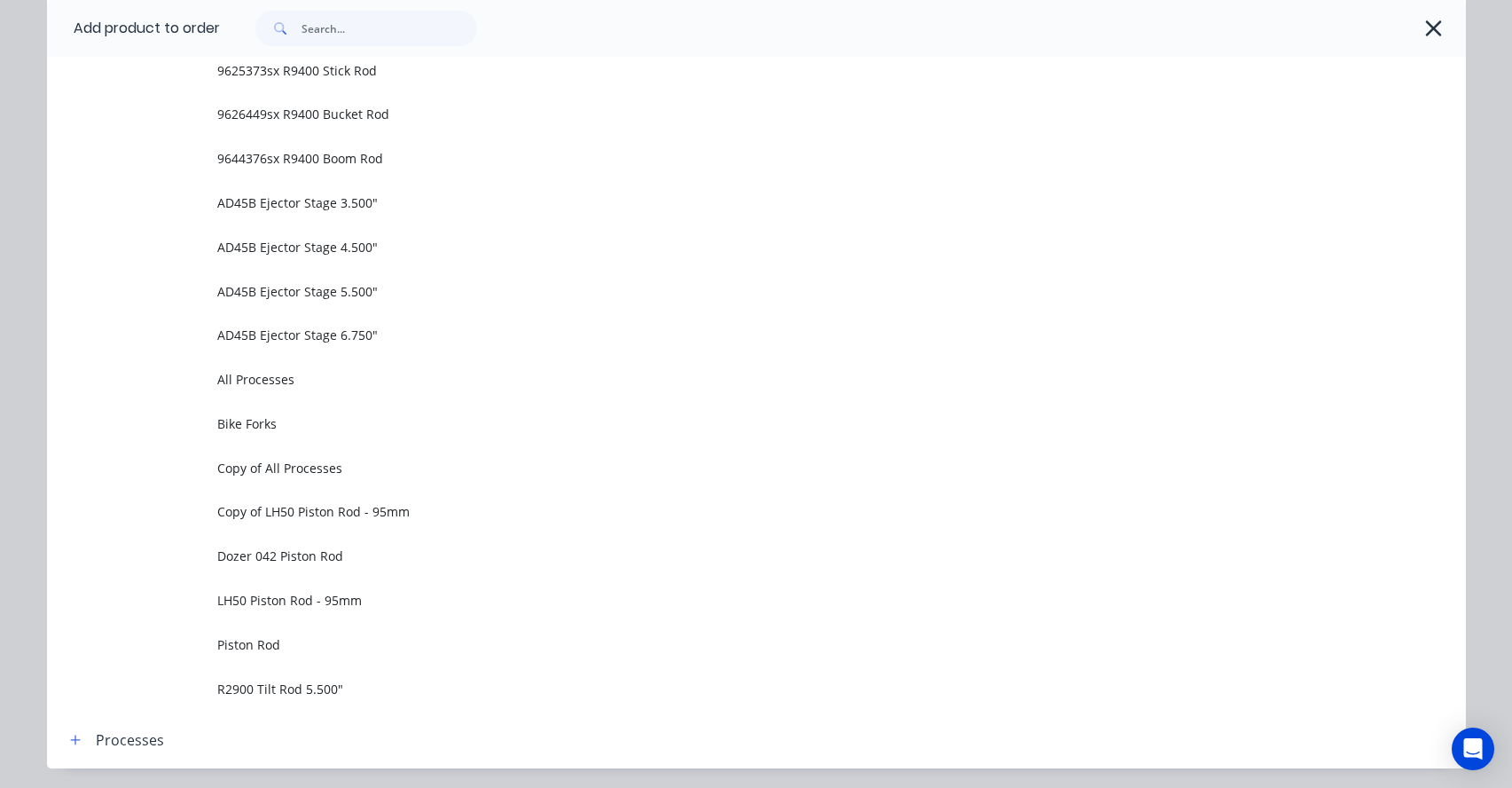
click at [260, 641] on span "Piston Rod" at bounding box center [716, 645] width 998 height 19
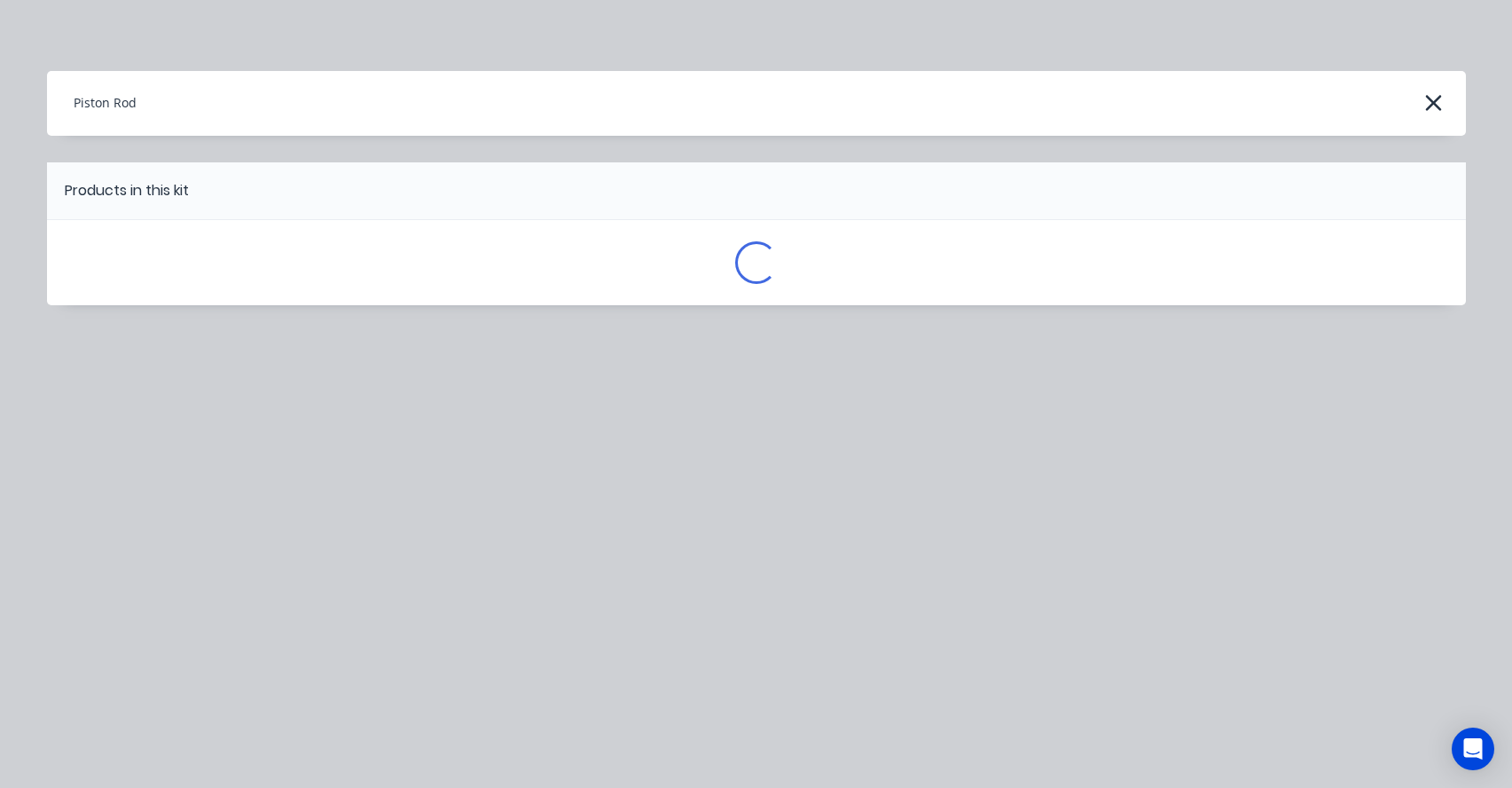
scroll to position [0, 0]
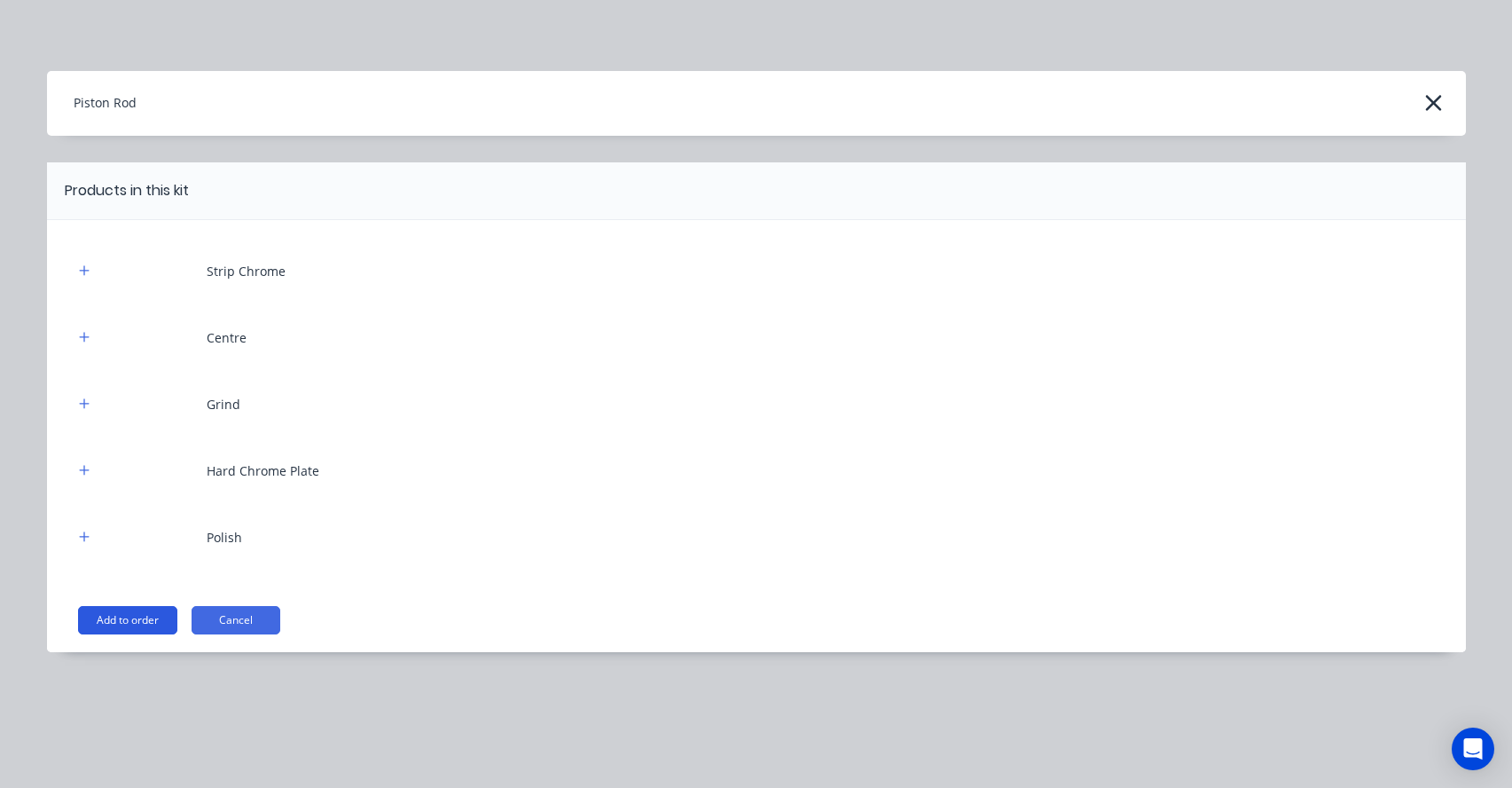
click at [117, 628] on button "Add to order" at bounding box center [127, 619] width 99 height 28
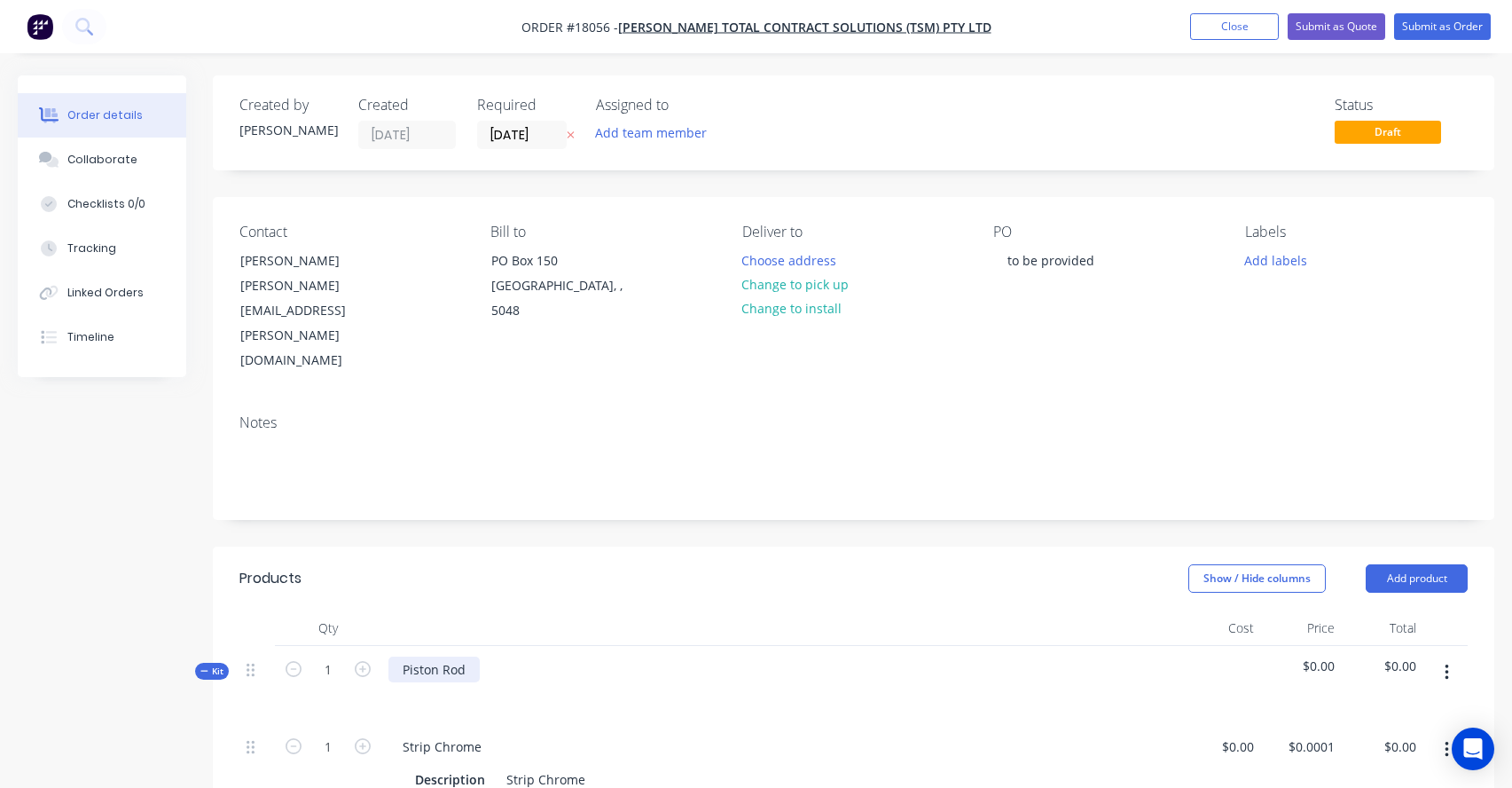
click at [431, 656] on div "Piston Rod" at bounding box center [434, 669] width 92 height 25
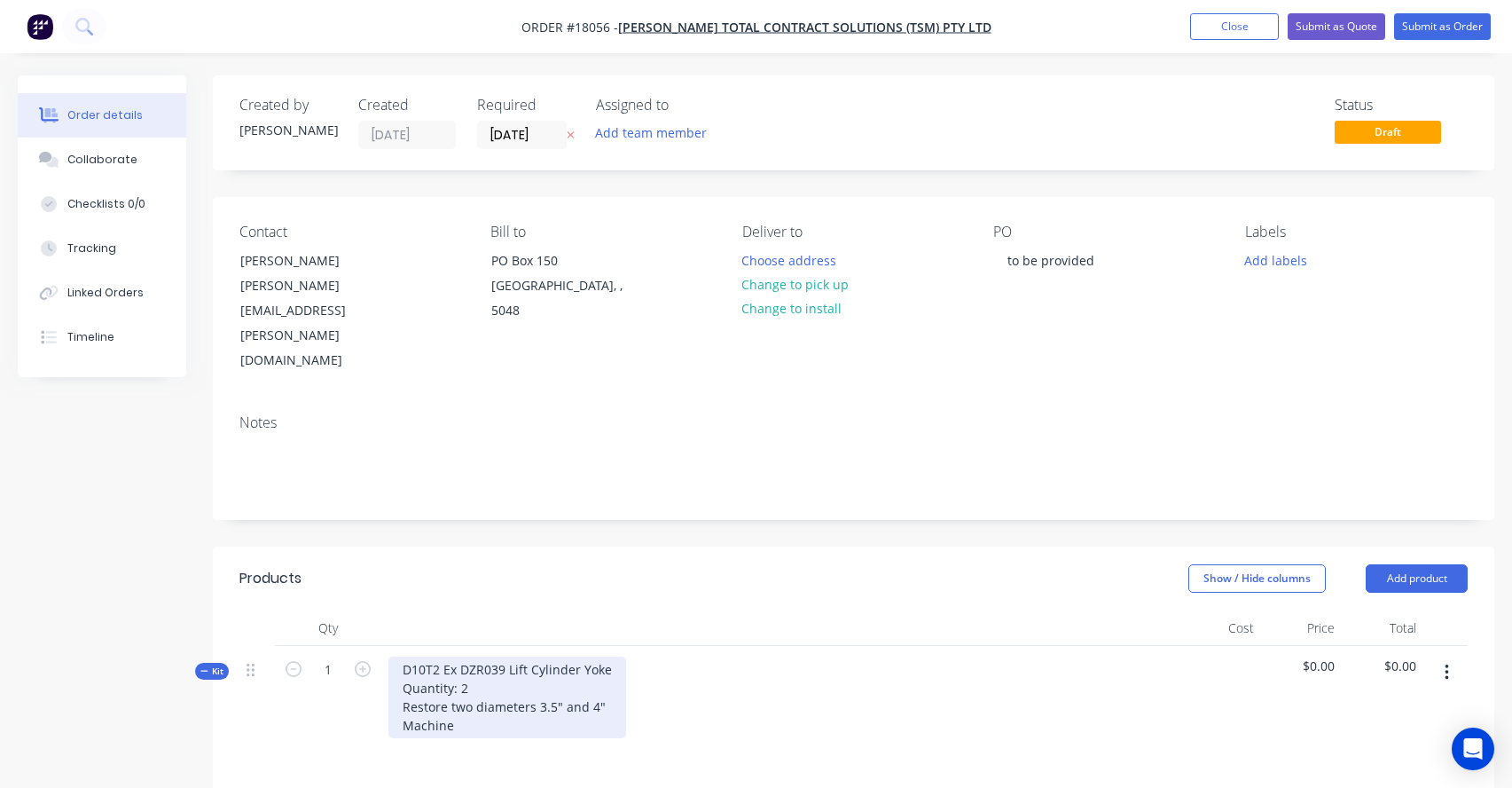
click at [402, 656] on div "D10T2 Ex DZR039 Lift Cylinder Yoke Quantity: 2 Restore two diameters 3.5" and 4…" at bounding box center [507, 697] width 238 height 82
click at [494, 656] on div "D10T2 Ex DZR039 Lift Cylinder Yoke Quantity: 2 Restore two diameters 3.5" and 4…" at bounding box center [507, 697] width 238 height 82
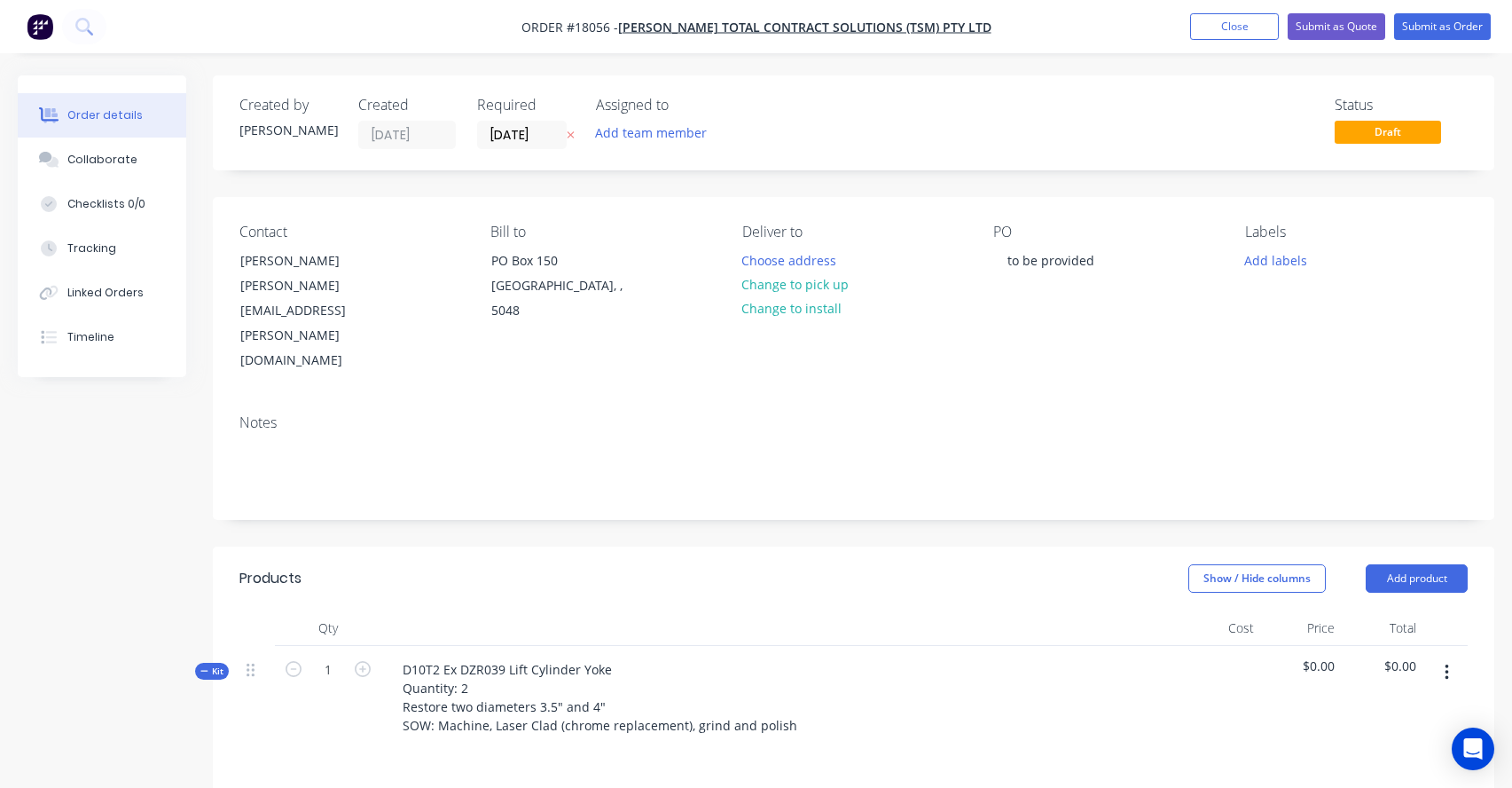
click at [948, 645] on div "D10T2 Ex DZR039 Lift Cylinder Yoke Quantity: 2 Restore two diameters 3.5" and 4…" at bounding box center [780, 712] width 798 height 133
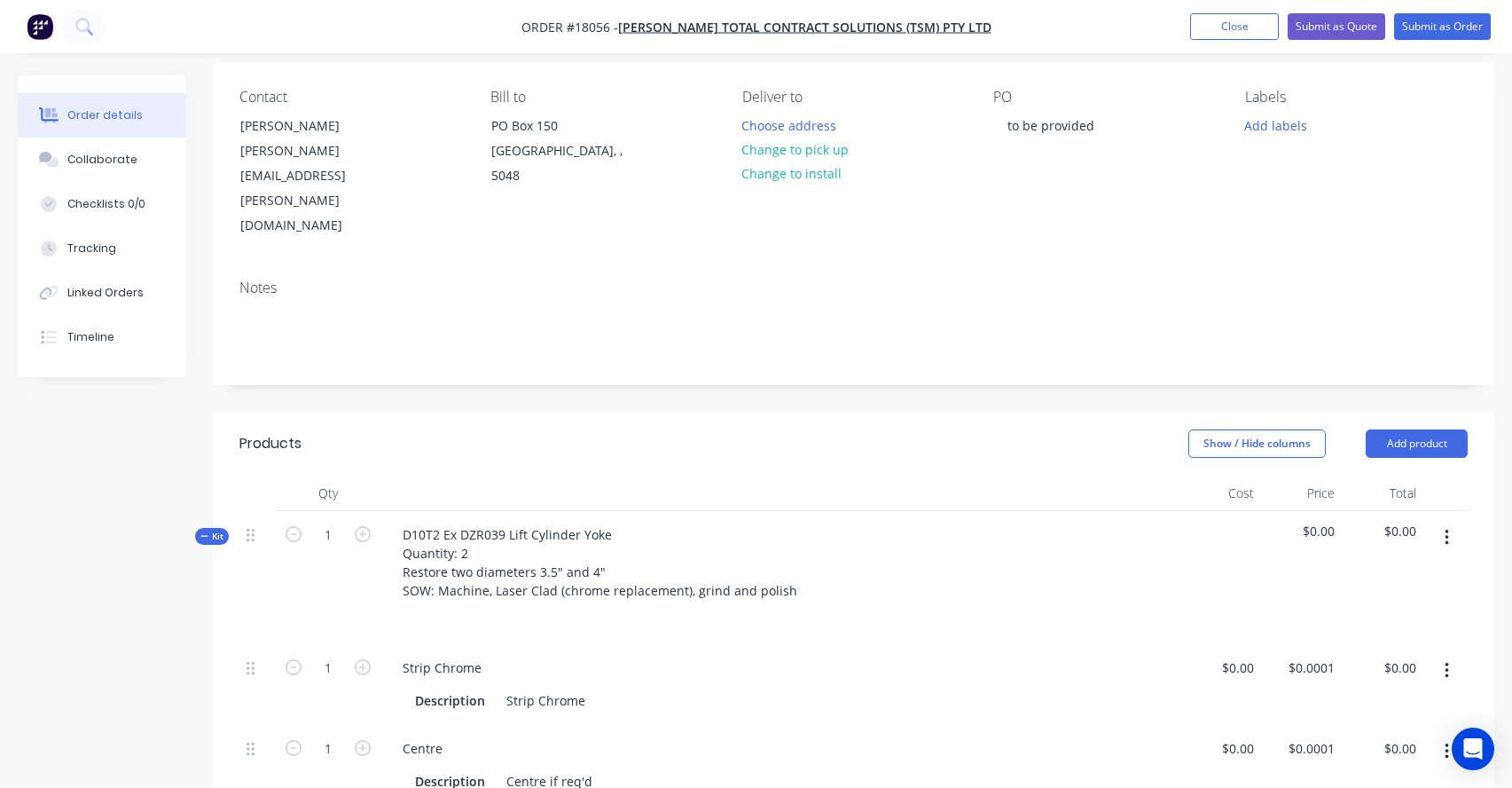
scroll to position [187, 0]
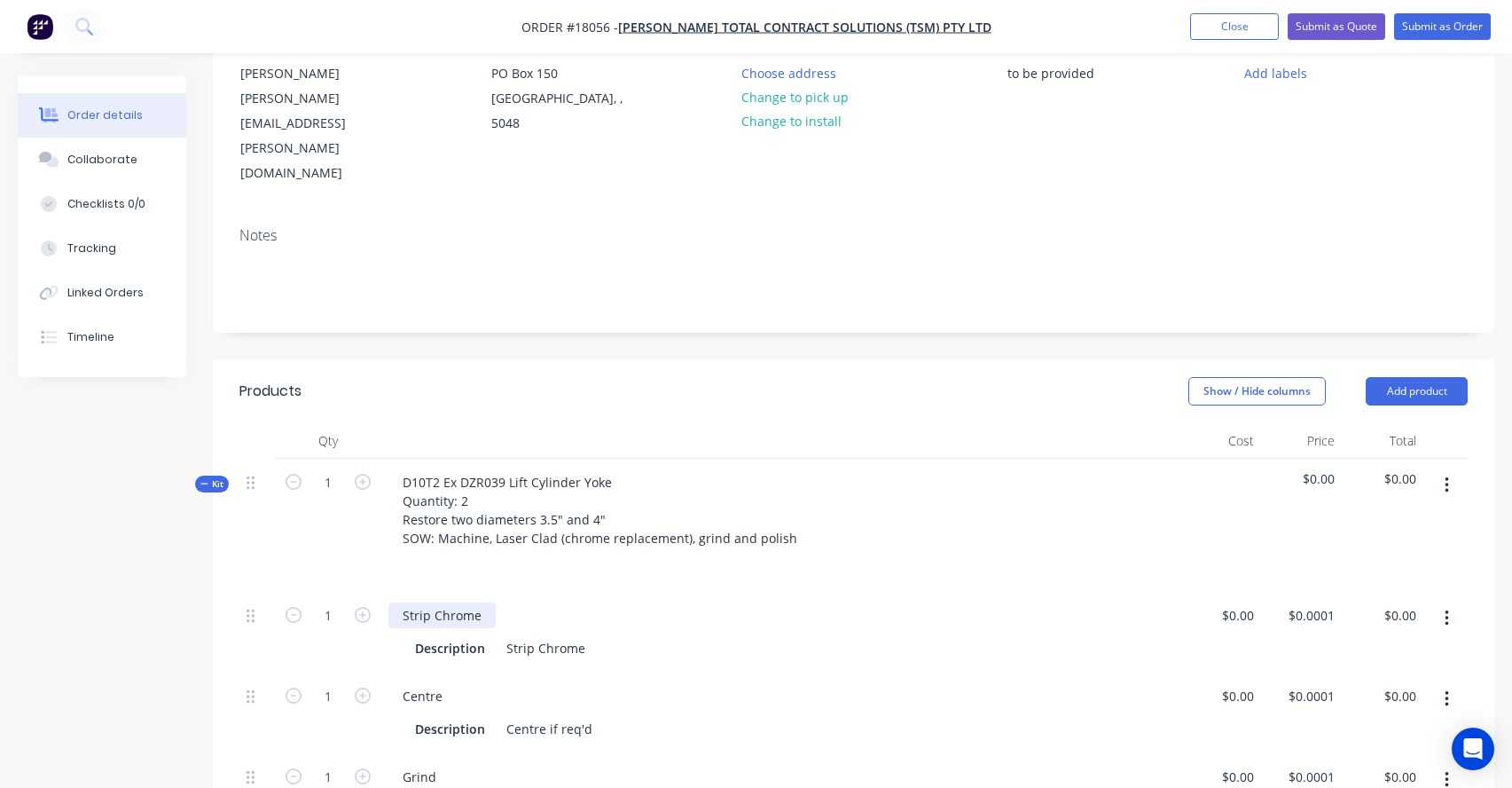
click at [435, 603] on div "Strip Chrome" at bounding box center [442, 616] width 107 height 25
click at [417, 603] on div "Laer Clad" at bounding box center [430, 616] width 84 height 25
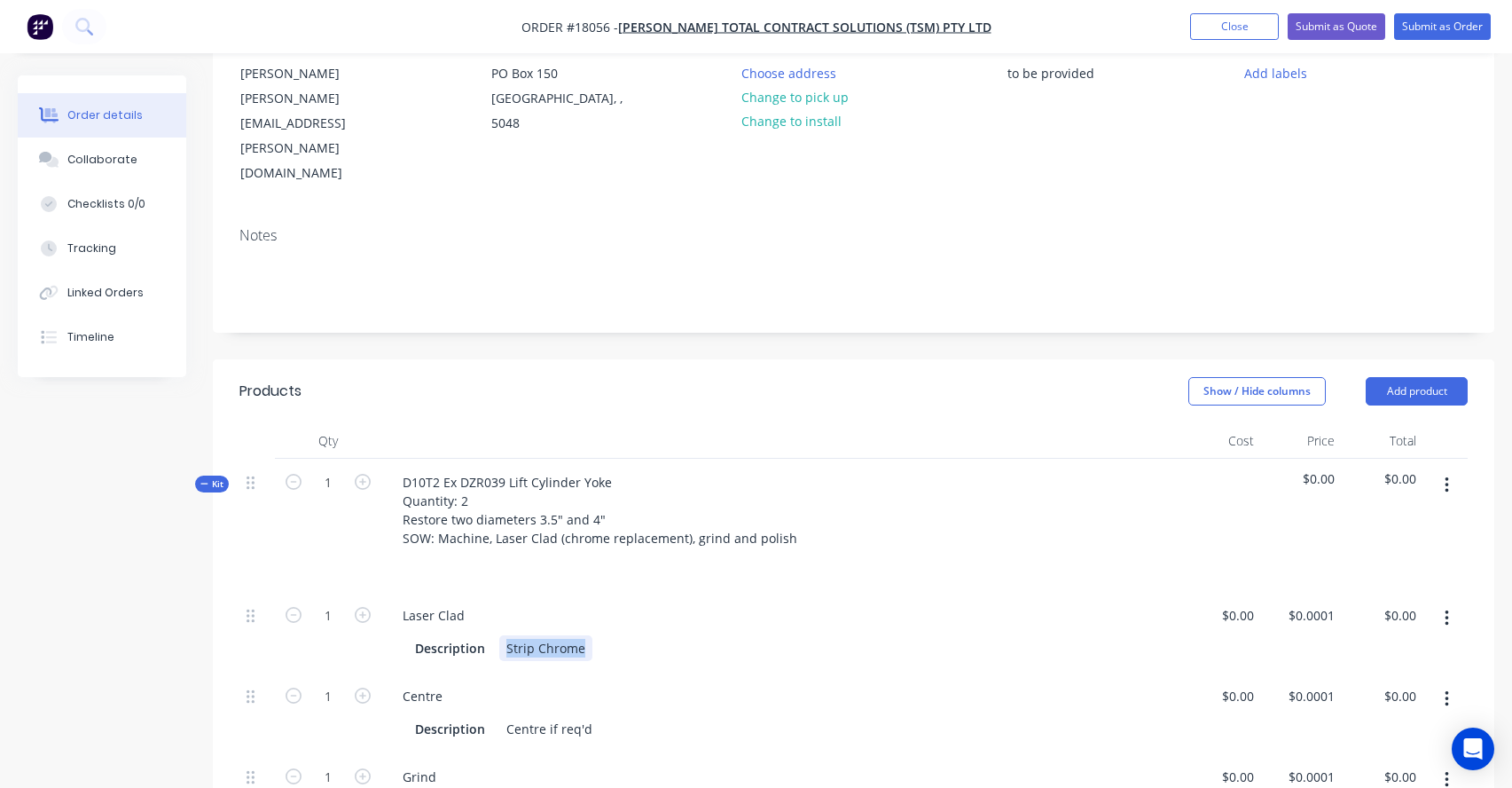
drag, startPoint x: 507, startPoint y: 577, endPoint x: 612, endPoint y: 586, distance: 105.4
click at [611, 635] on div "Description Strip Chrome" at bounding box center [777, 648] width 738 height 25
click at [497, 603] on div "Laser Clad" at bounding box center [781, 616] width 784 height 25
click at [470, 603] on div "Laser Clad" at bounding box center [434, 616] width 91 height 25
click at [405, 603] on div "Laser Clad" at bounding box center [434, 616] width 91 height 25
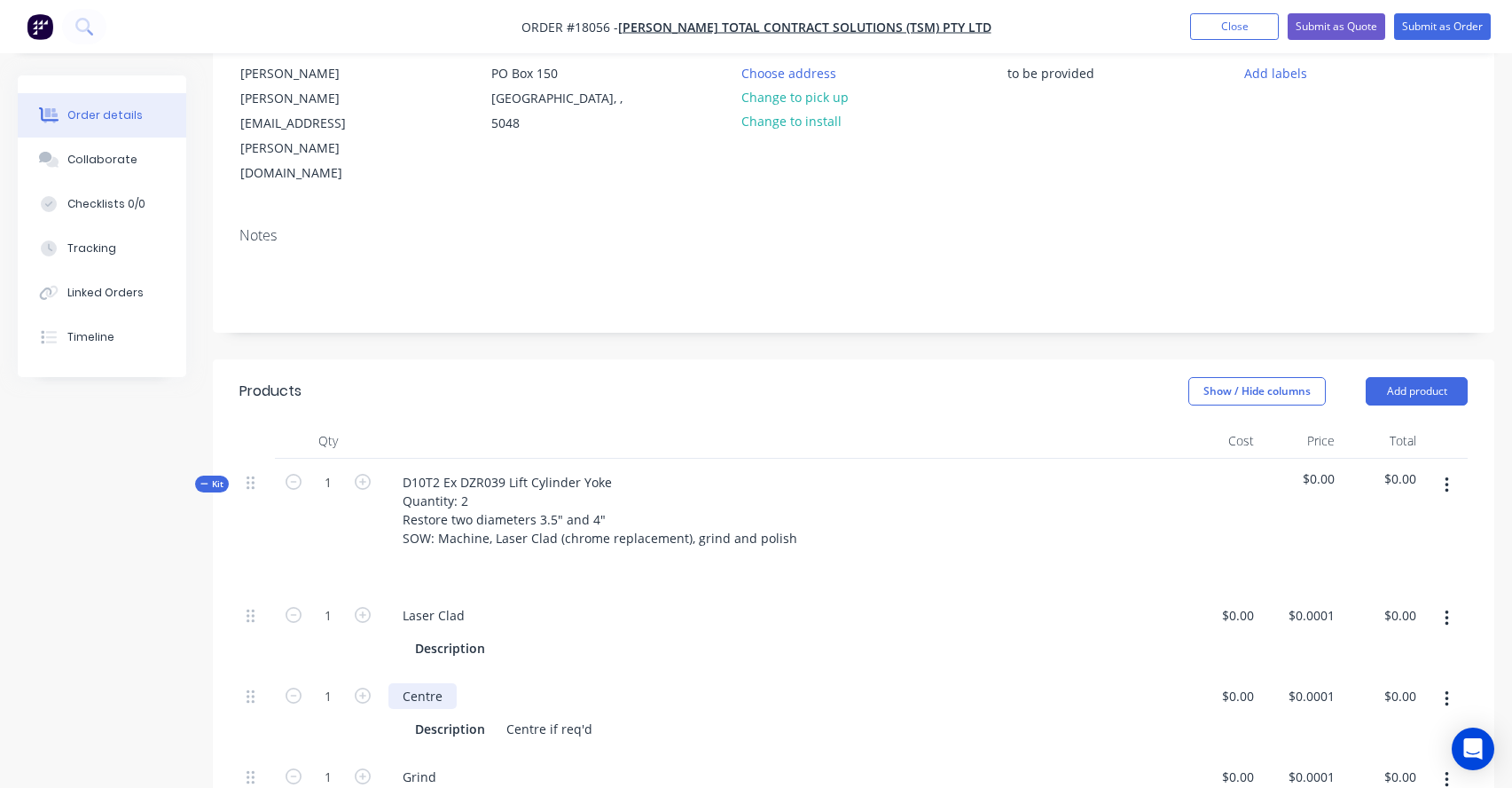
click at [419, 683] on div "Centre" at bounding box center [422, 695] width 68 height 25
click at [514, 716] on div "Centre if req'd" at bounding box center [549, 729] width 100 height 25
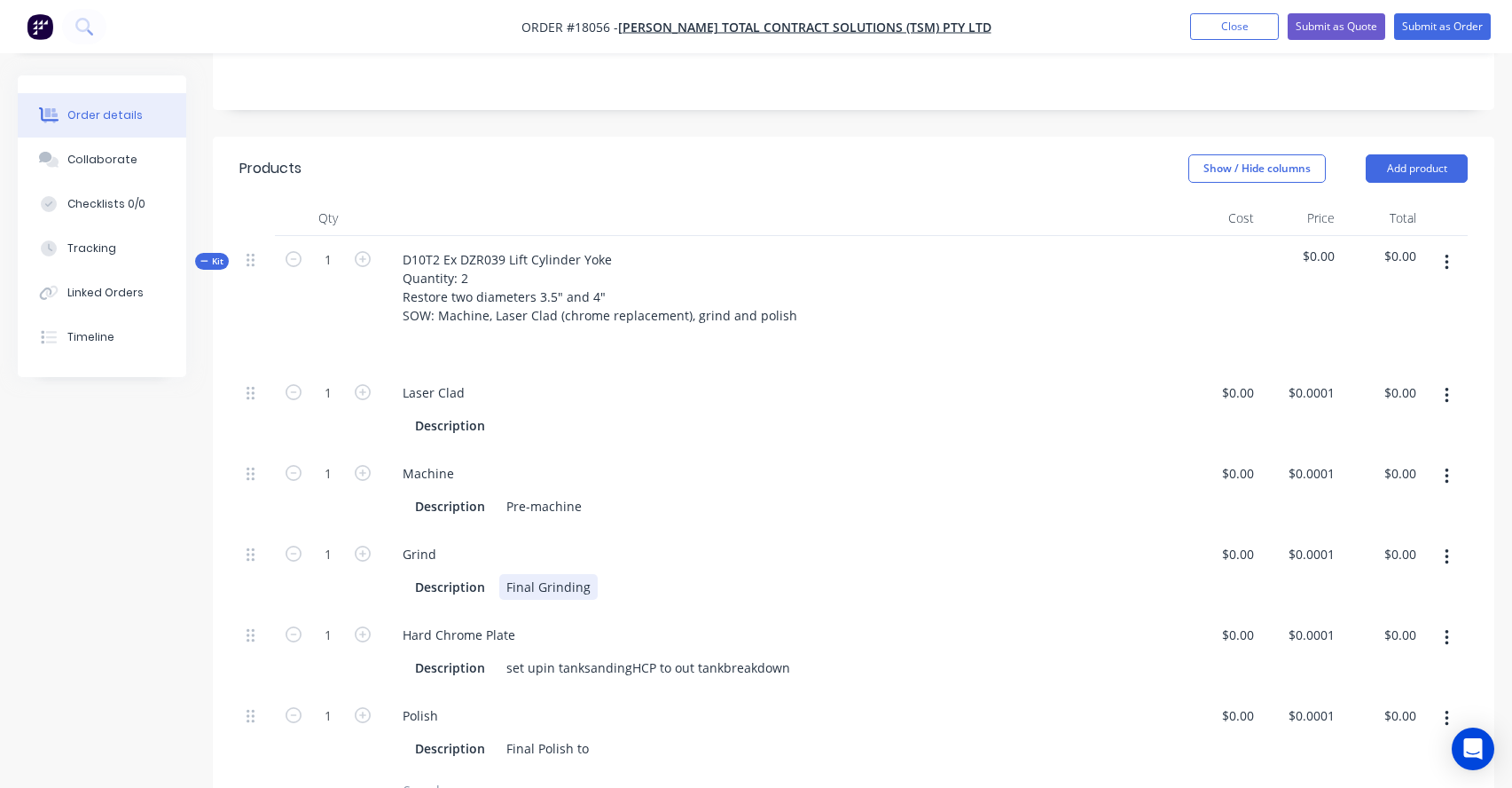
scroll to position [447, 0]
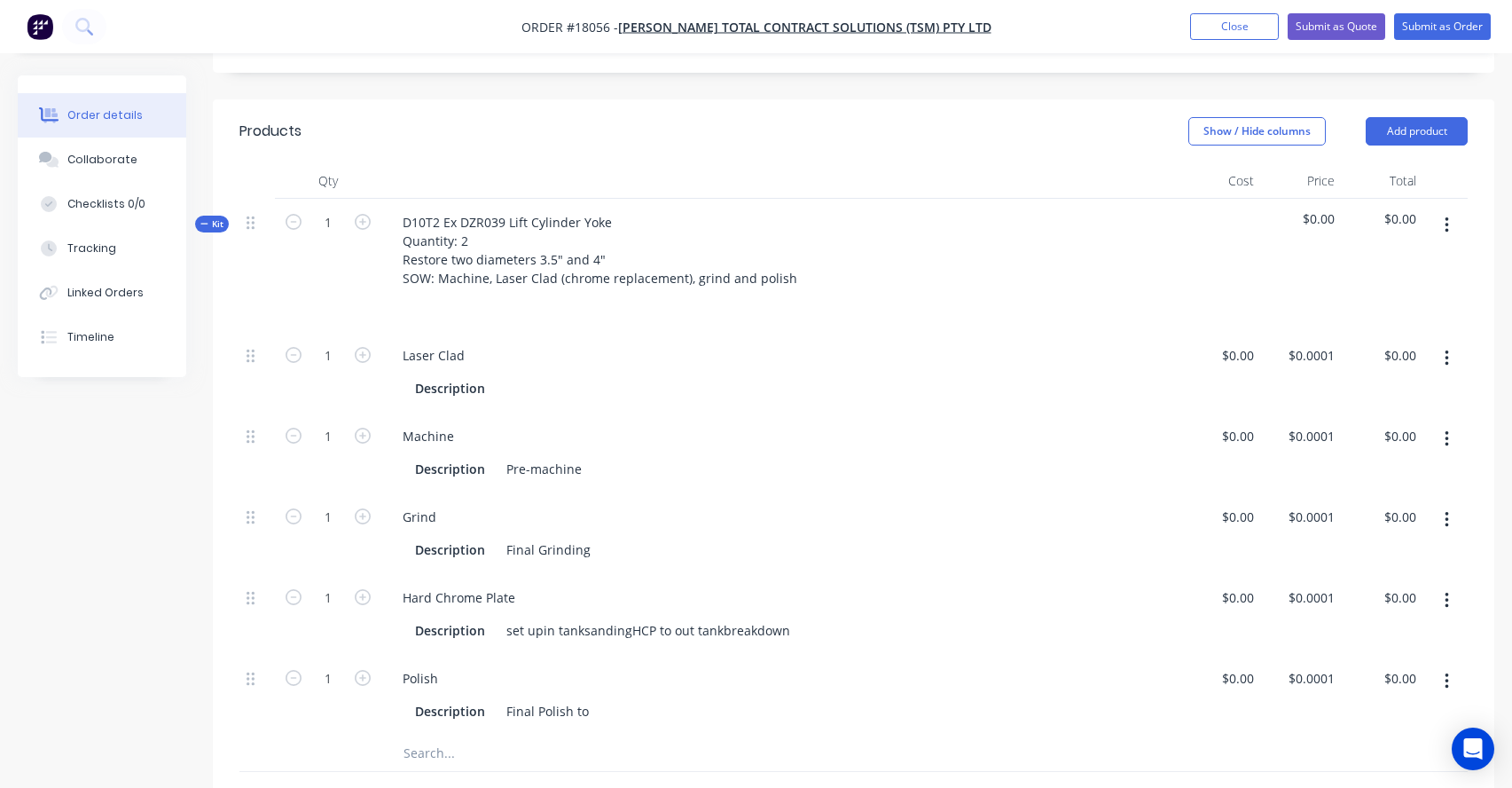
click at [1447, 593] on icon "button" at bounding box center [1447, 601] width 4 height 16
click at [1345, 705] on div "Delete" at bounding box center [1383, 718] width 136 height 25
click at [1235, 342] on div "$0.00" at bounding box center [1237, 355] width 48 height 25
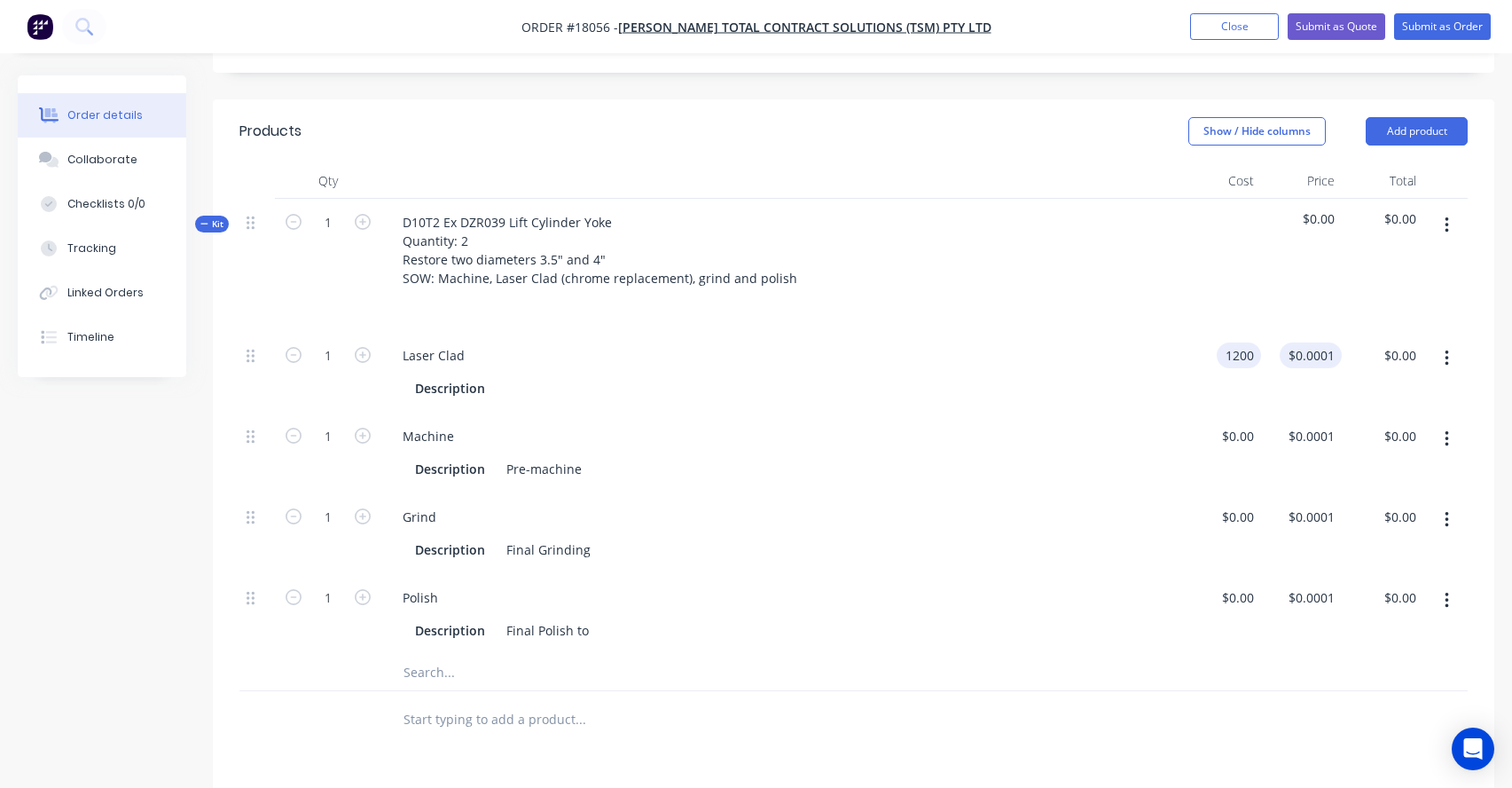
type input "$1,200.00"
type input "1200"
type input "$1,200.00"
click at [1317, 342] on input "1200" at bounding box center [1314, 355] width 55 height 25
type input "$1,850.00"
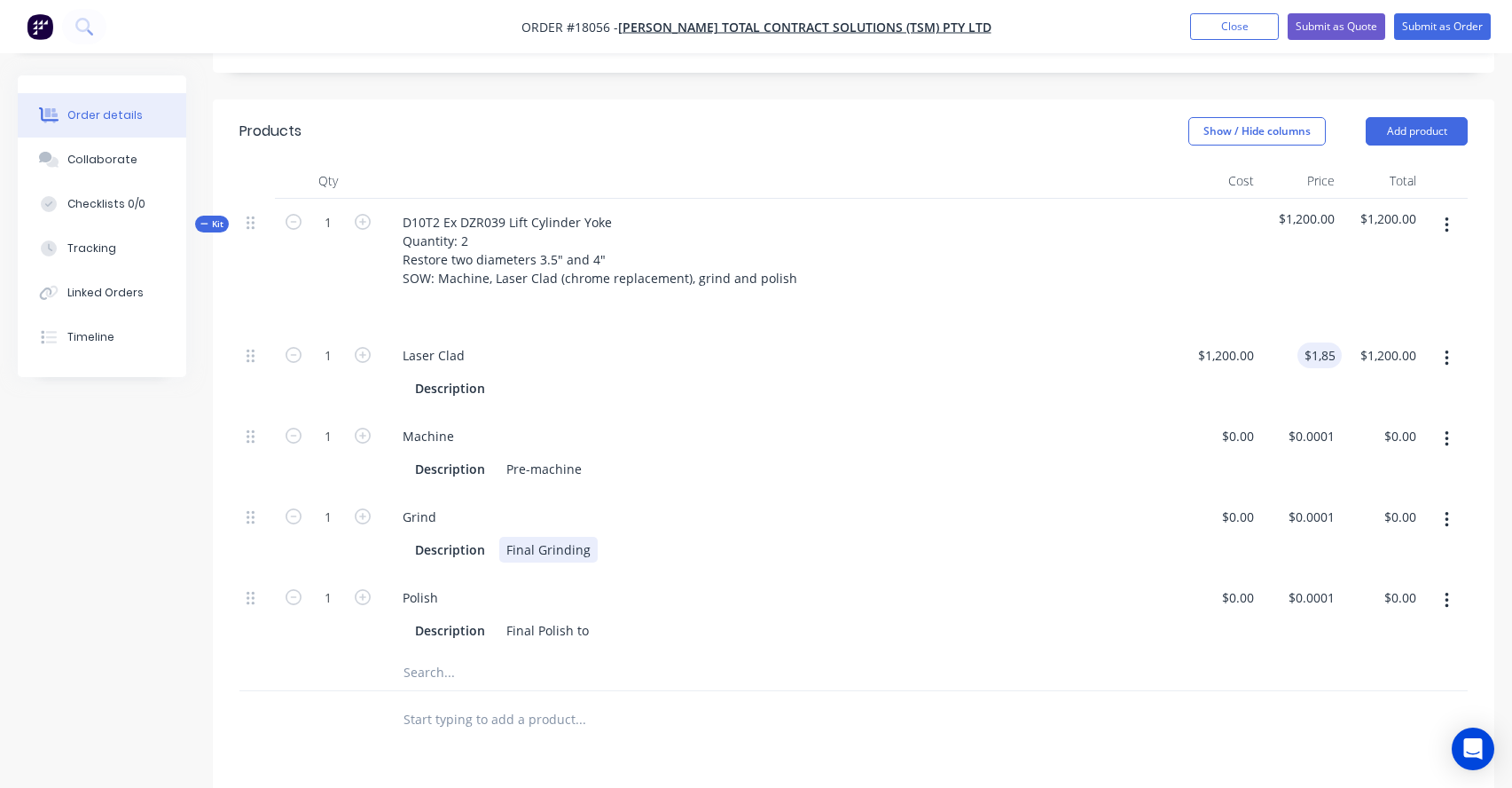
type input "$1,850.00"
click at [1163, 533] on div "Description Final Grinding" at bounding box center [781, 547] width 784 height 29
click at [368, 347] on icon "button" at bounding box center [363, 355] width 16 height 16
type input "2"
type input "$3,700.00"
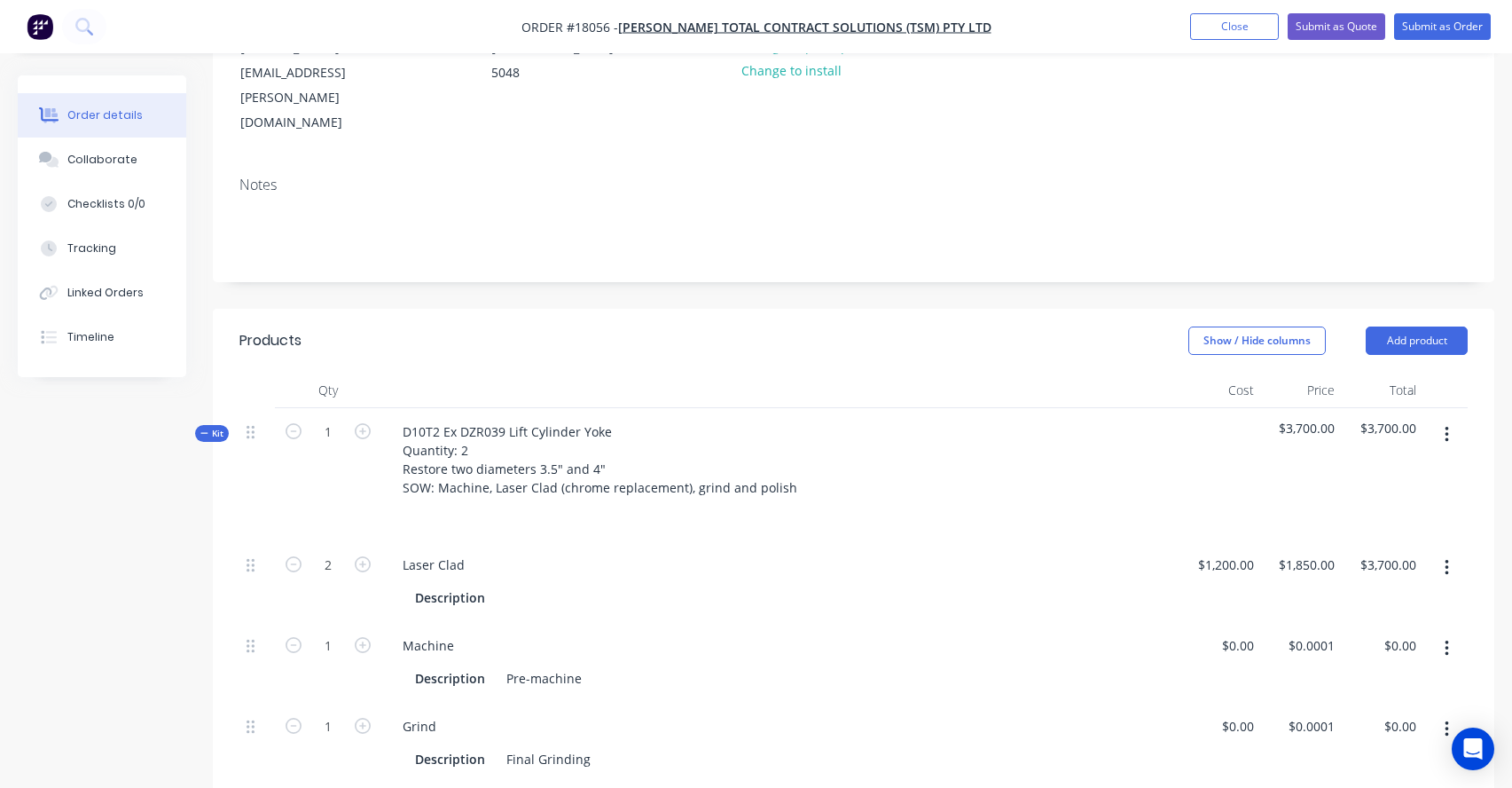
scroll to position [167, 0]
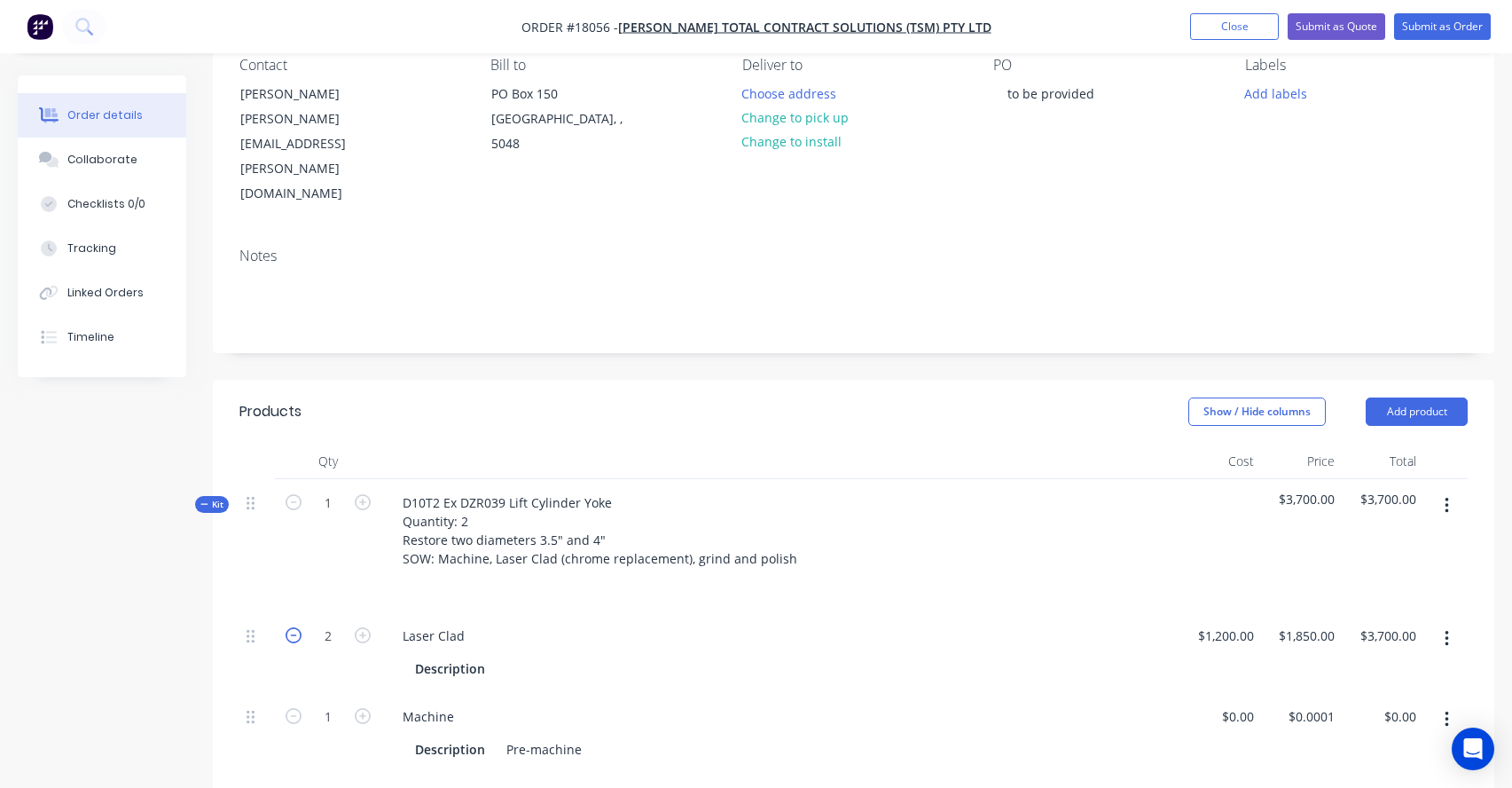
click at [298, 627] on icon "button" at bounding box center [294, 635] width 16 height 16
type input "1"
type input "$1,850.00"
click at [367, 494] on icon "button" at bounding box center [363, 502] width 16 height 16
type input "2"
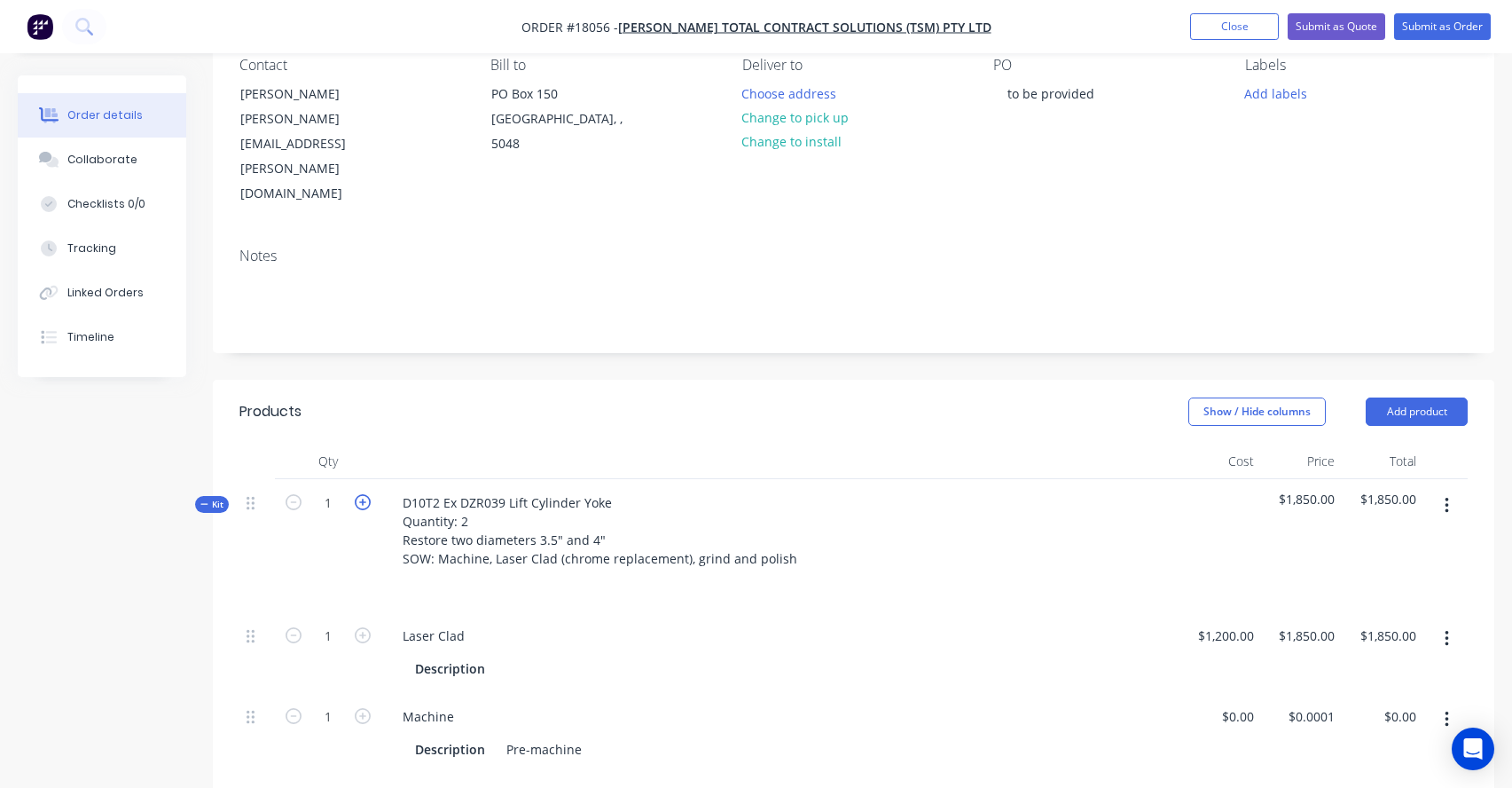
type input "2"
type input "$3,700.00"
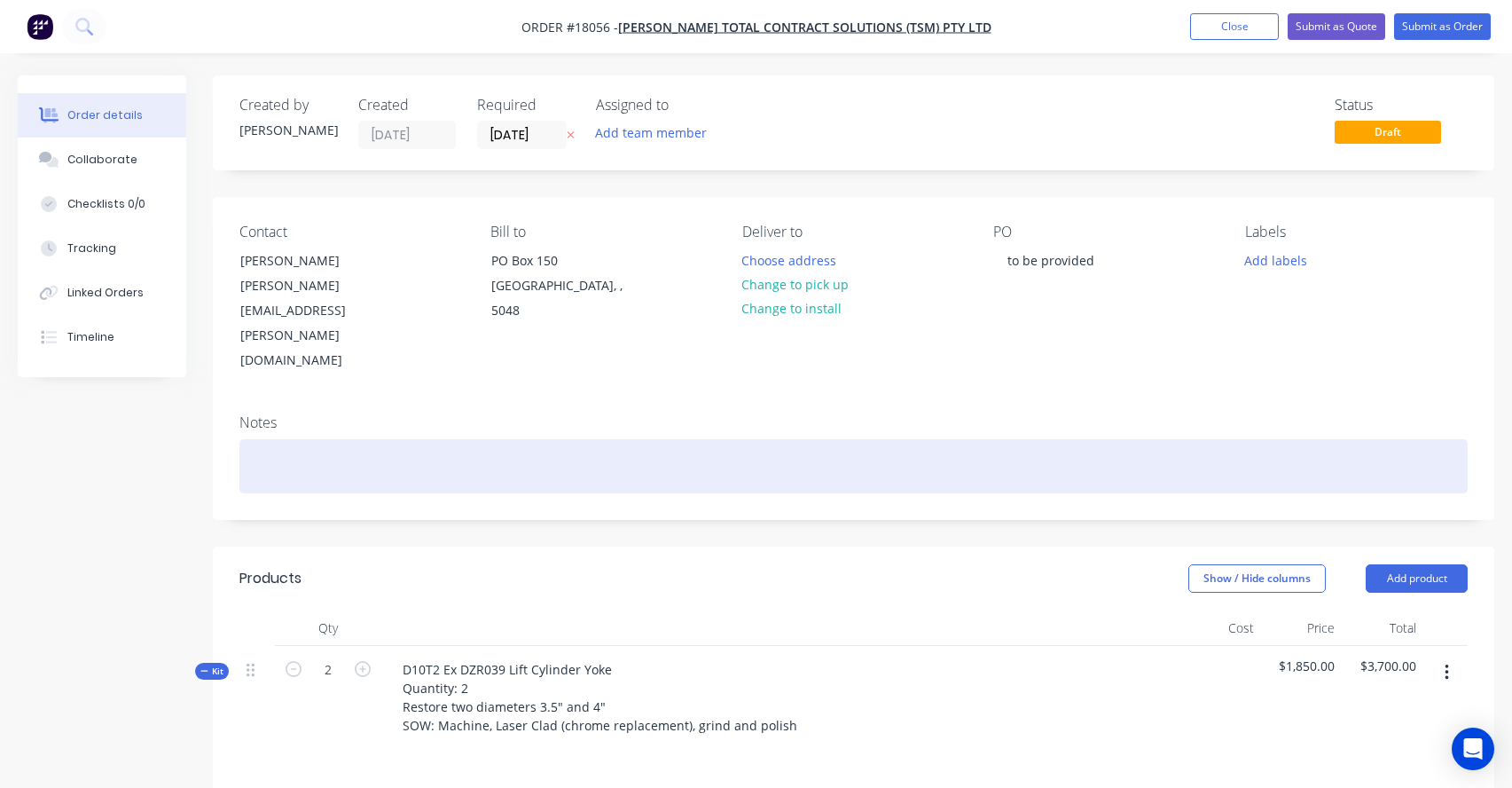
scroll to position [0, 0]
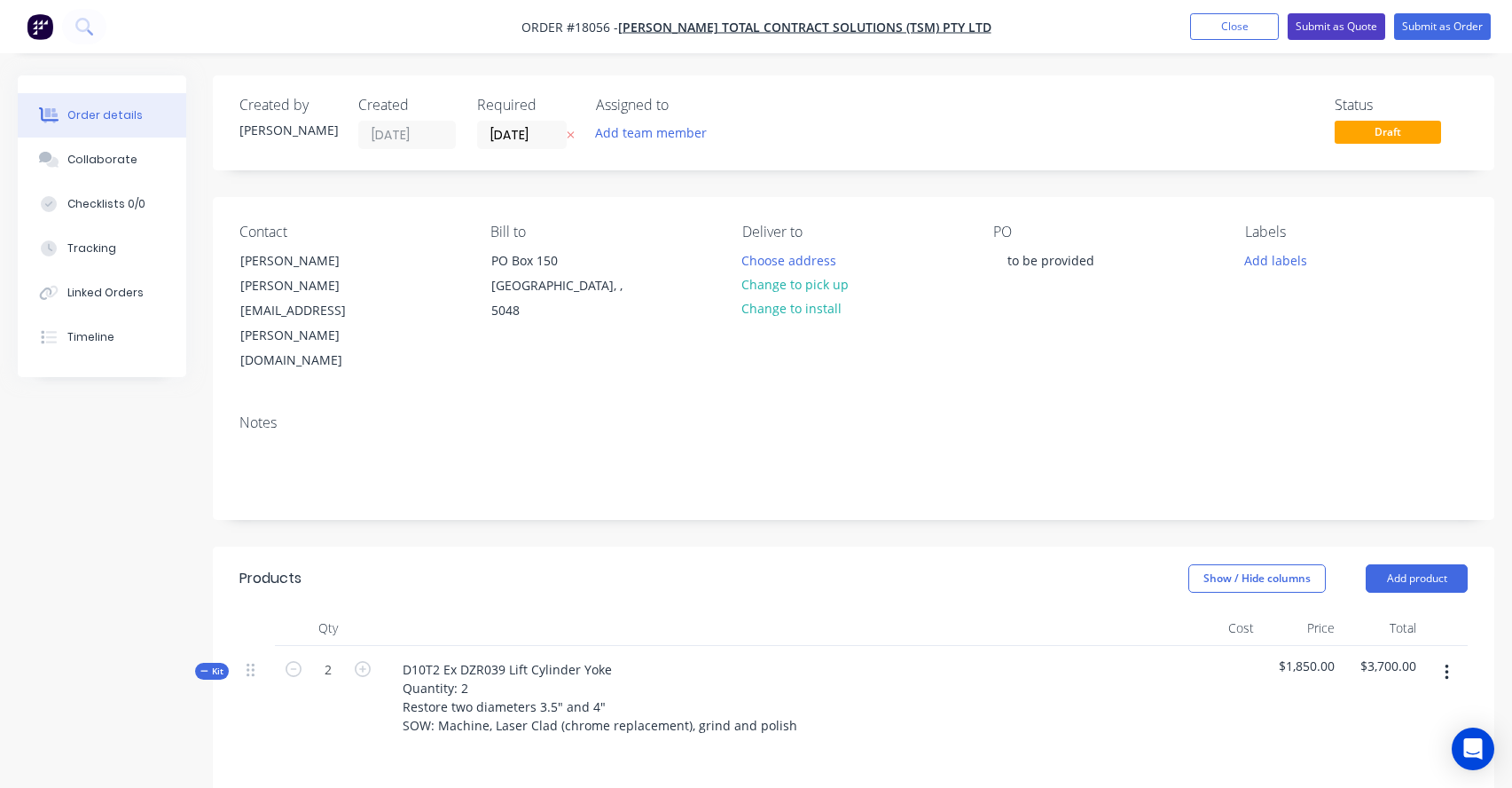
click at [1361, 24] on button "Submit as Quote" at bounding box center [1336, 26] width 97 height 26
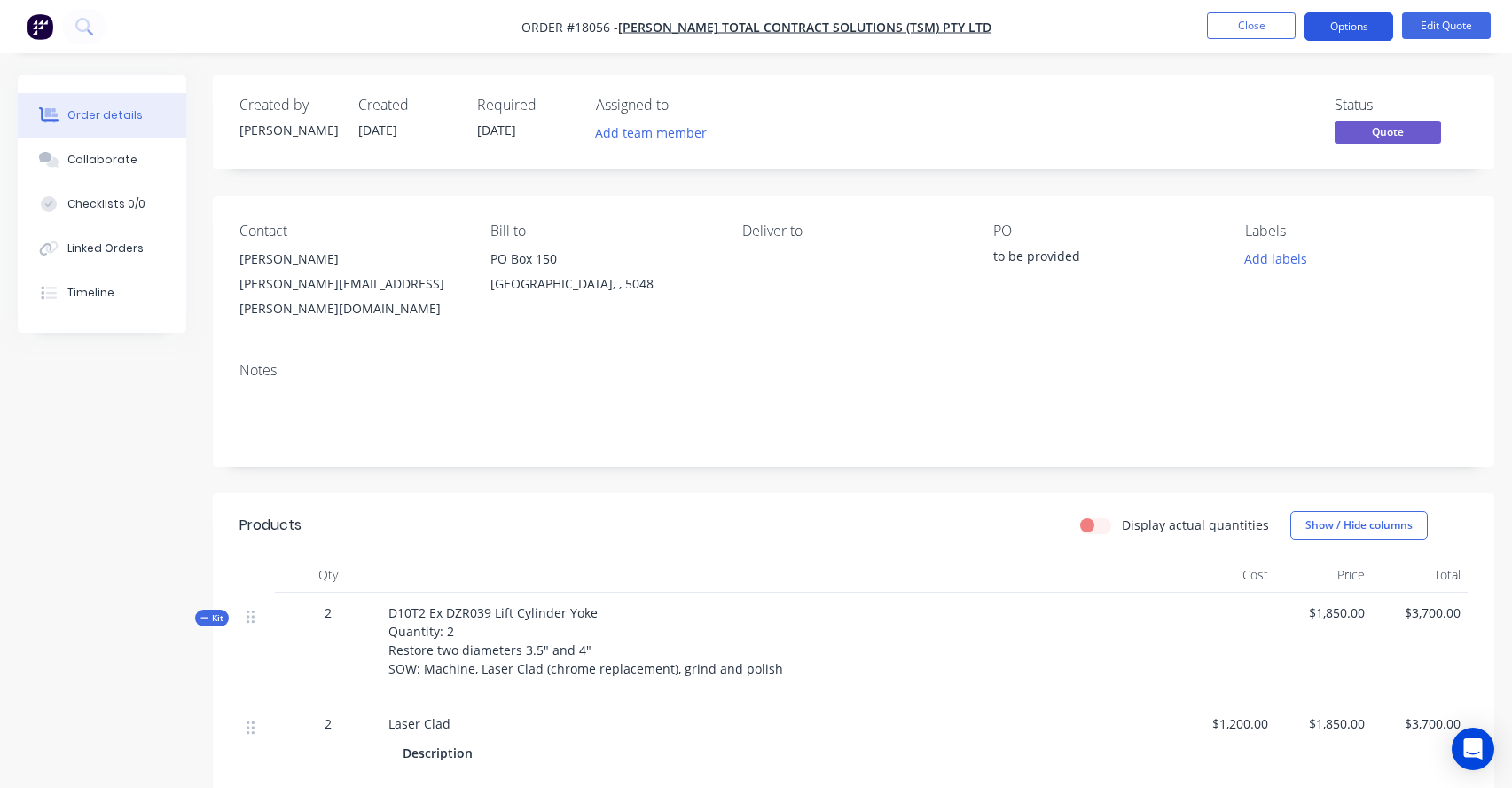
click at [1363, 30] on button "Options" at bounding box center [1349, 26] width 89 height 28
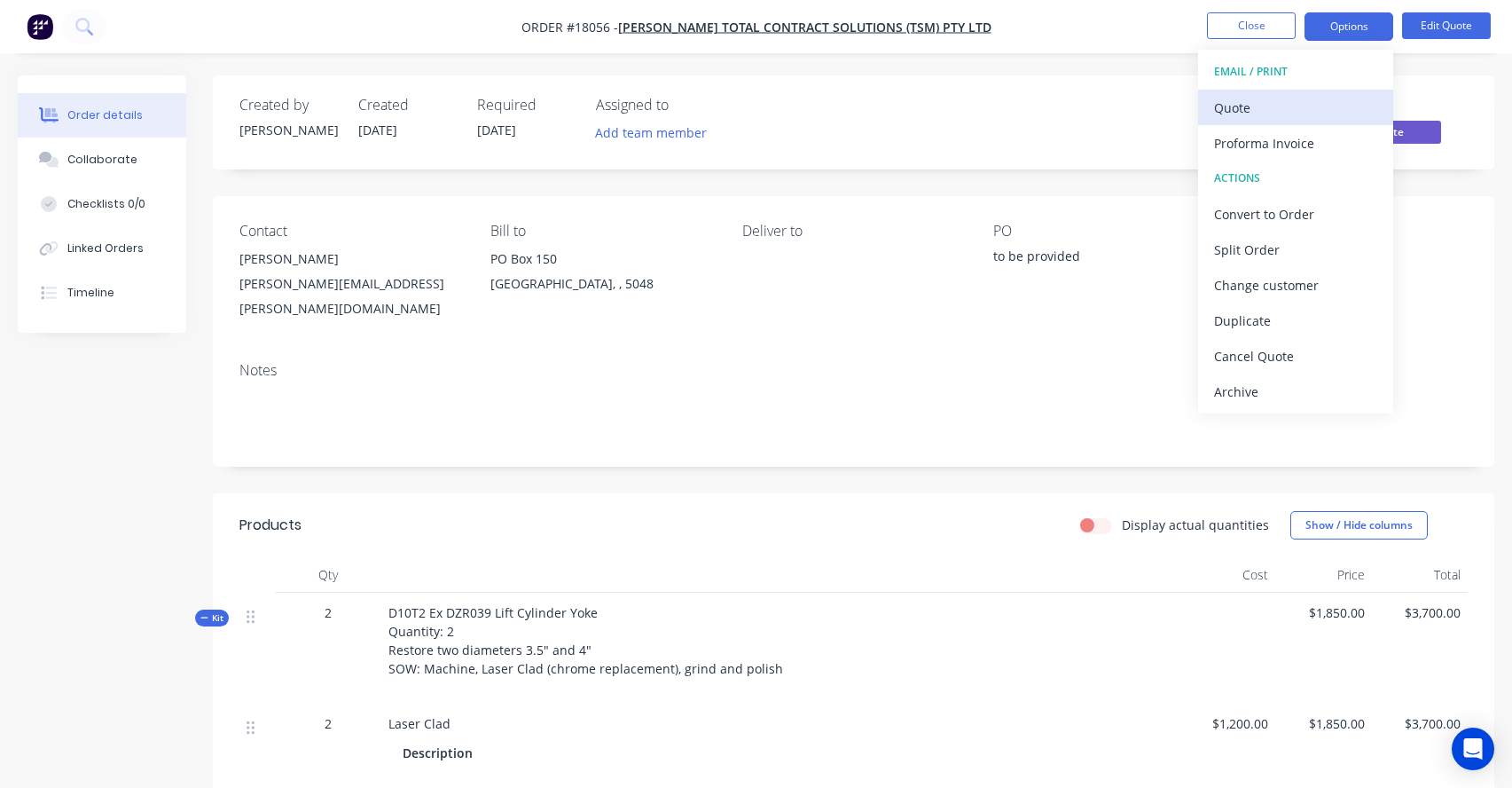
click at [1282, 104] on div "Quote" at bounding box center [1296, 108] width 163 height 25
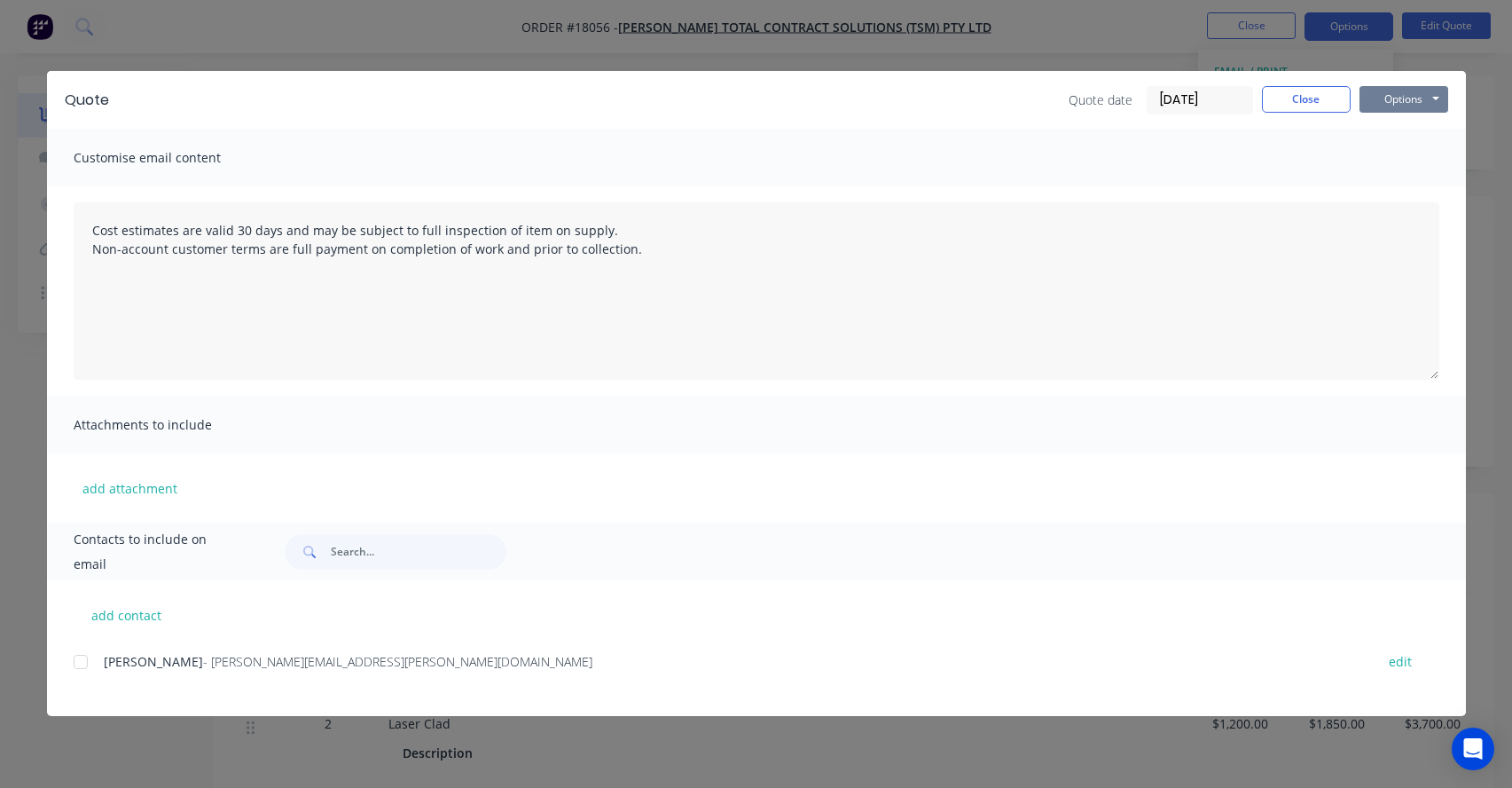
click at [1406, 97] on button "Options" at bounding box center [1404, 99] width 89 height 26
click at [1399, 157] on button "Print" at bounding box center [1416, 160] width 113 height 29
type textarea "Cost estimates are valid 30 days and may be subject to full inspection of item …"
drag, startPoint x: 632, startPoint y: 258, endPoint x: 75, endPoint y: 221, distance: 558.2
click at [75, 221] on textarea "Cost estimates are valid 30 days and may be subject to full inspection of item …" at bounding box center [756, 291] width 1366 height 177
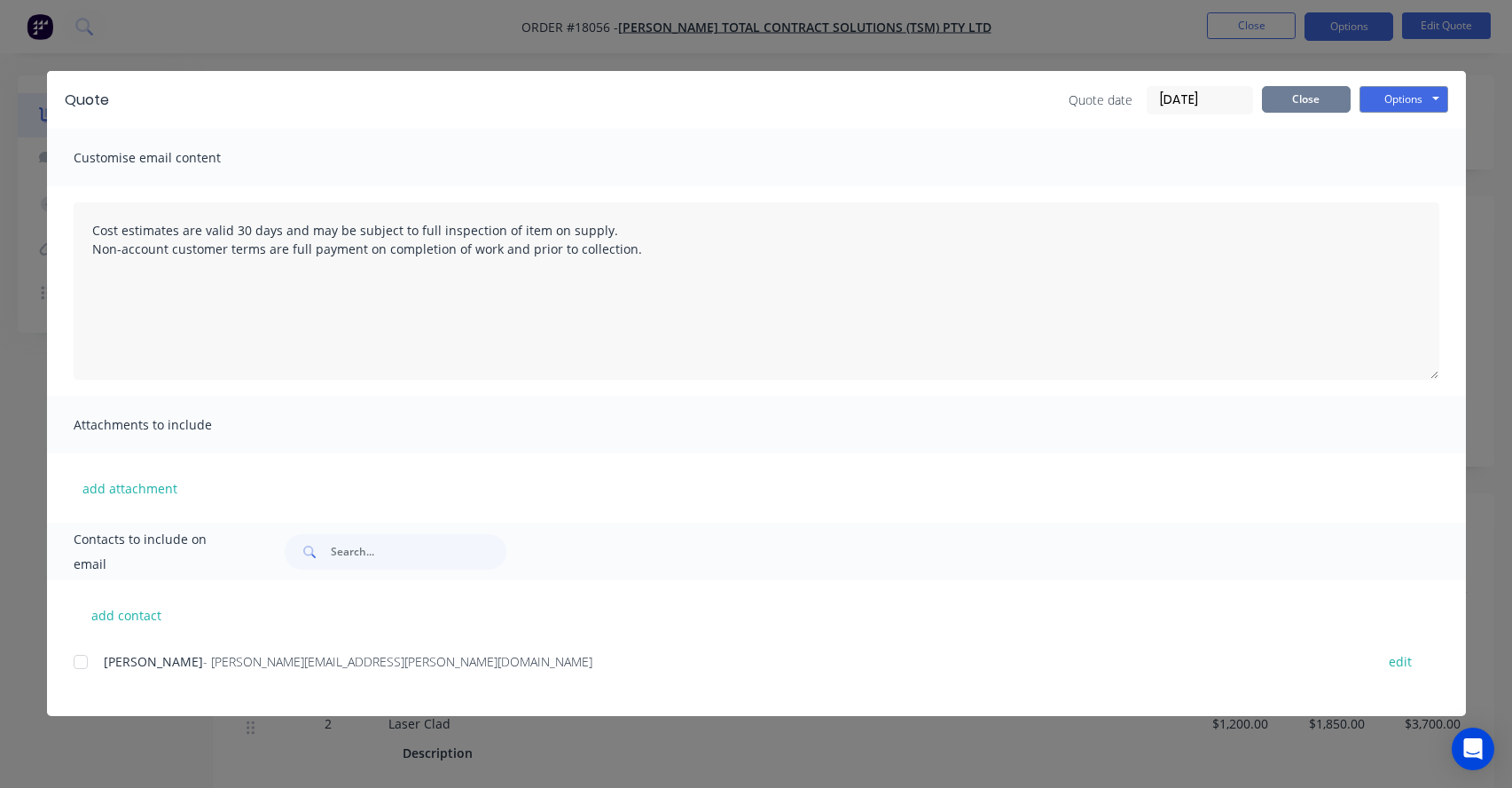
click at [1290, 101] on button "Close" at bounding box center [1307, 99] width 89 height 26
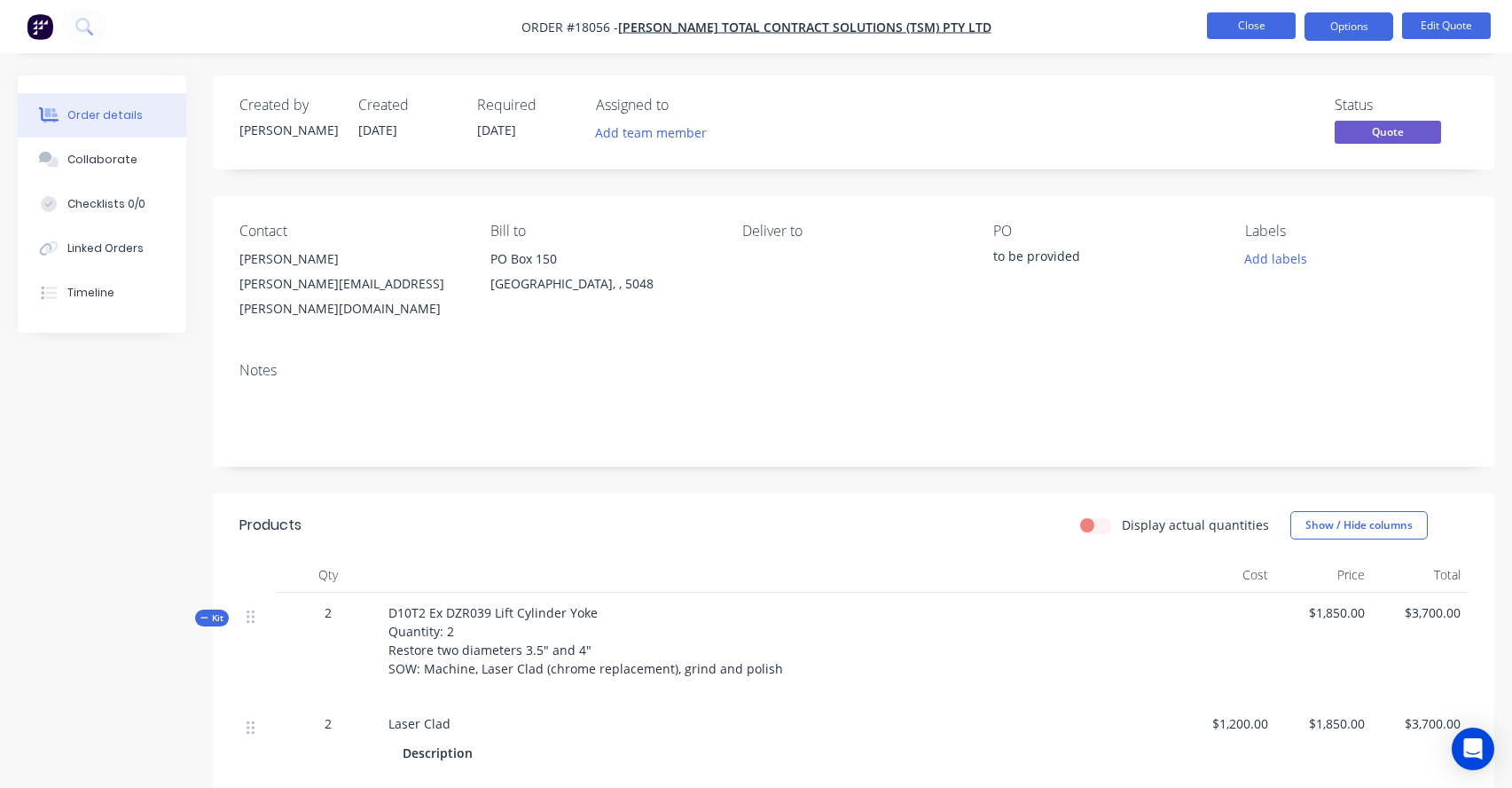
click at [1263, 27] on button "Close" at bounding box center [1252, 25] width 89 height 26
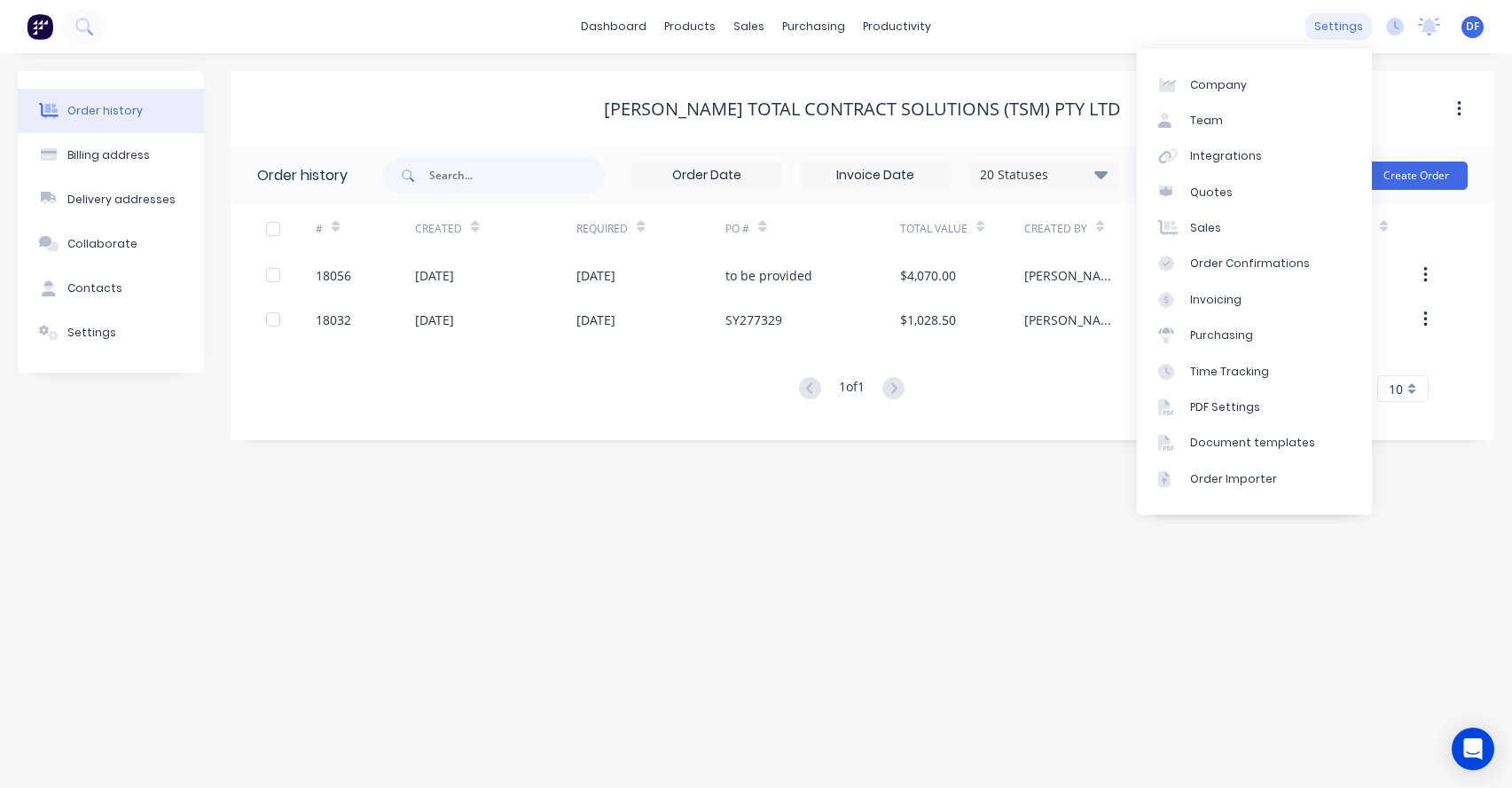
click at [1331, 26] on div "settings" at bounding box center [1338, 26] width 66 height 26
click at [1200, 439] on div "Document templates" at bounding box center [1252, 443] width 125 height 16
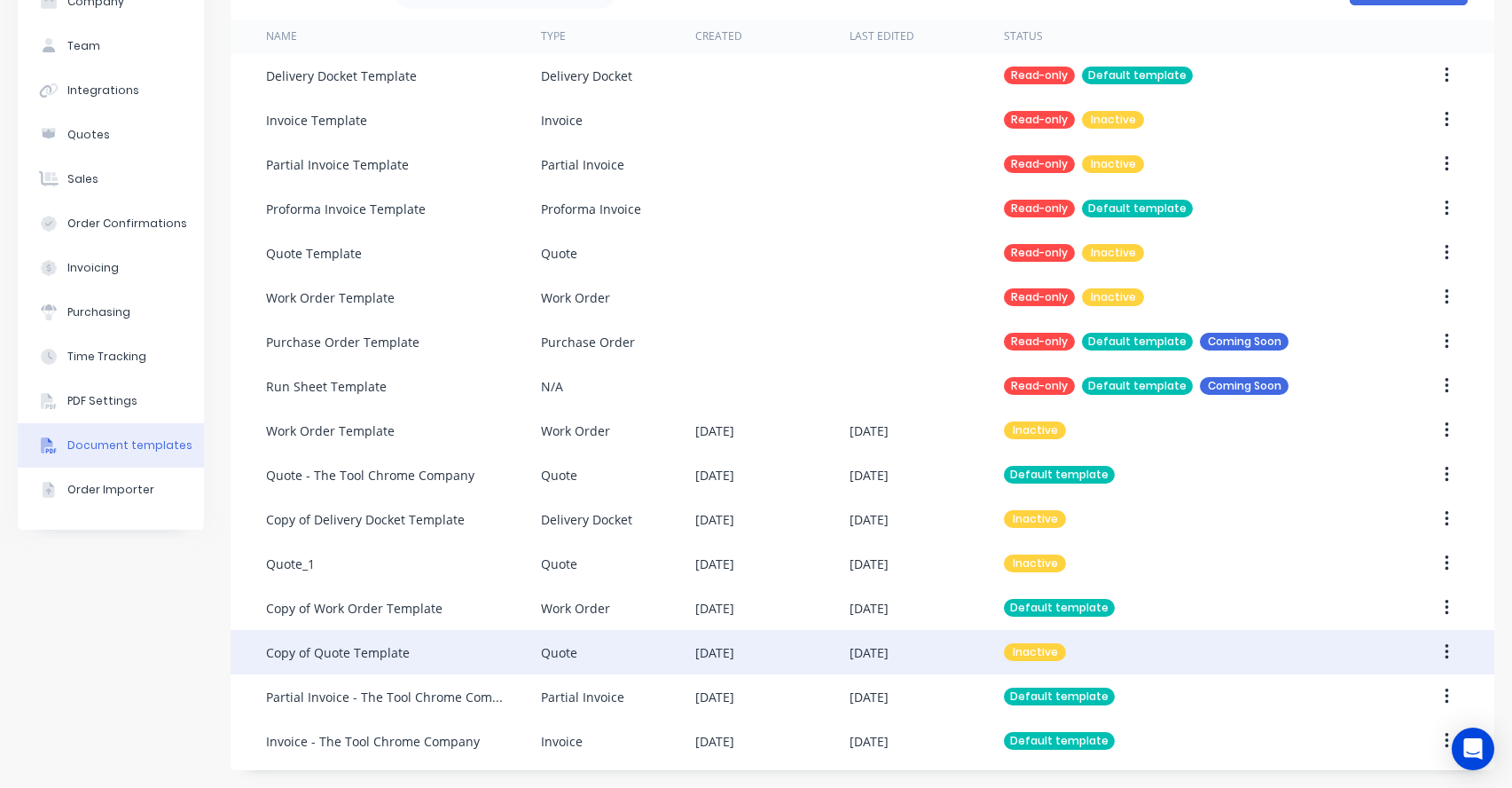
scroll to position [109, 0]
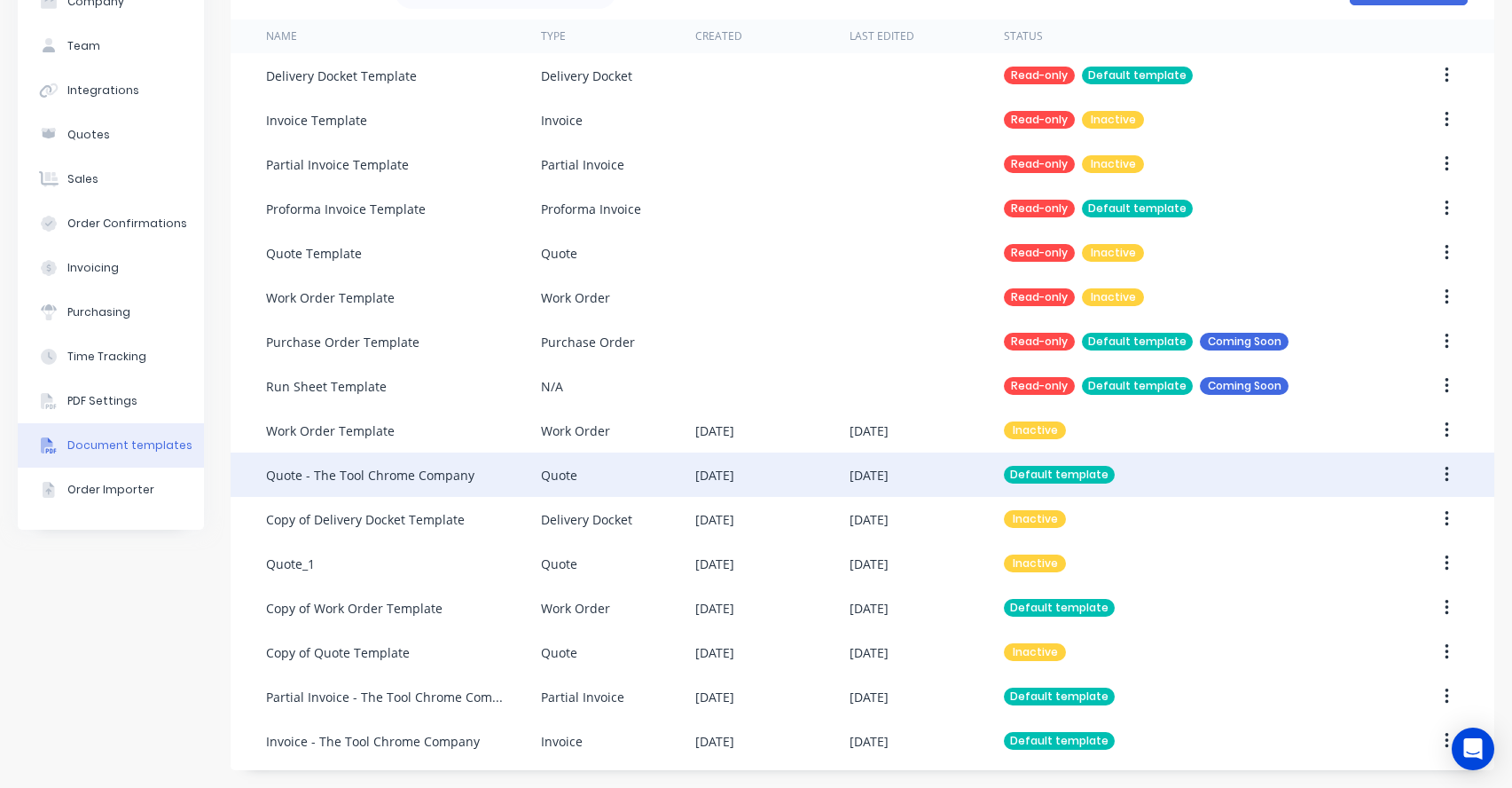
click at [409, 485] on div "Quote - The Tool Chrome Company" at bounding box center [403, 474] width 275 height 44
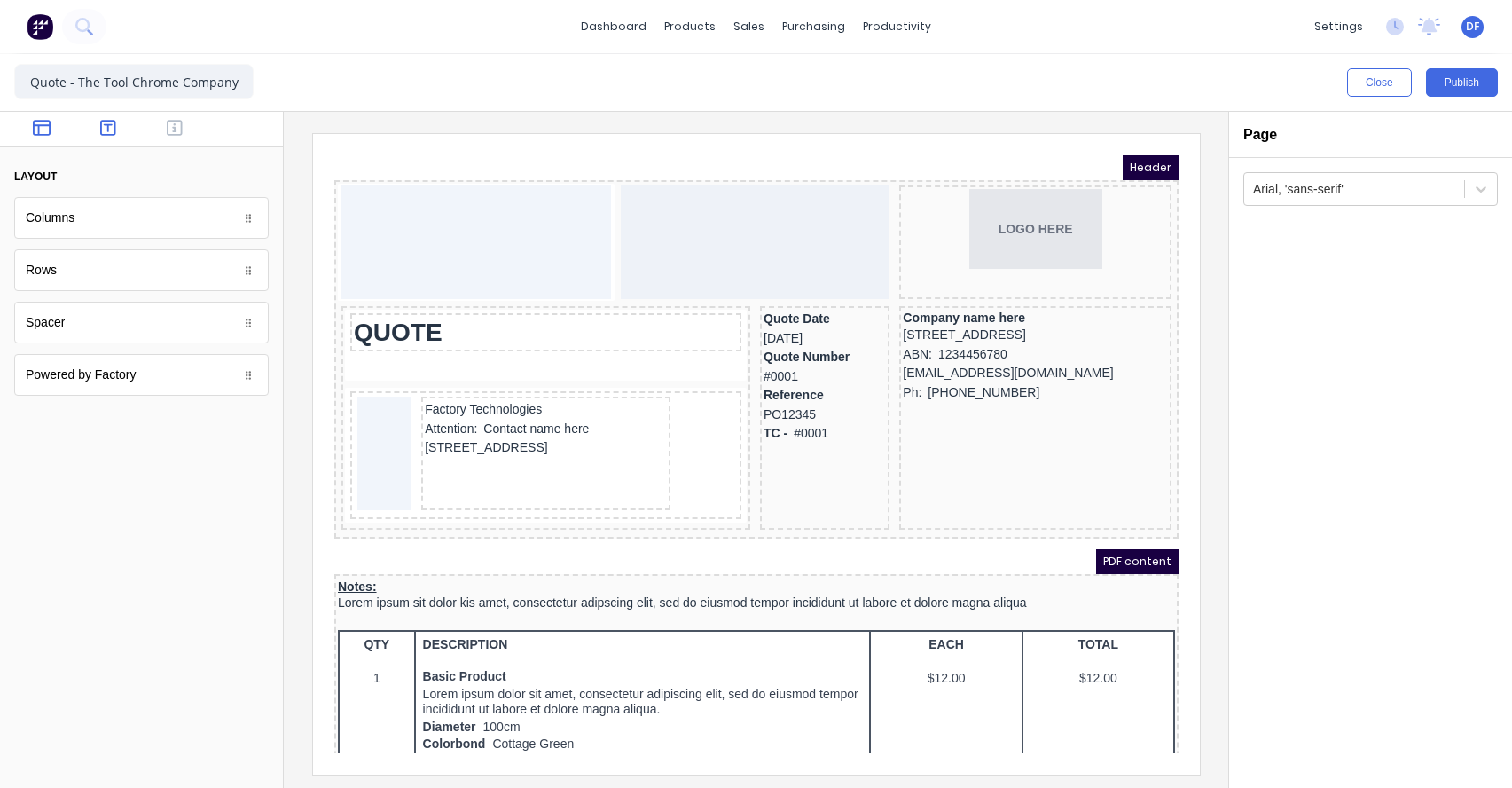
click at [111, 133] on icon "button" at bounding box center [108, 128] width 16 height 18
click at [119, 273] on div "Text" at bounding box center [142, 271] width 254 height 42
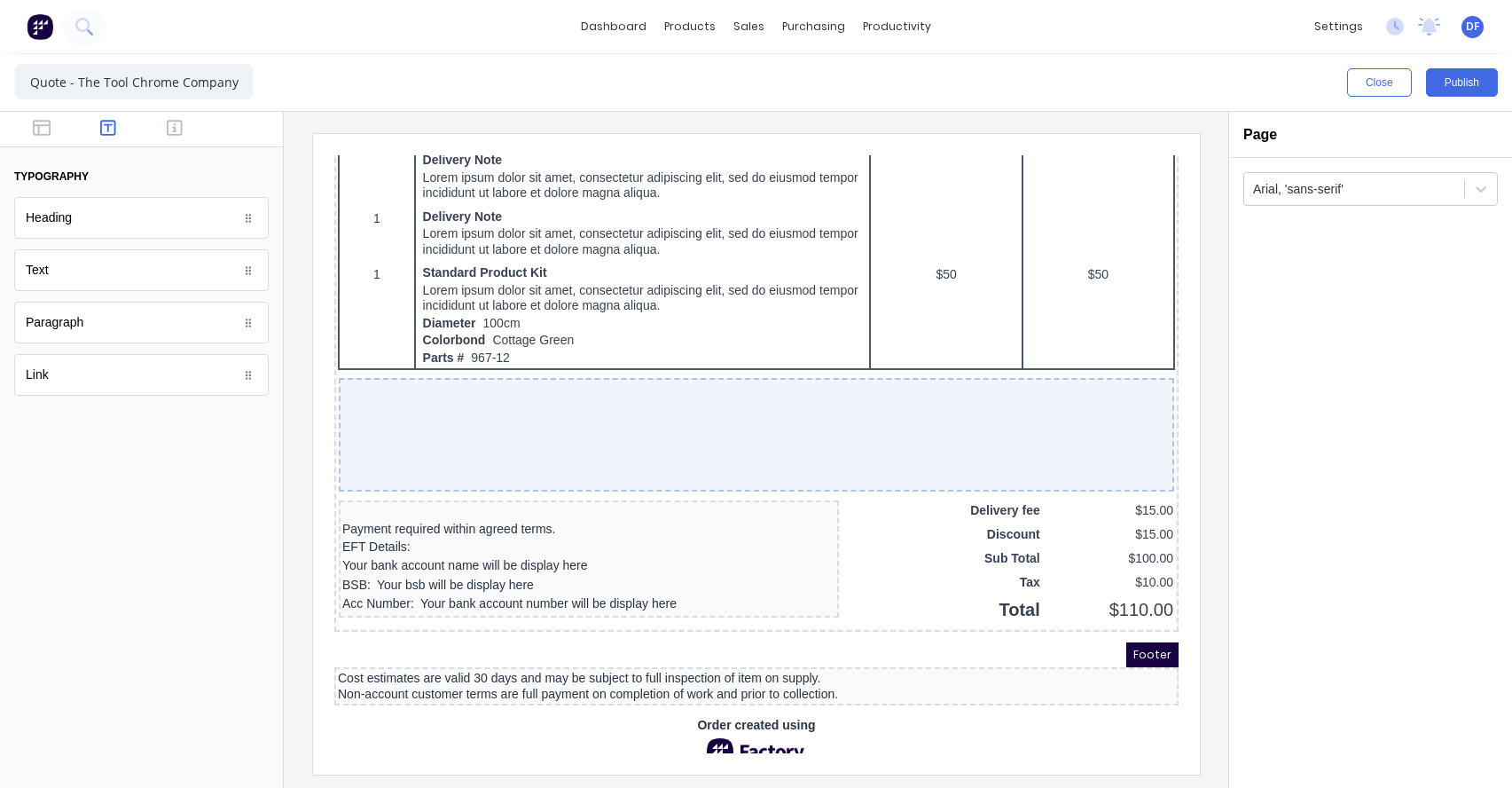
scroll to position [1141, 0]
click at [637, 666] on div "Non-account customer terms are full payment on completion of work and prior to …" at bounding box center [734, 675] width 837 height 16
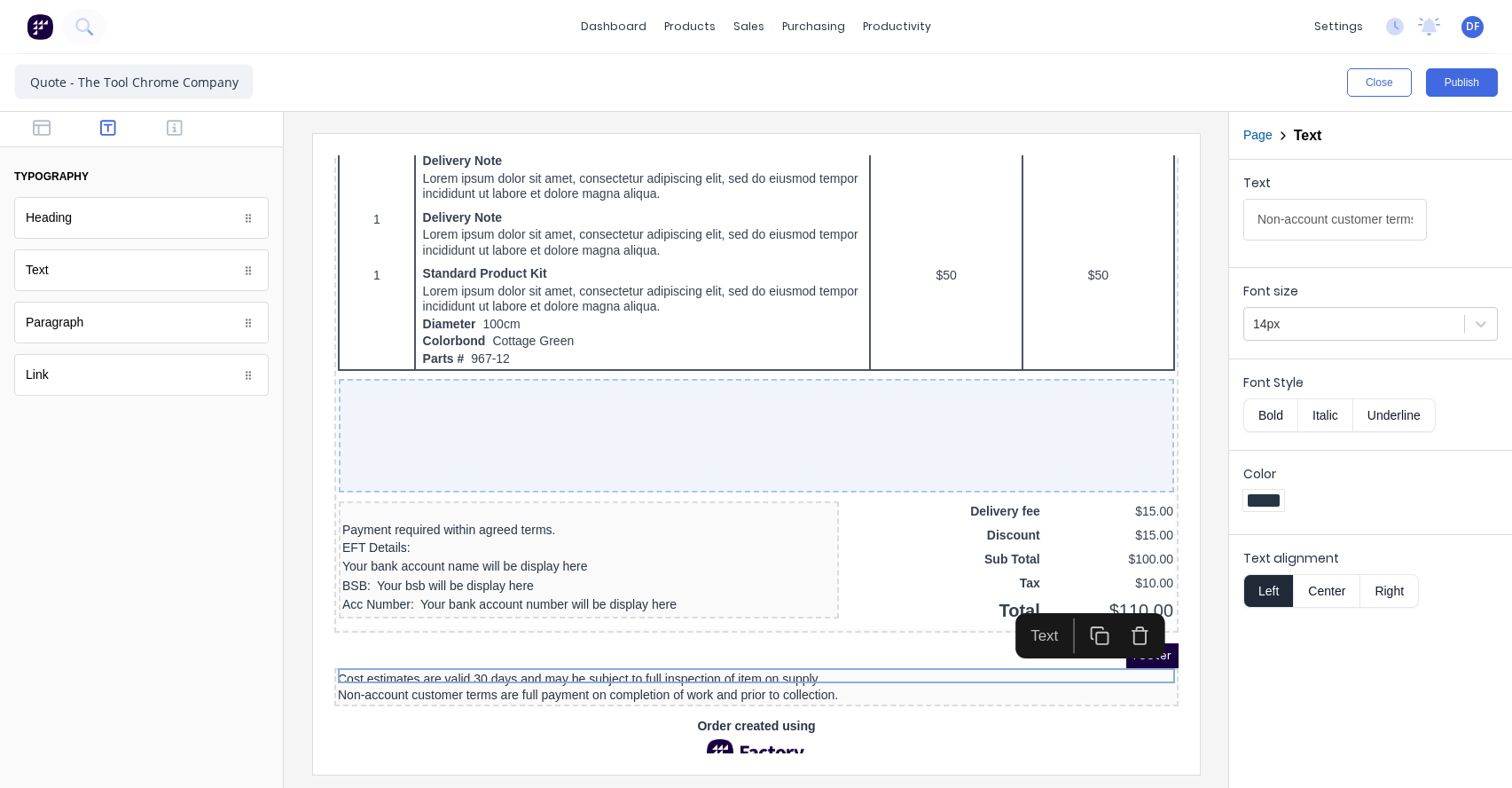
click at [608, 722] on div "Order created using" at bounding box center [734, 720] width 844 height 49
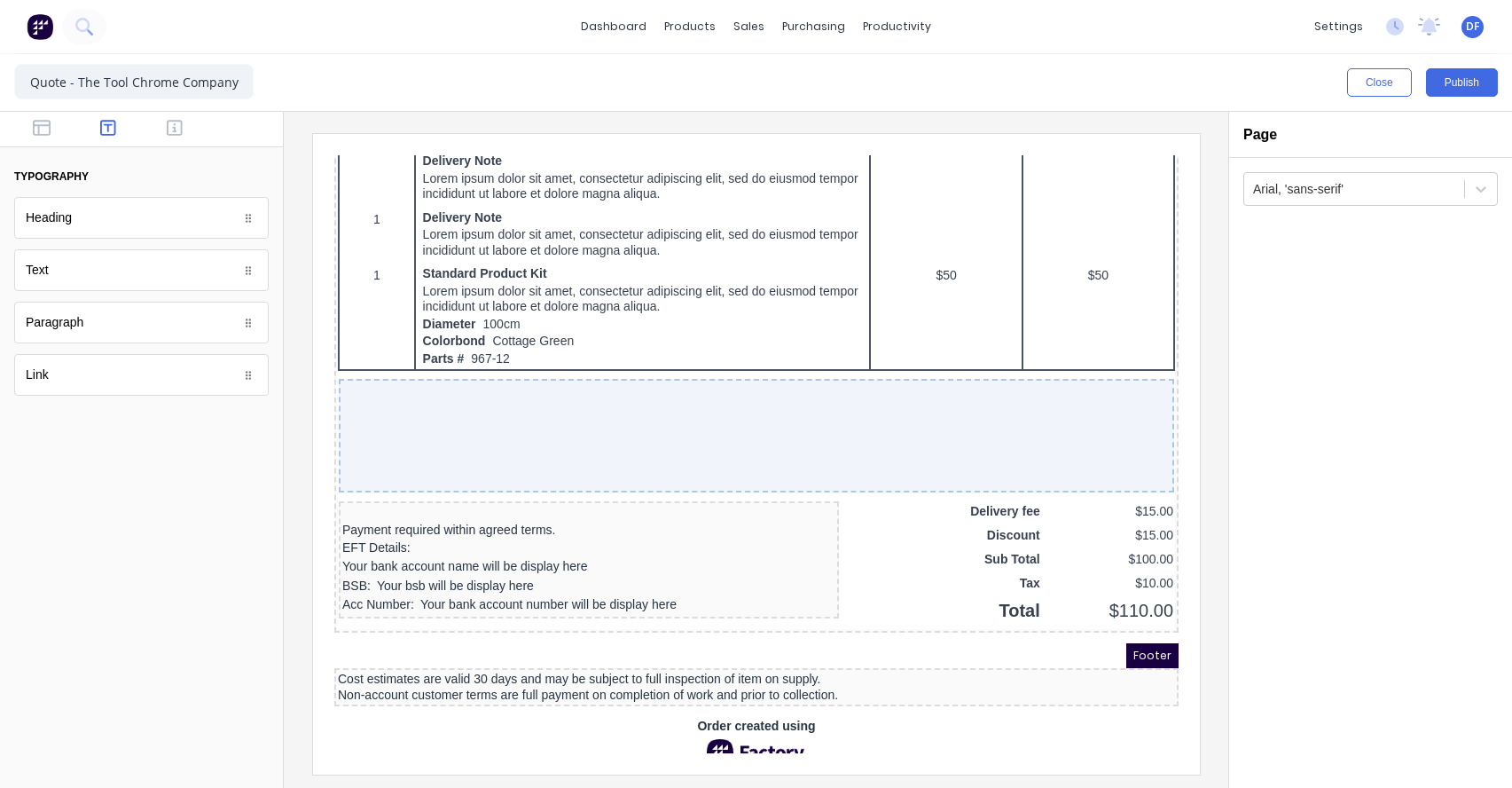
scroll to position [0, 0]
click at [1465, 83] on button "Publish" at bounding box center [1461, 82] width 72 height 28
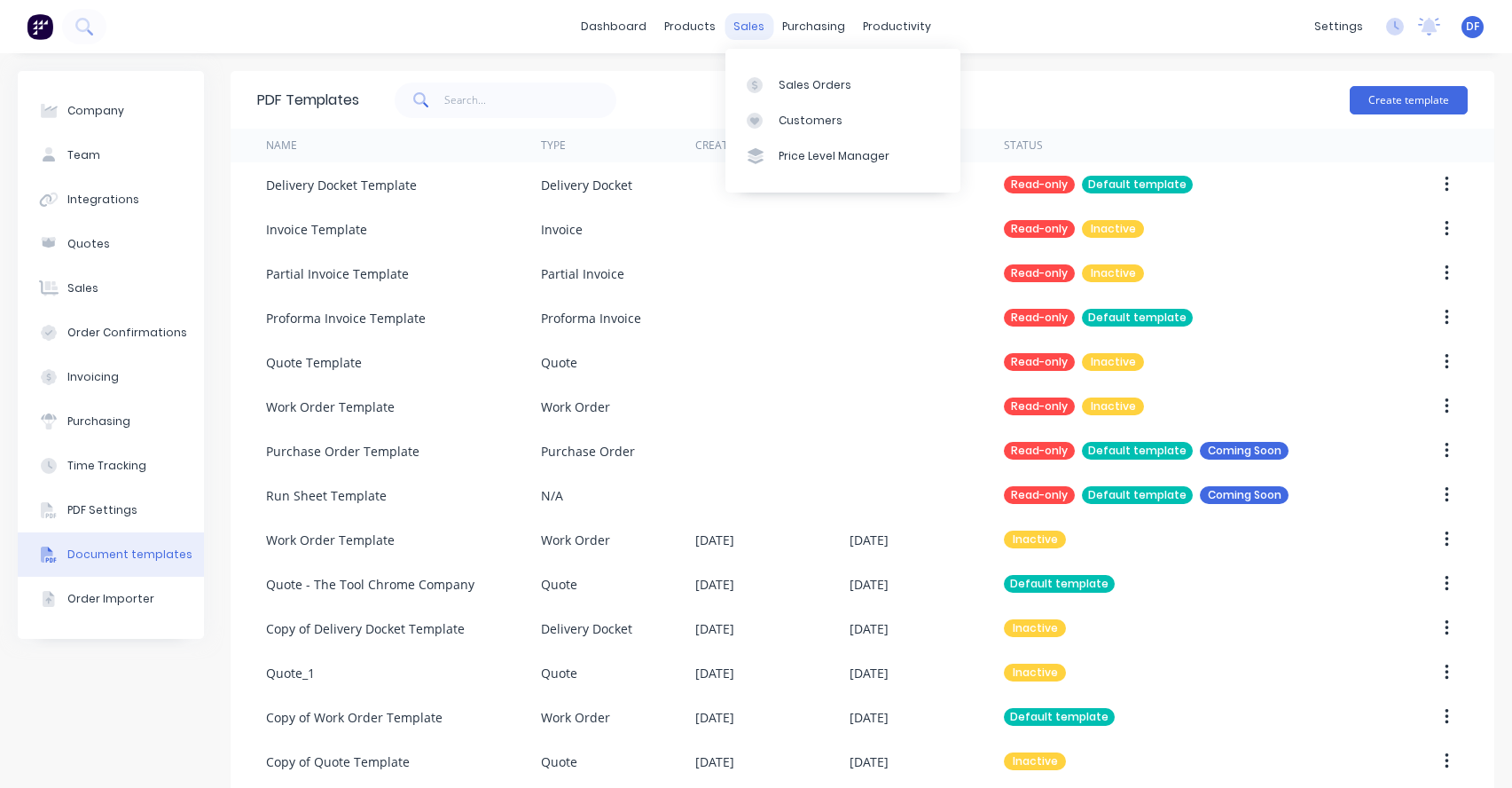
click at [767, 24] on div "sales" at bounding box center [749, 26] width 49 height 26
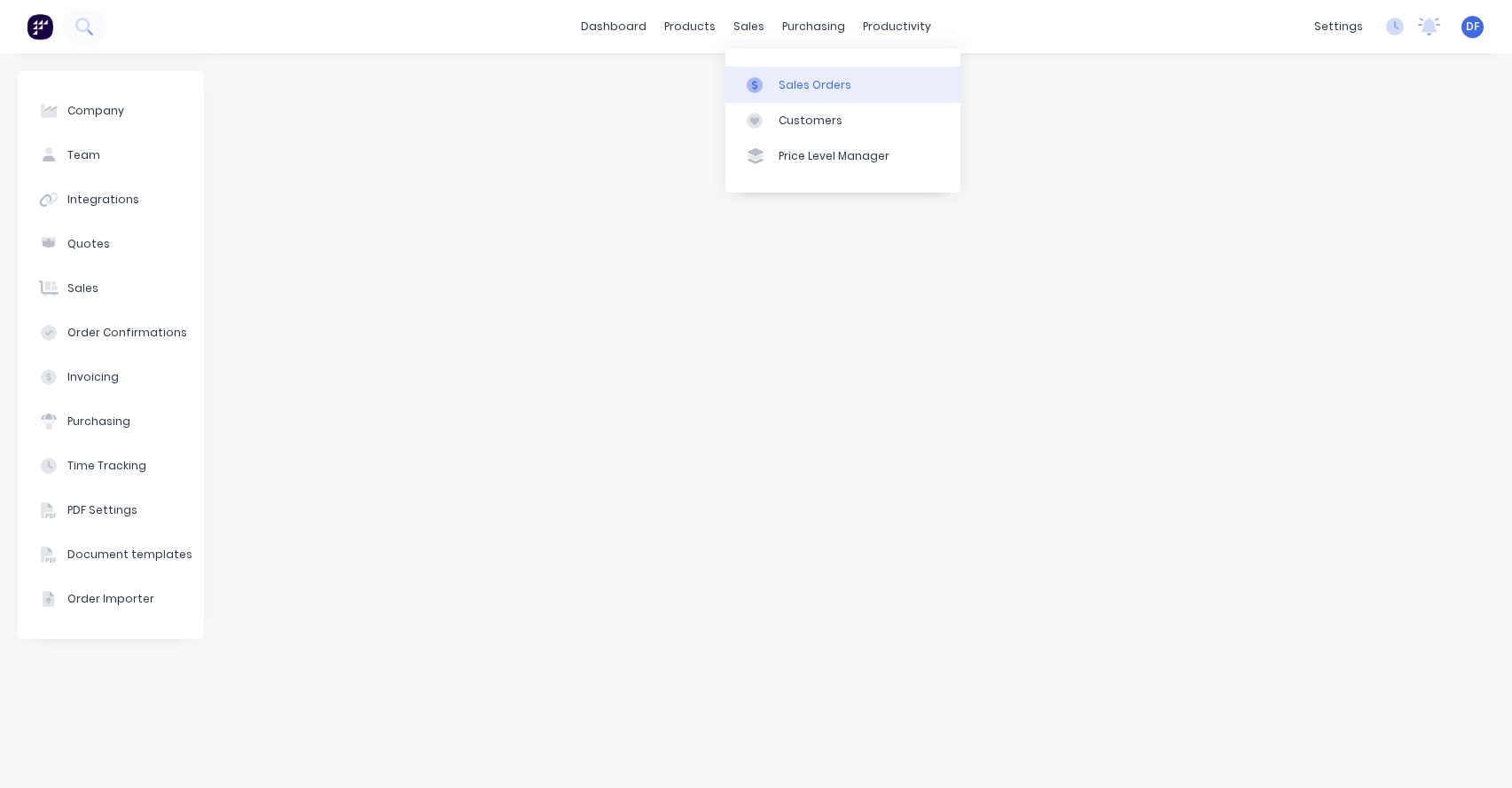
click at [781, 87] on div "Sales Orders" at bounding box center [815, 85] width 73 height 16
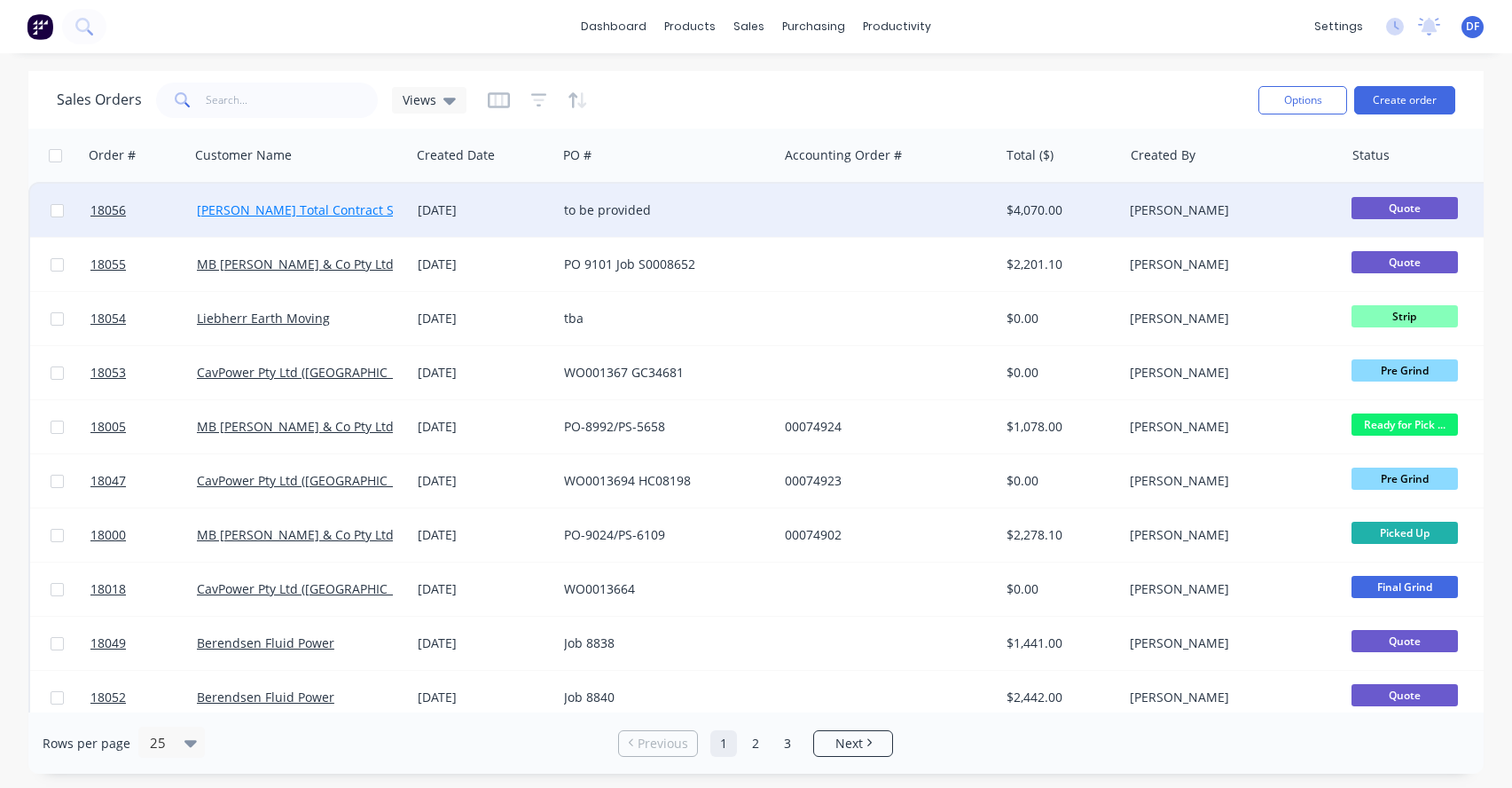
click at [379, 213] on link "[PERSON_NAME] Total Contract Solutions (TSM) Pty Ltd" at bounding box center [359, 210] width 325 height 17
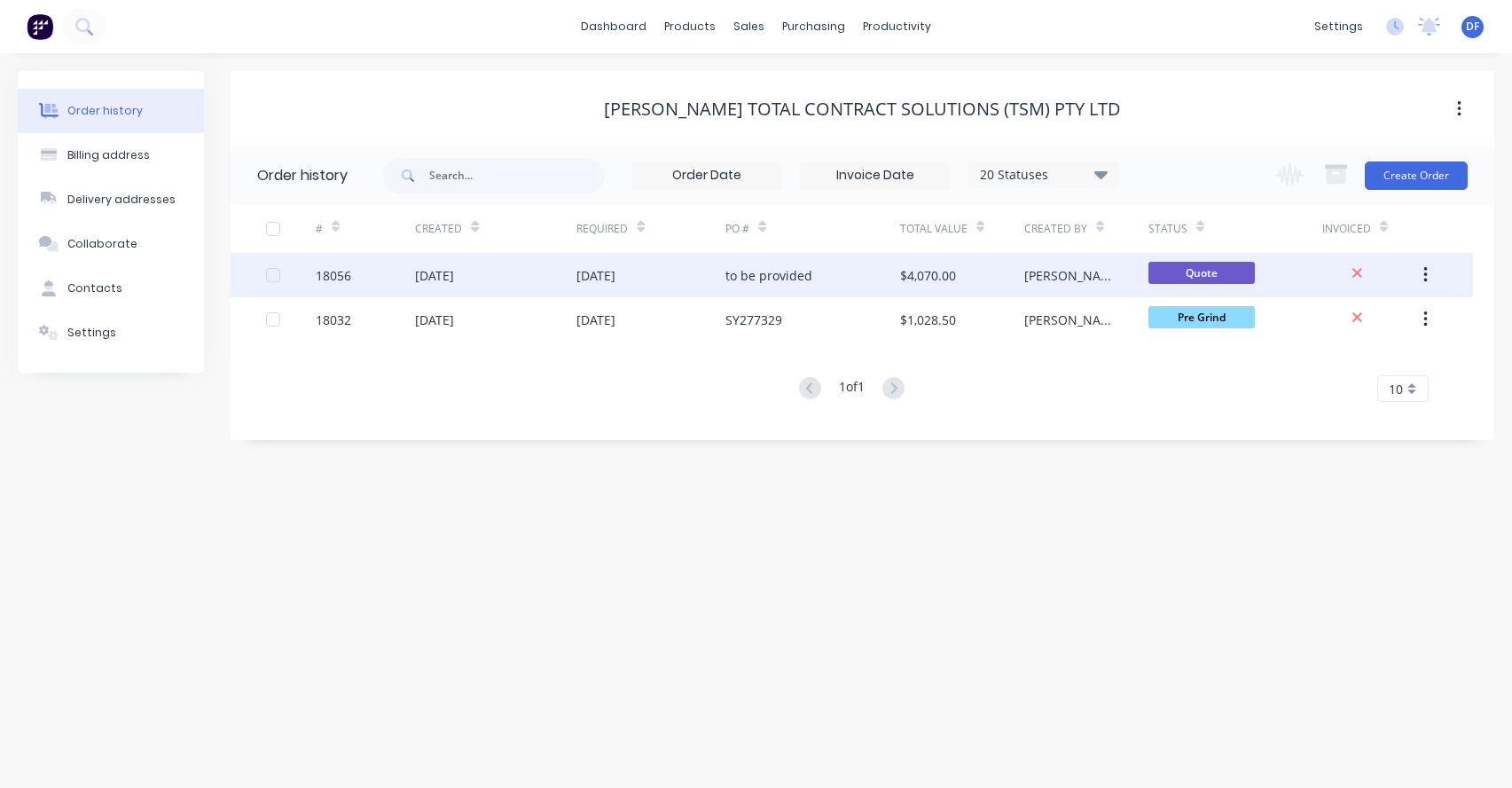
click at [1111, 276] on div "[PERSON_NAME]" at bounding box center [1086, 274] width 124 height 44
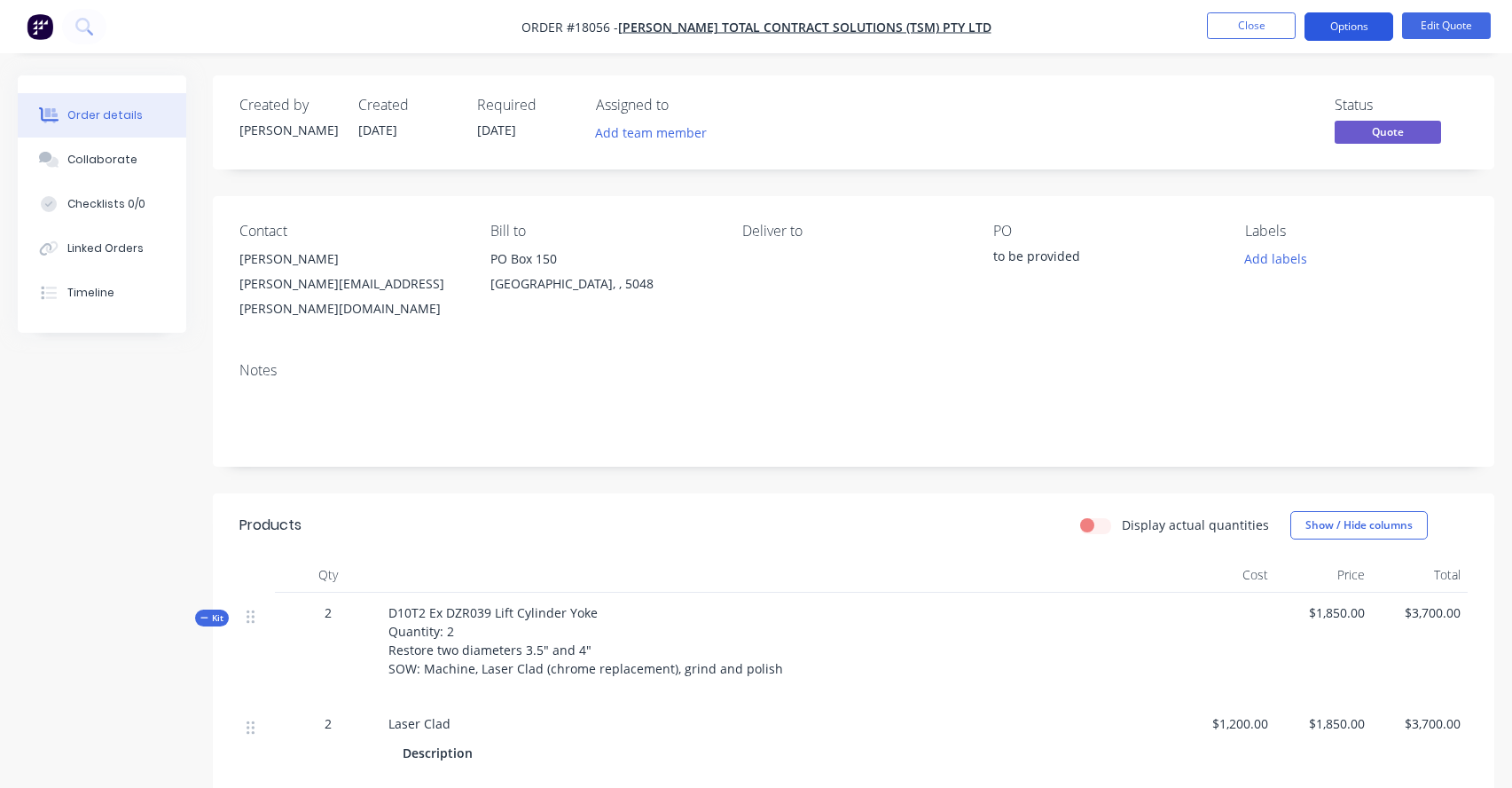
click at [1340, 16] on button "Options" at bounding box center [1349, 26] width 89 height 28
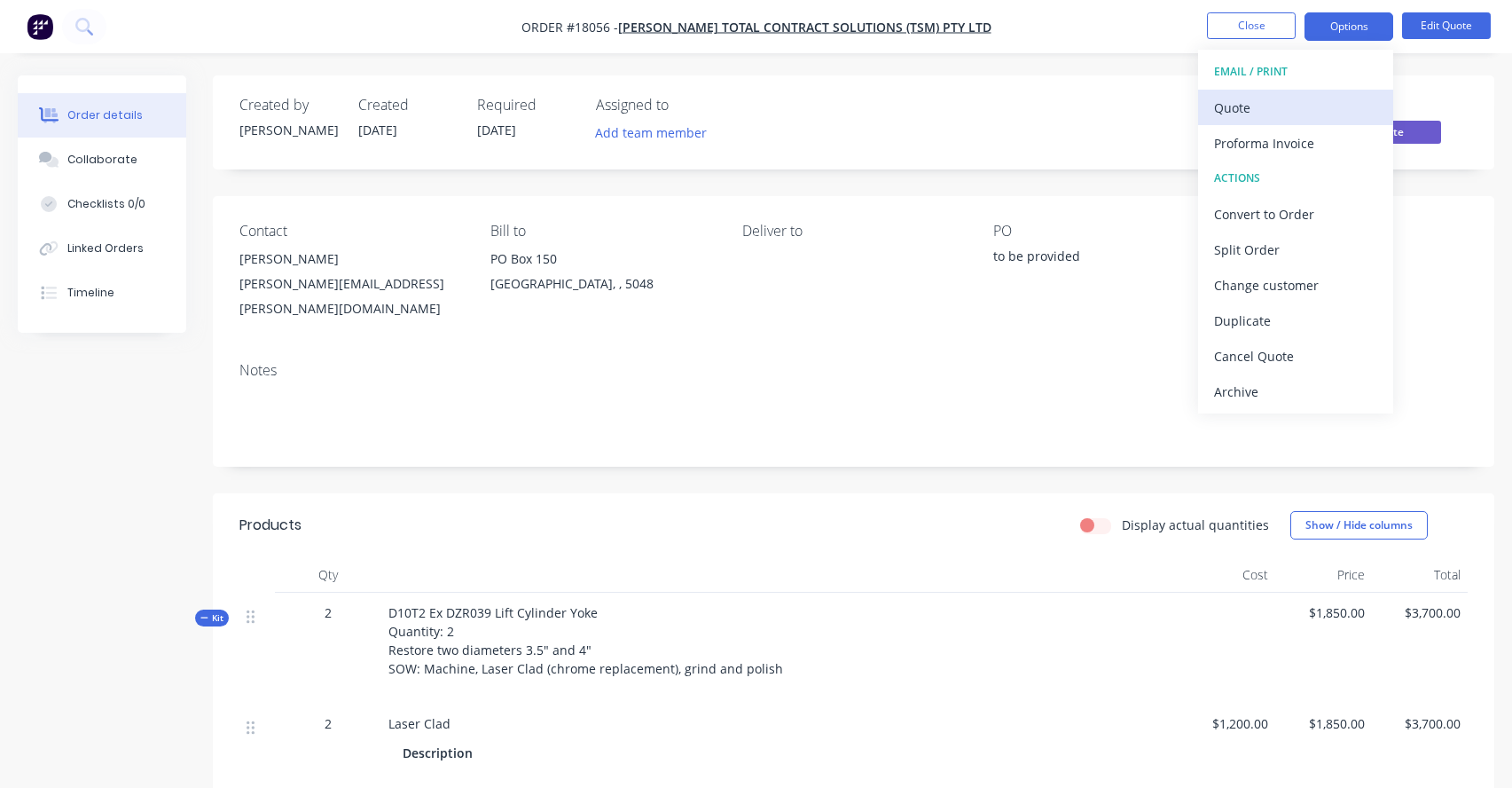
click at [1312, 107] on div "Quote" at bounding box center [1296, 108] width 163 height 25
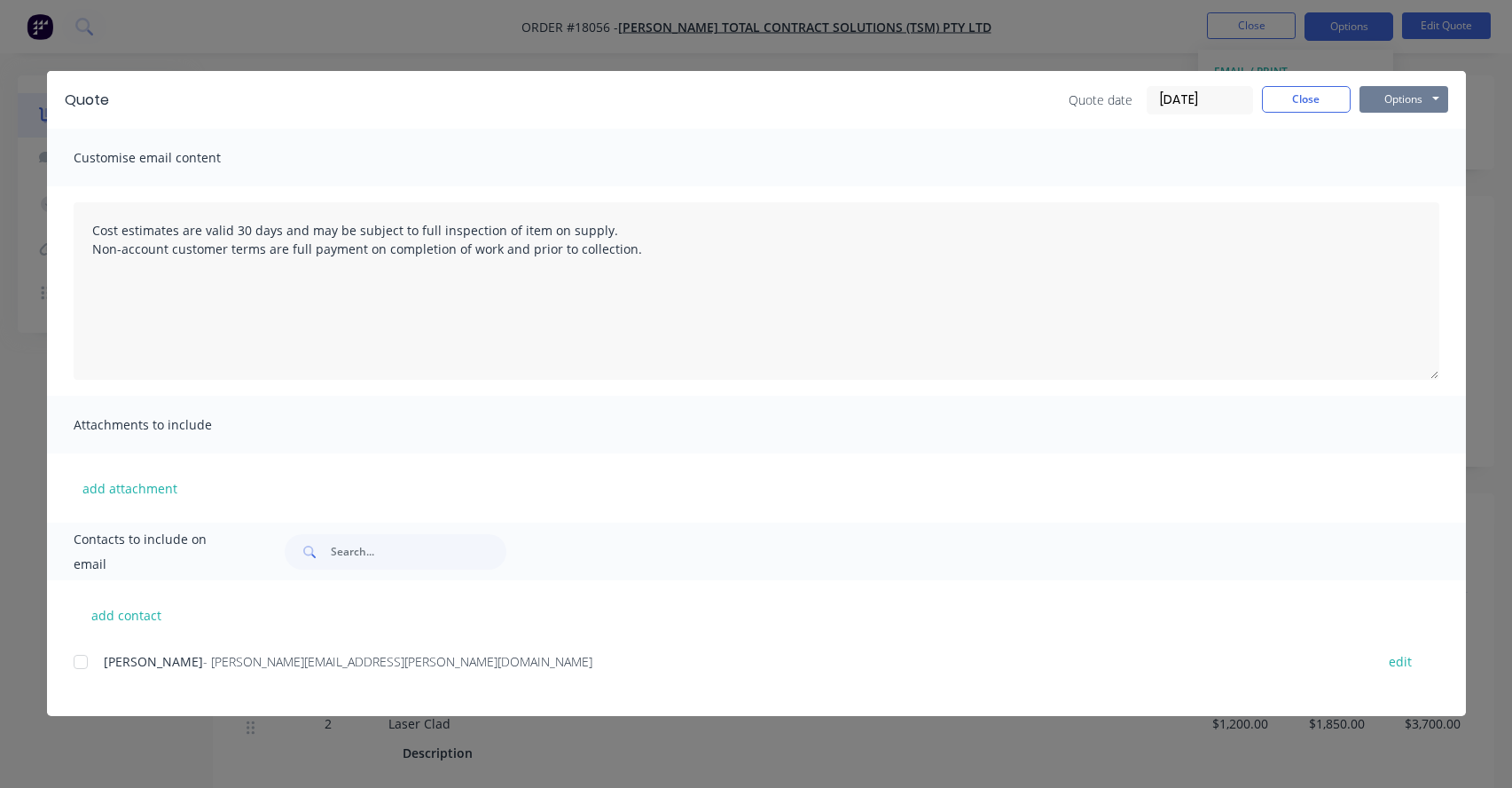
click at [1405, 95] on button "Options" at bounding box center [1404, 99] width 89 height 26
click at [1386, 160] on button "Print" at bounding box center [1416, 160] width 113 height 29
type textarea "Cost estimates are valid 30 days and may be subject to full inspection of item …"
click at [1305, 103] on button "Close" at bounding box center [1307, 99] width 89 height 26
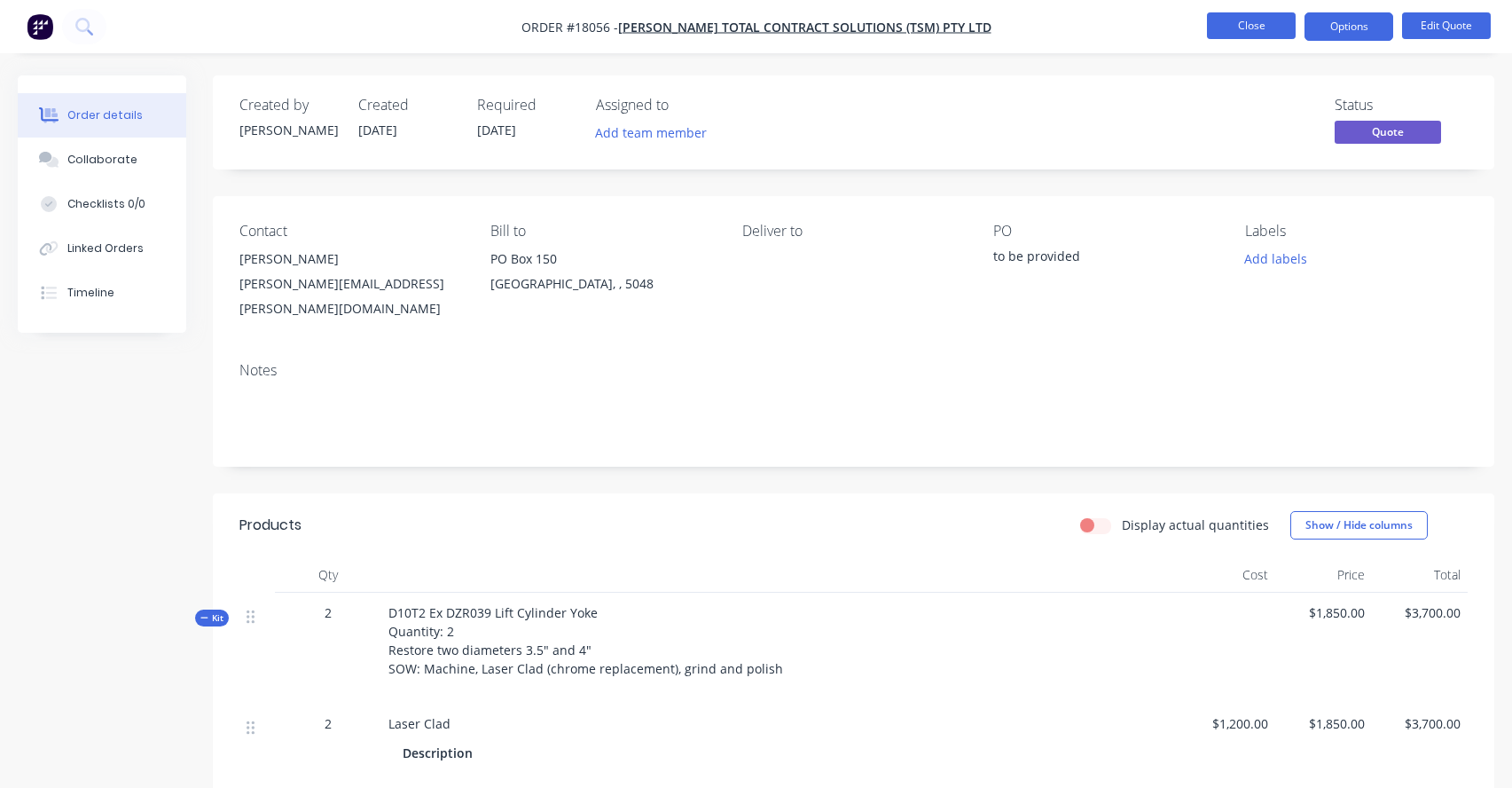
click at [1250, 21] on button "Close" at bounding box center [1252, 25] width 89 height 26
